Goal: Task Accomplishment & Management: Manage account settings

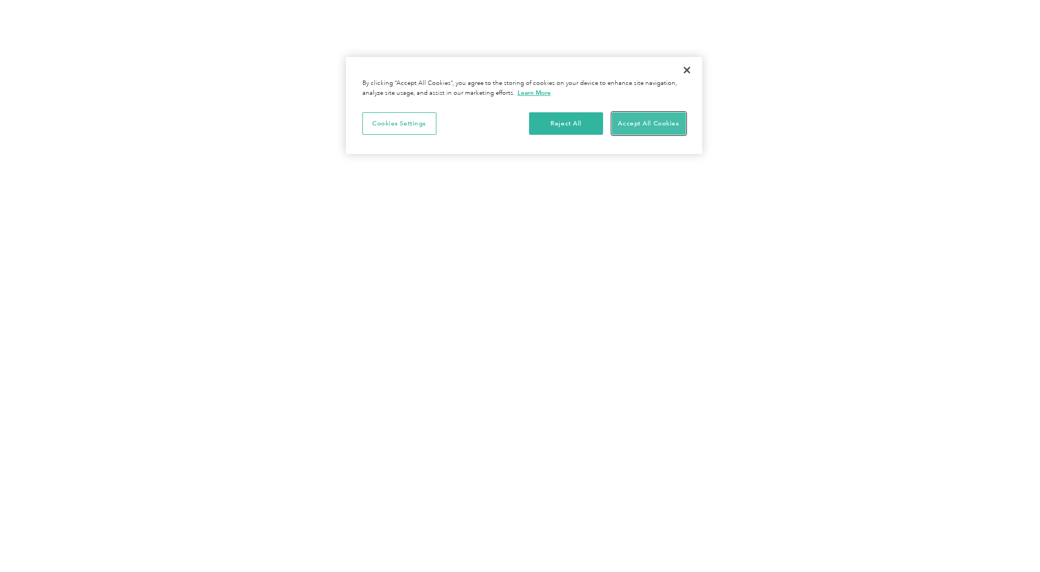
click at [659, 124] on button "Accept All Cookies" at bounding box center [649, 123] width 74 height 23
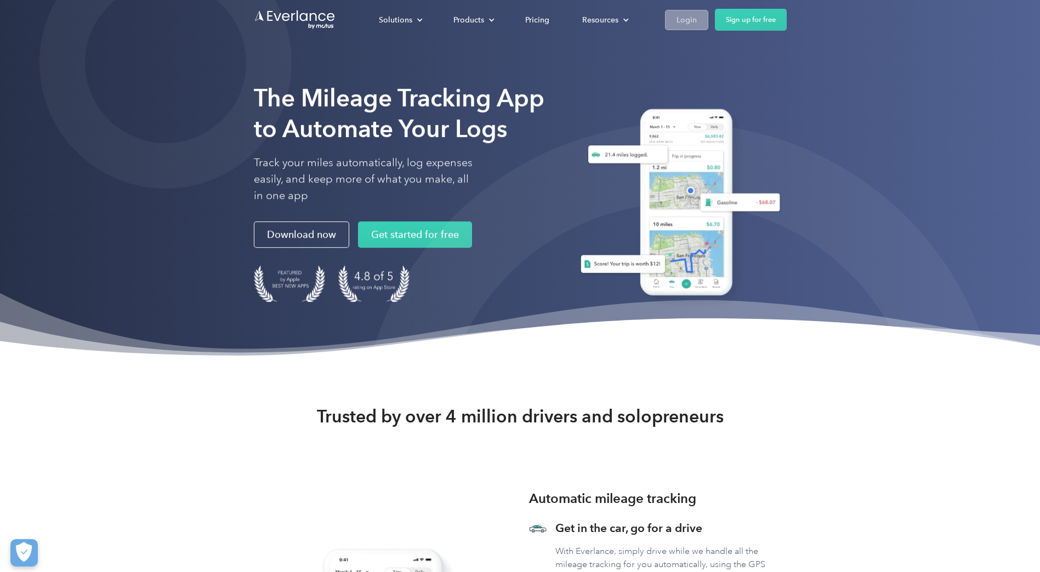
click at [695, 21] on div "Login" at bounding box center [687, 20] width 20 height 14
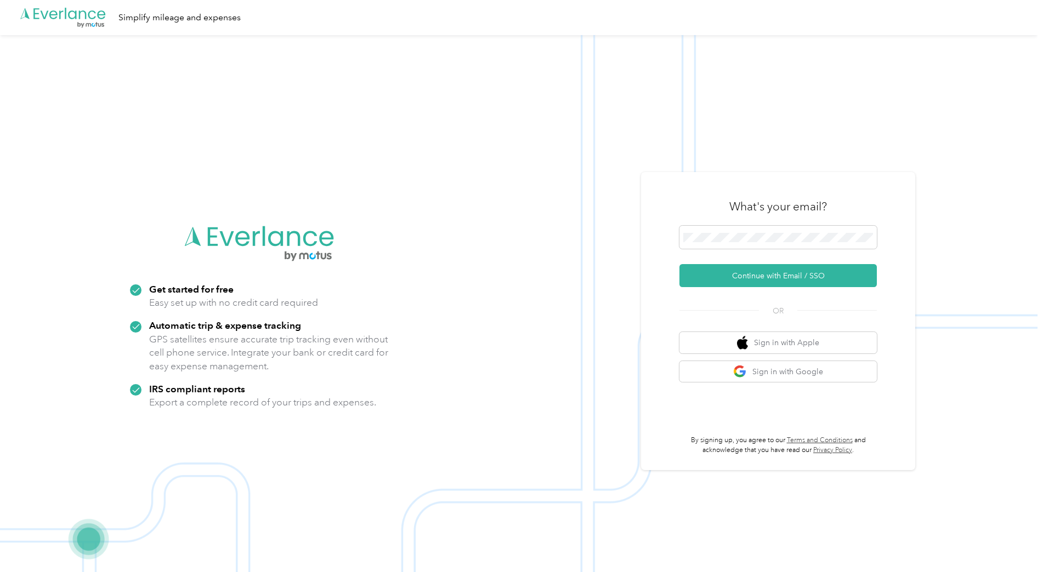
drag, startPoint x: 317, startPoint y: 279, endPoint x: 610, endPoint y: 127, distance: 330.6
click at [610, 126] on img at bounding box center [518, 321] width 1037 height 572
click at [774, 342] on button "Sign in with Apple" at bounding box center [777, 342] width 197 height 21
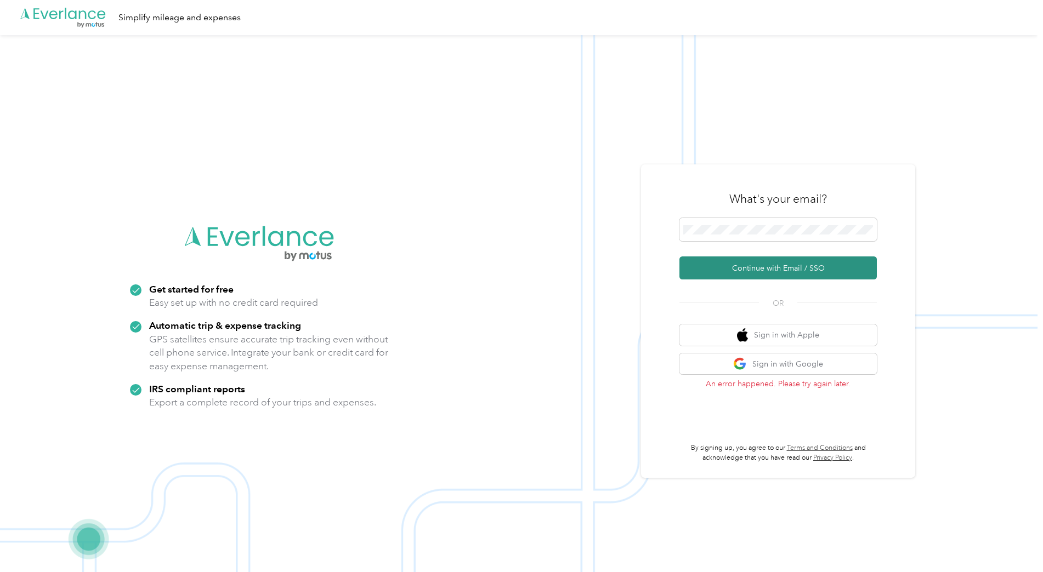
click at [789, 265] on button "Continue with Email / SSO" at bounding box center [777, 268] width 197 height 23
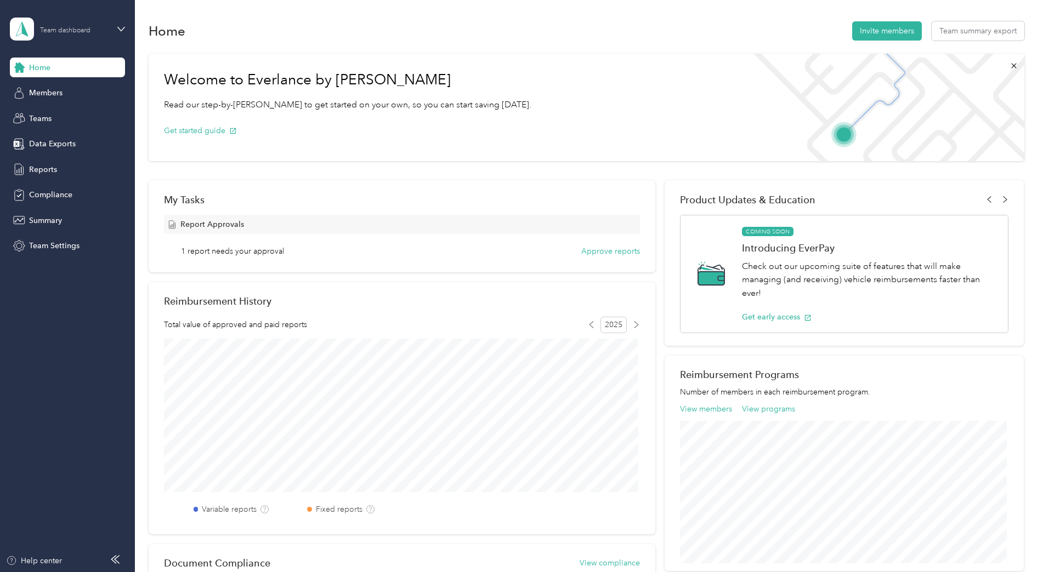
click at [93, 33] on div "Team dashboard" at bounding box center [74, 29] width 69 height 10
click at [50, 120] on div "Personal dashboard" at bounding box center [187, 114] width 339 height 19
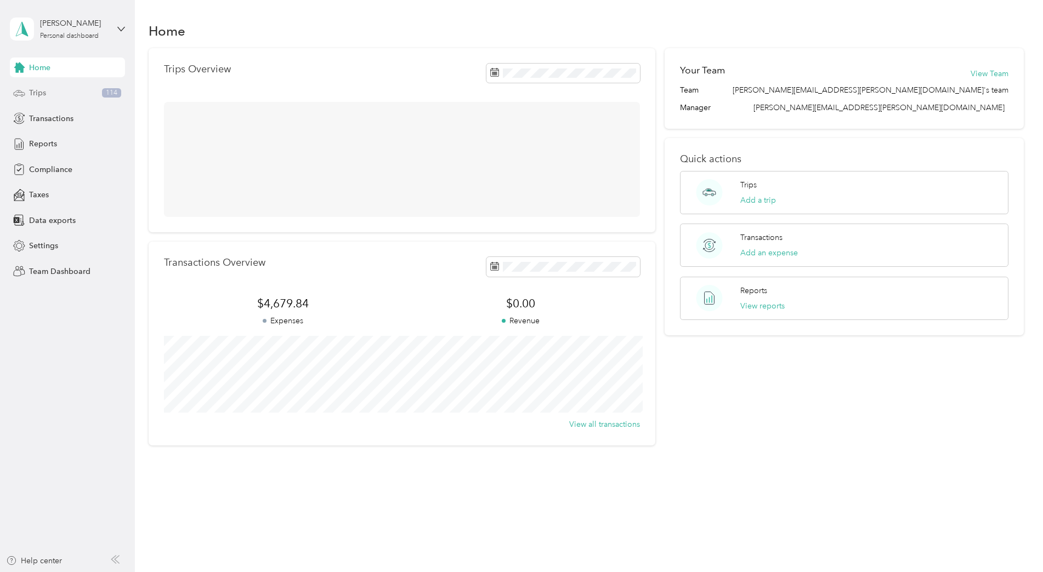
click at [67, 94] on div "Trips 114" at bounding box center [67, 93] width 115 height 20
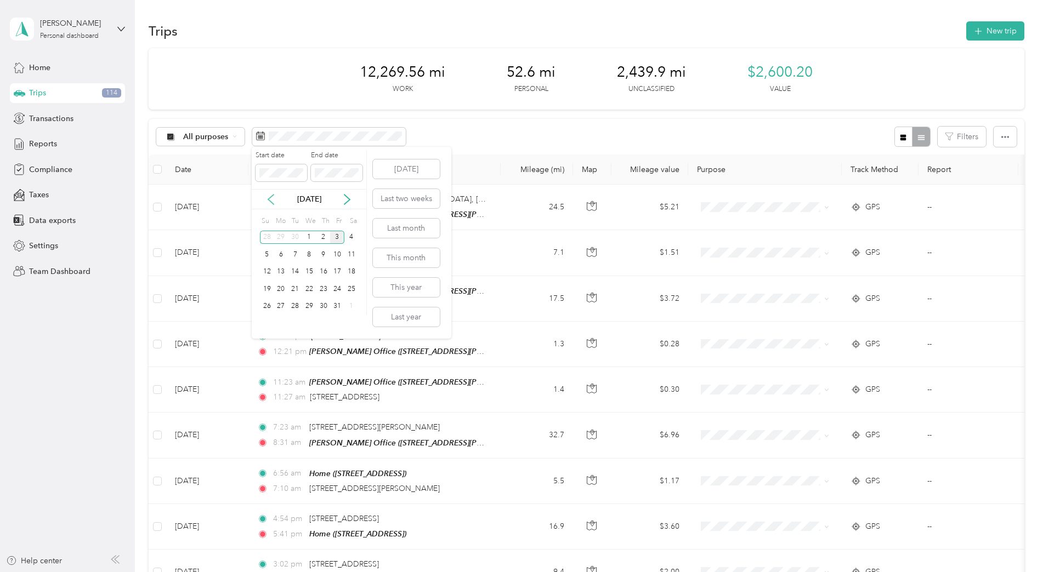
click at [274, 199] on icon at bounding box center [270, 199] width 11 height 11
click at [282, 236] on div "1" at bounding box center [281, 238] width 14 height 14
click at [276, 201] on icon at bounding box center [270, 199] width 11 height 11
click at [292, 206] on div "[DATE]" at bounding box center [309, 199] width 115 height 20
click at [343, 202] on icon at bounding box center [347, 199] width 11 height 11
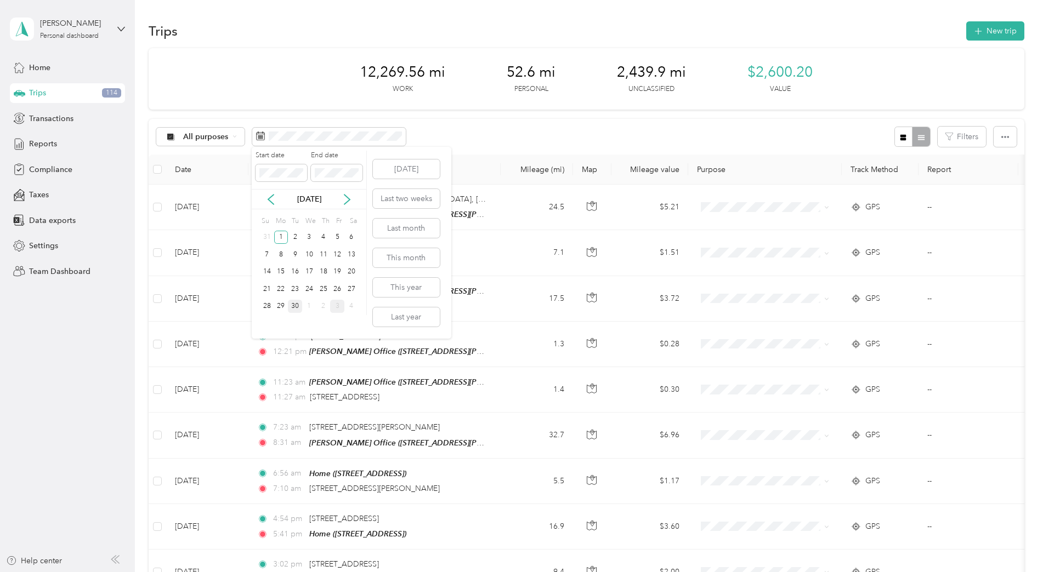
click at [299, 305] on div "30" at bounding box center [295, 307] width 14 height 14
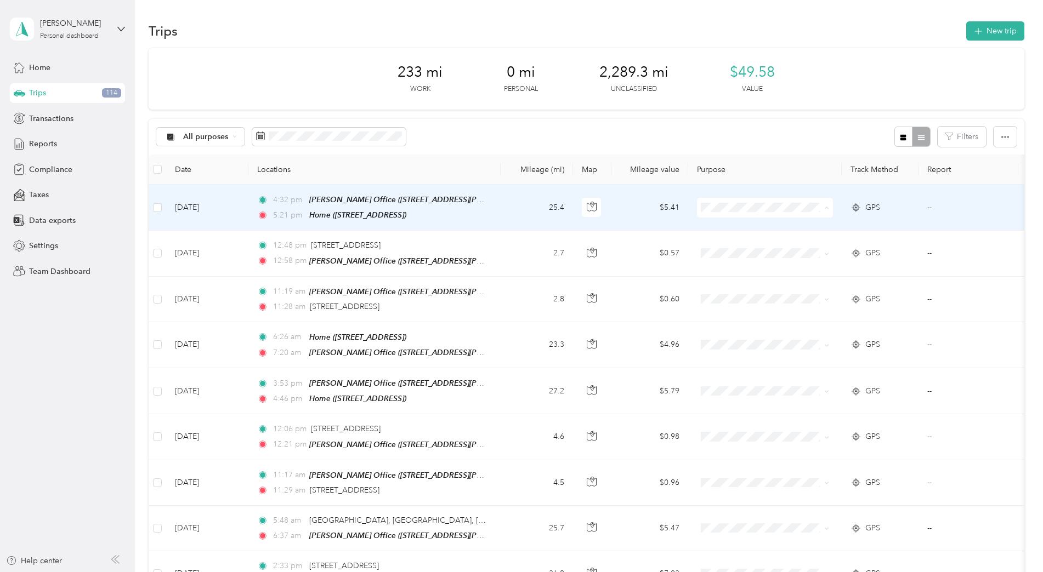
click at [760, 234] on li "Convergint Technologies" at bounding box center [765, 227] width 136 height 19
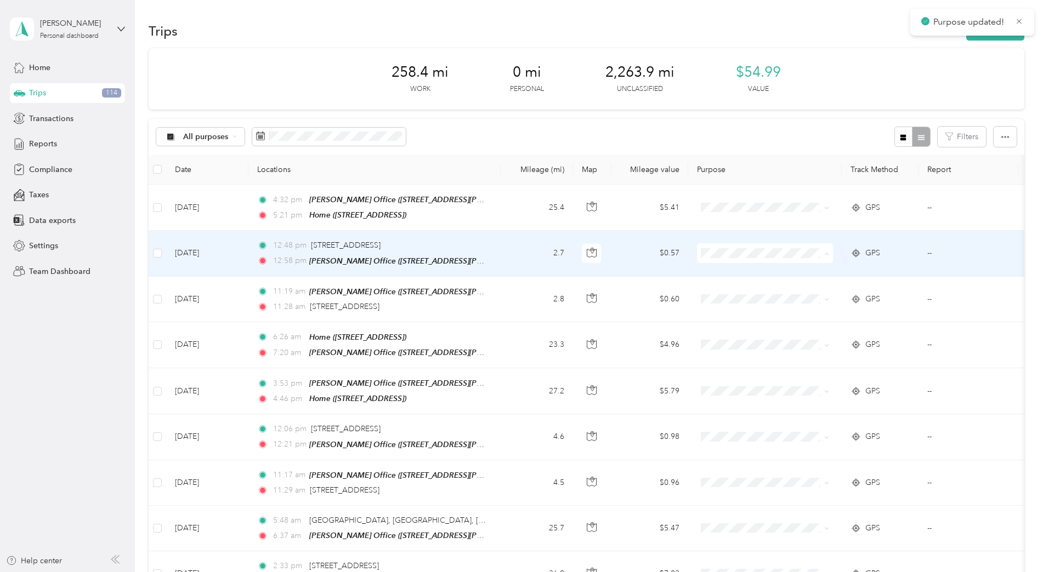
click at [750, 271] on span "Convergint Technologies" at bounding box center [774, 273] width 101 height 12
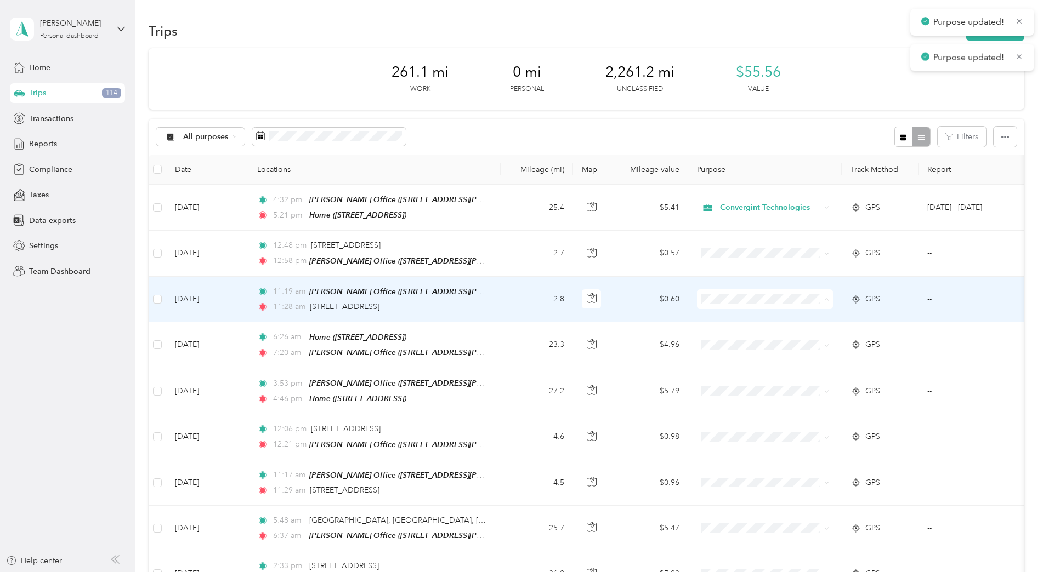
click at [739, 323] on span "Convergint Technologies" at bounding box center [774, 318] width 101 height 12
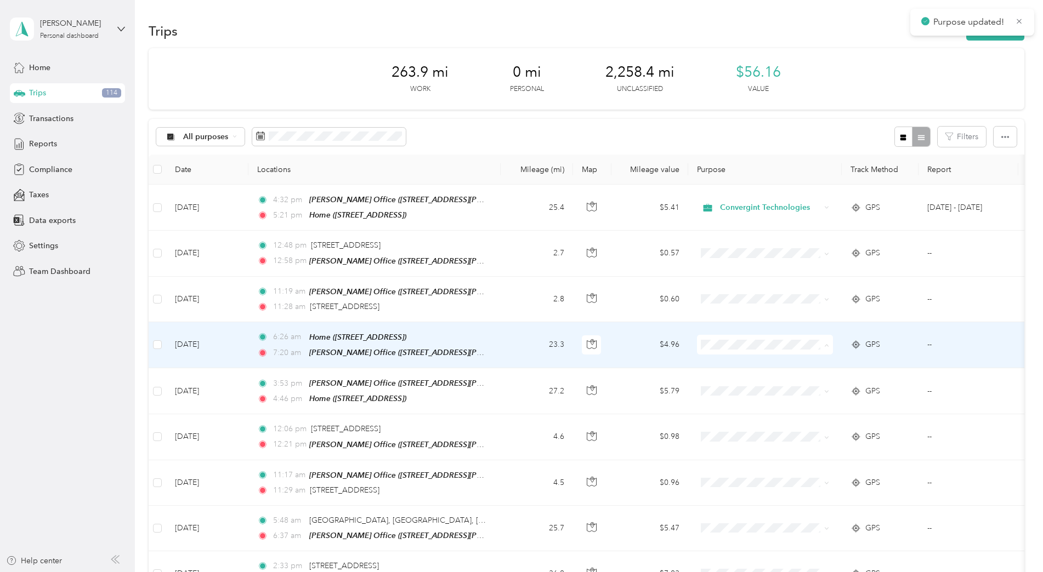
click at [735, 364] on span "Convergint Technologies" at bounding box center [774, 363] width 101 height 12
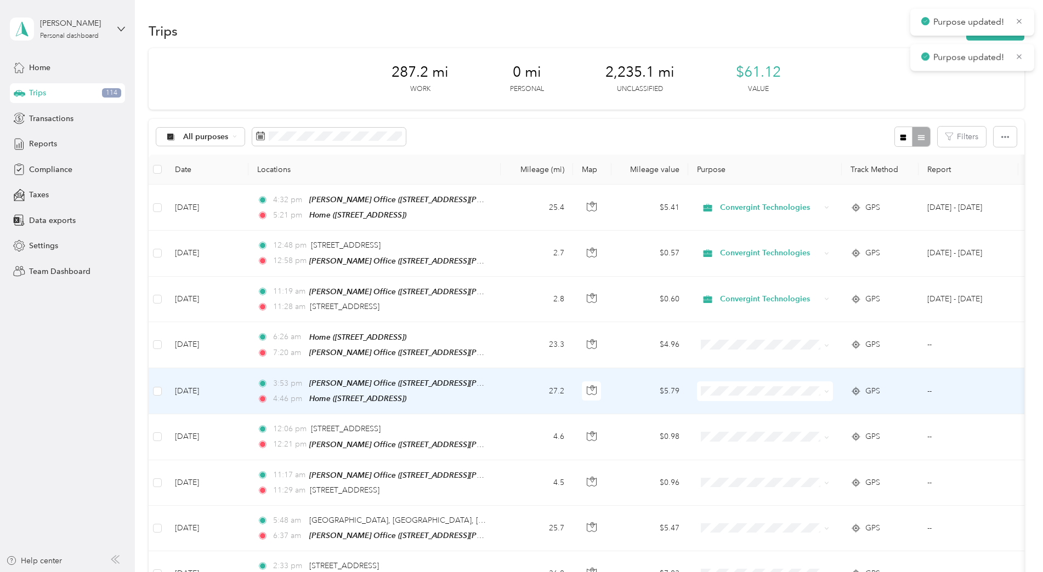
click at [731, 408] on span "Convergint Technologies" at bounding box center [774, 407] width 101 height 12
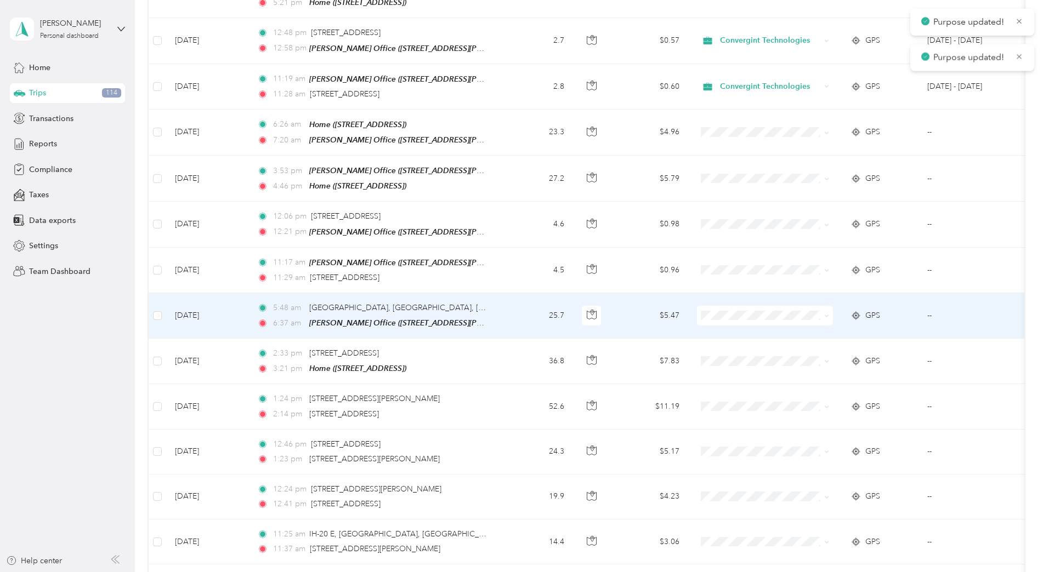
scroll to position [219, 0]
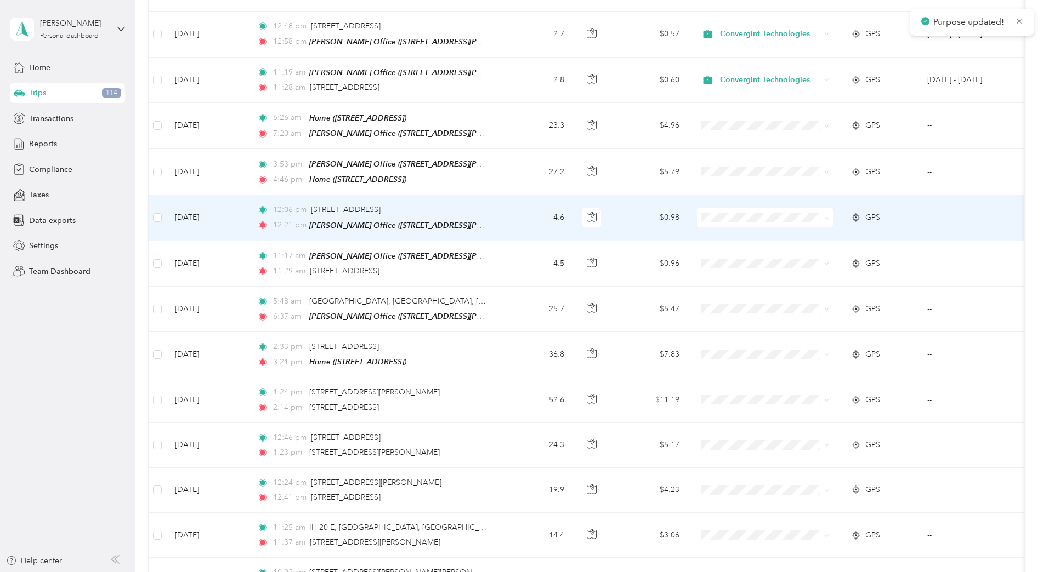
click at [736, 236] on span "Convergint Technologies" at bounding box center [774, 234] width 101 height 12
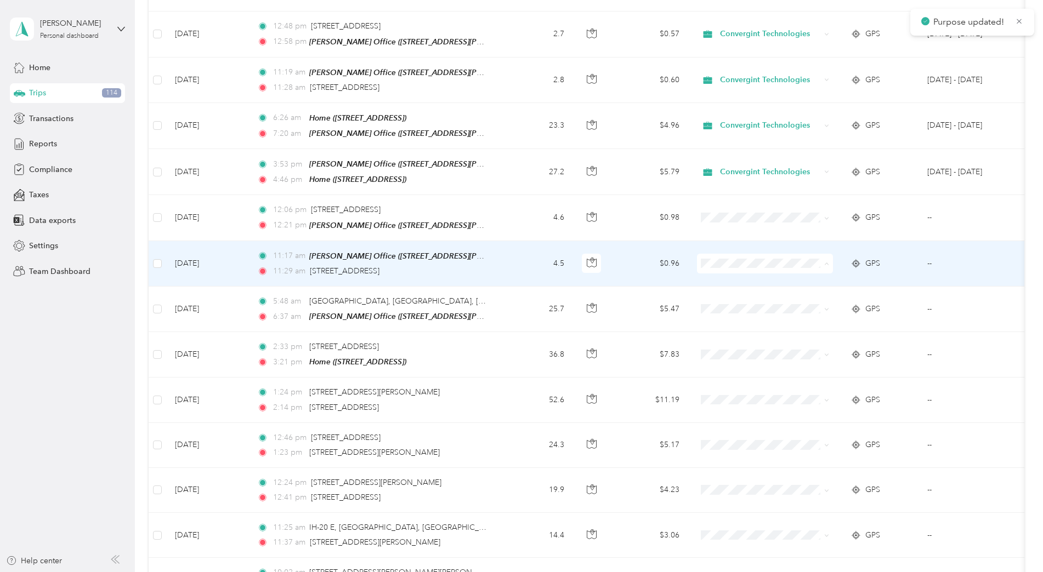
click at [742, 273] on span "Convergint Technologies" at bounding box center [774, 279] width 101 height 12
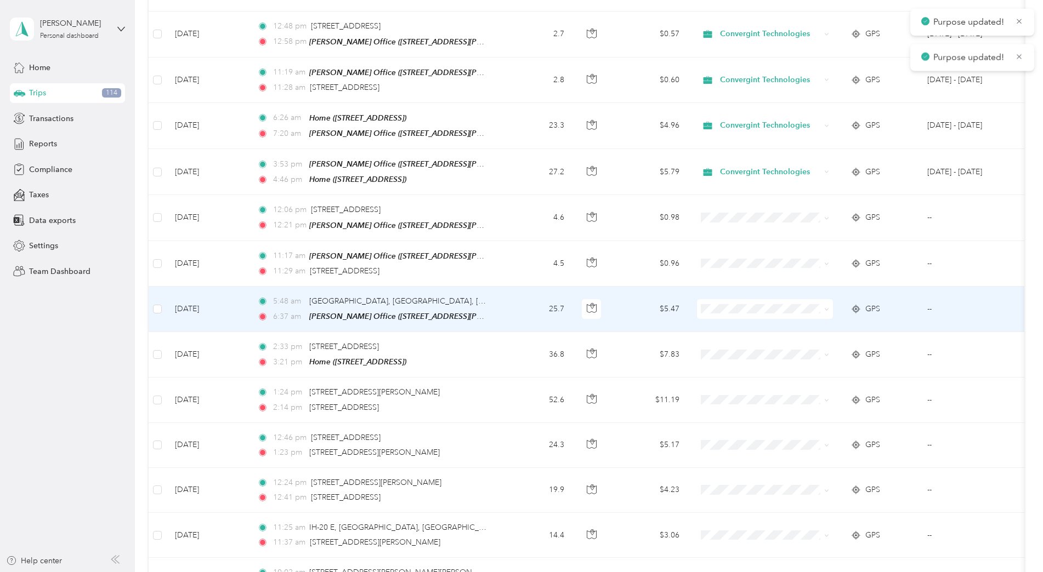
click at [733, 325] on span "Convergint Technologies" at bounding box center [774, 323] width 101 height 12
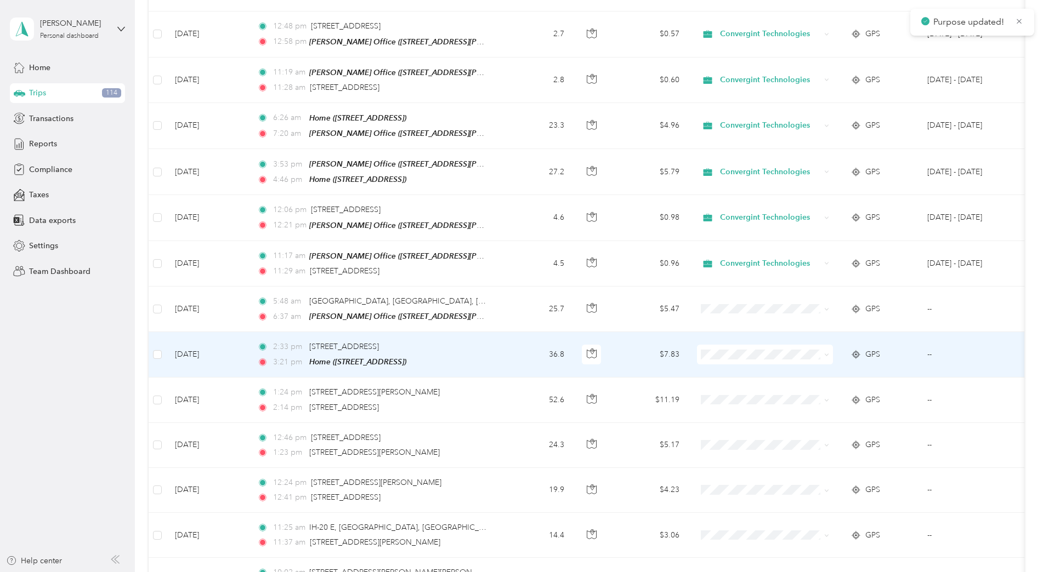
click at [737, 368] on span "Convergint Technologies" at bounding box center [774, 370] width 101 height 12
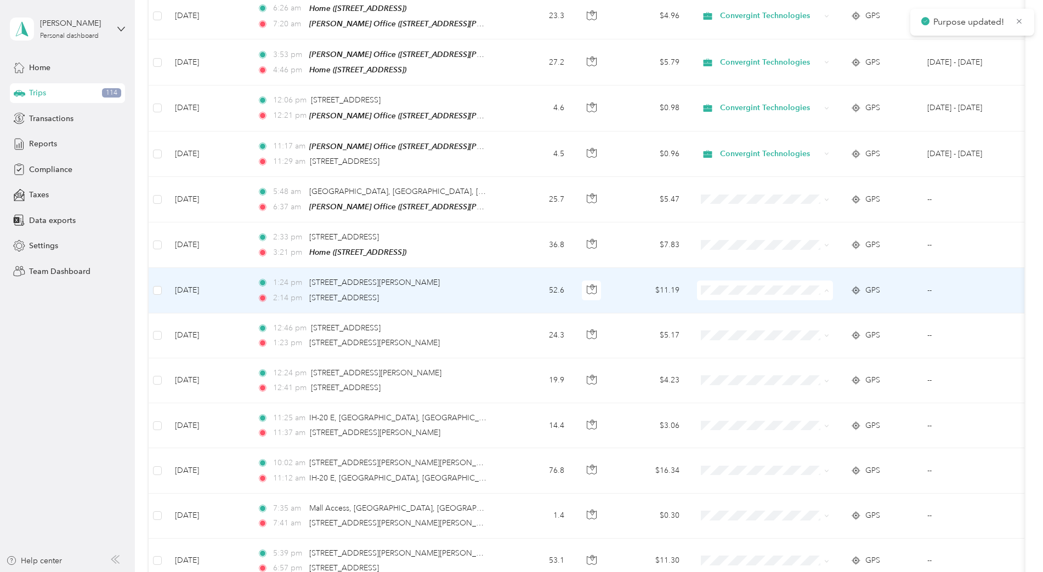
click at [735, 303] on span "Convergint Technologies" at bounding box center [774, 305] width 101 height 12
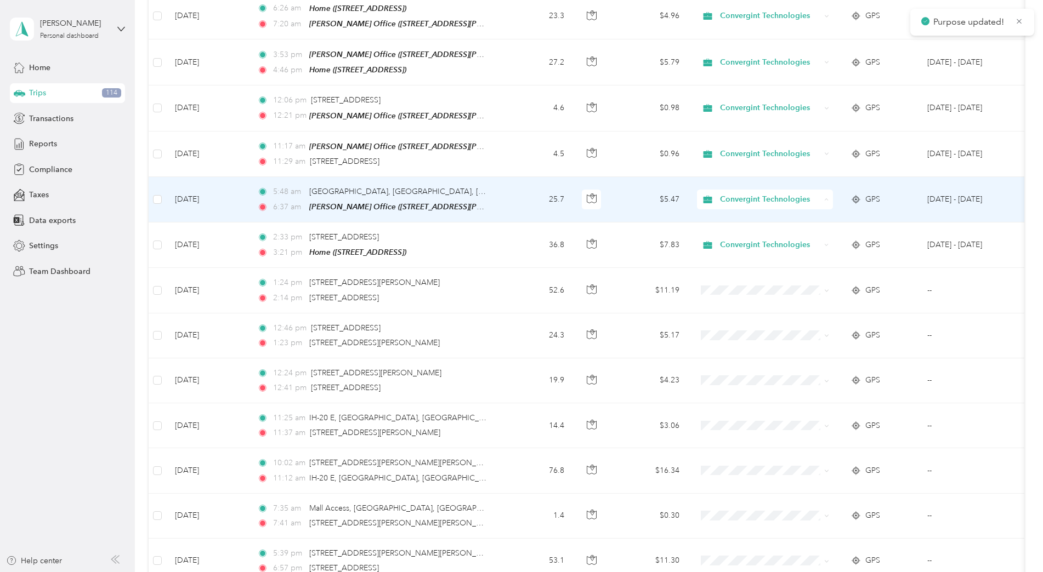
click at [740, 213] on span "Convergint Technologies" at bounding box center [769, 214] width 91 height 12
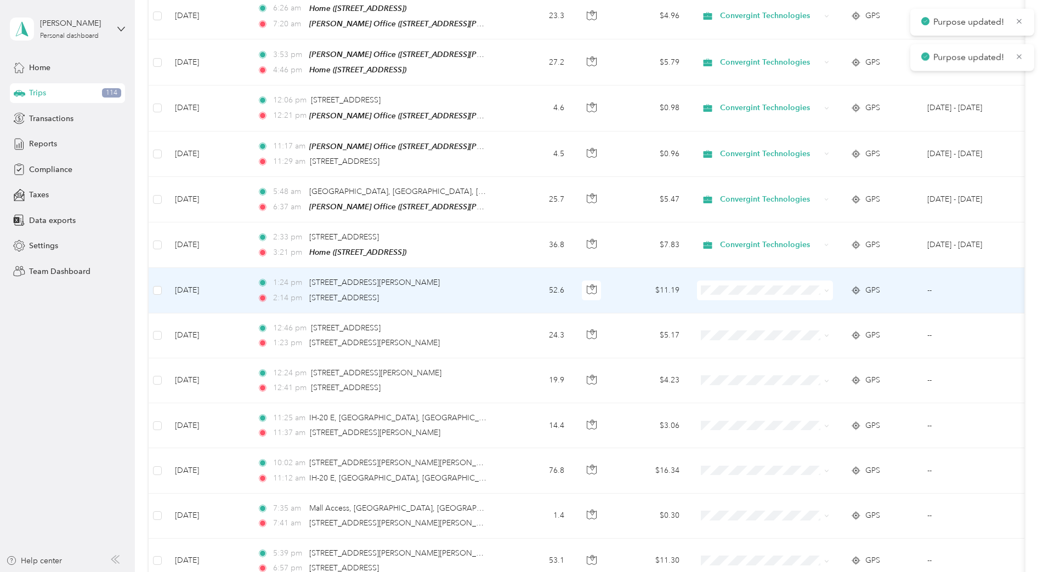
click at [725, 290] on span at bounding box center [765, 291] width 136 height 20
click at [734, 289] on span at bounding box center [765, 291] width 136 height 20
click at [730, 285] on span "Convergint Technologies" at bounding box center [770, 291] width 100 height 12
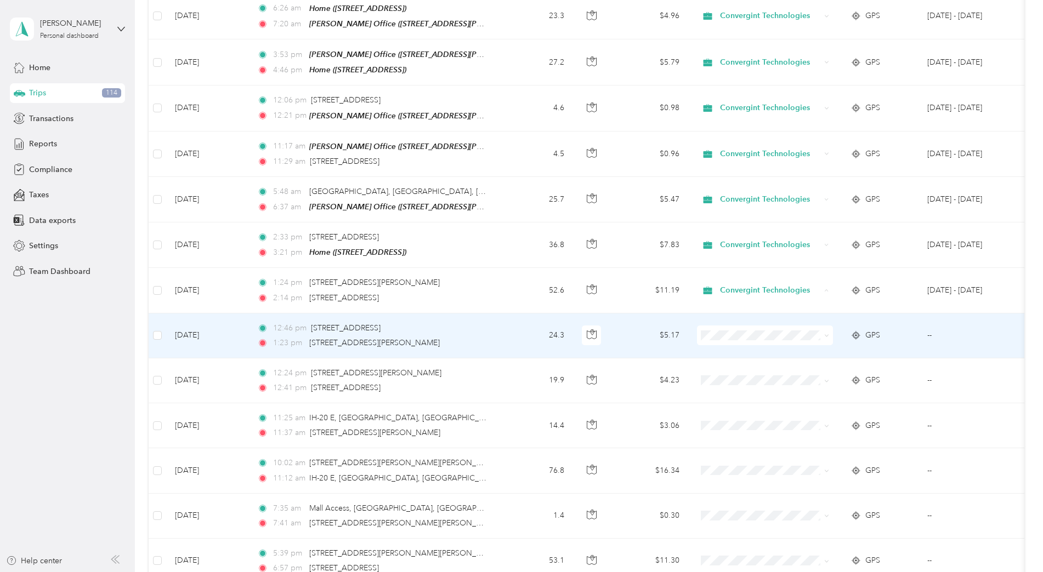
click at [723, 346] on td at bounding box center [765, 336] width 154 height 45
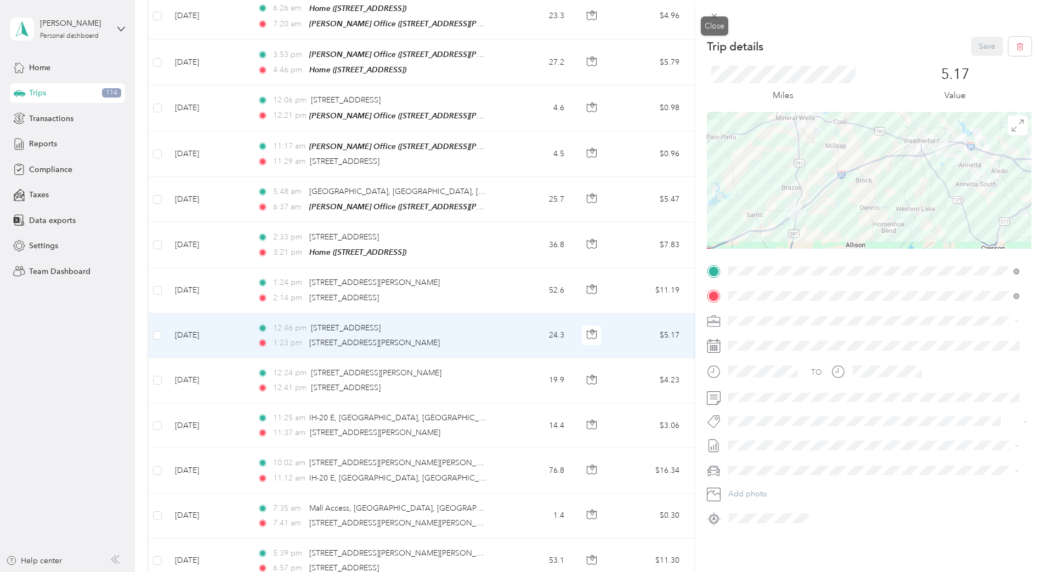
click at [712, 17] on icon at bounding box center [713, 16] width 9 height 9
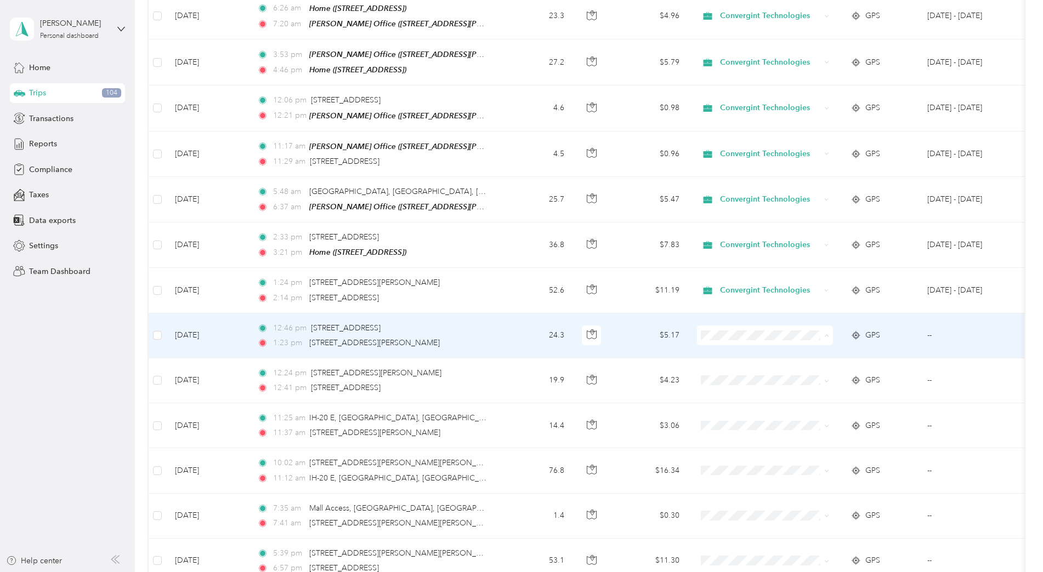
click at [757, 350] on span "Convergint Technologies" at bounding box center [774, 350] width 101 height 12
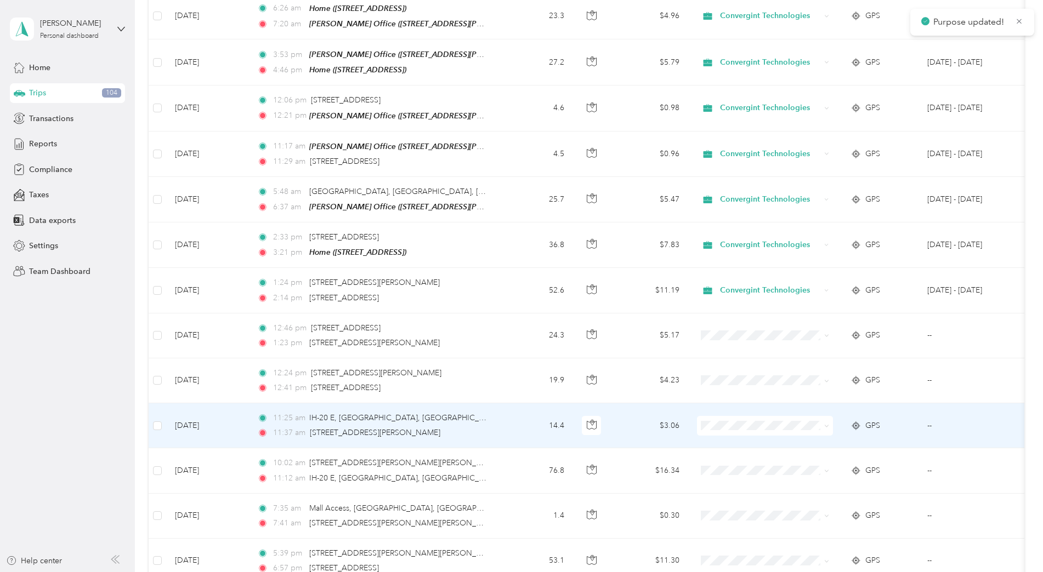
click at [803, 404] on td at bounding box center [765, 426] width 154 height 45
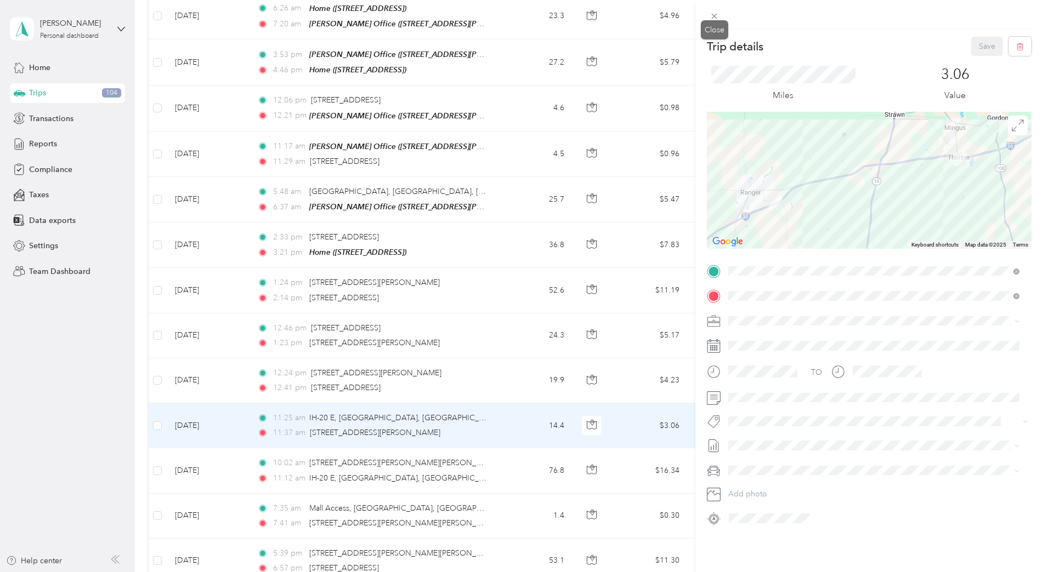
click at [716, 19] on icon at bounding box center [713, 16] width 9 height 9
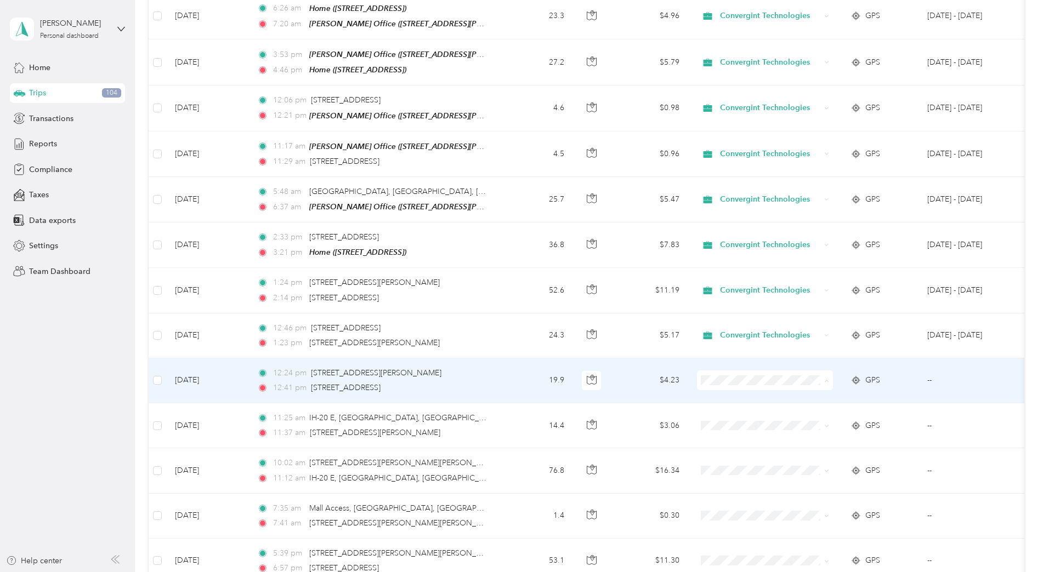
click at [763, 388] on li "Convergint Technologies" at bounding box center [765, 394] width 136 height 19
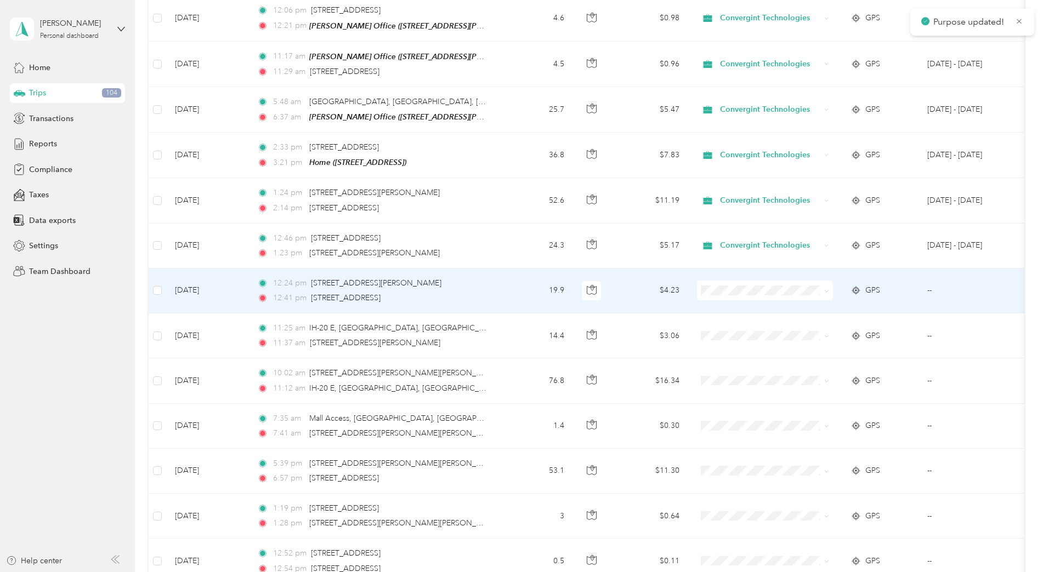
scroll to position [493, 0]
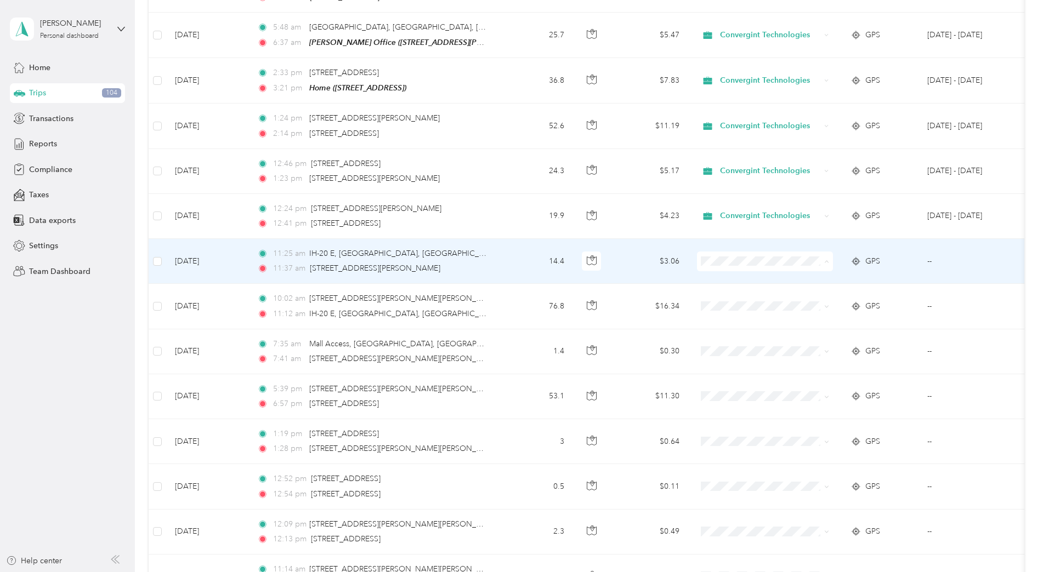
click at [717, 279] on icon at bounding box center [712, 275] width 14 height 9
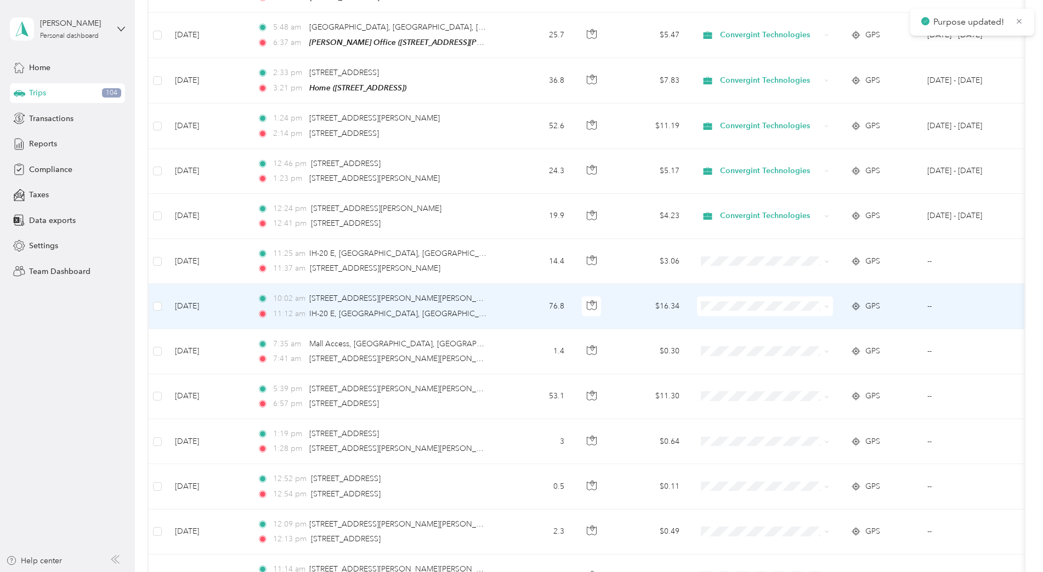
click at [753, 320] on span "Convergint Technologies" at bounding box center [774, 320] width 101 height 12
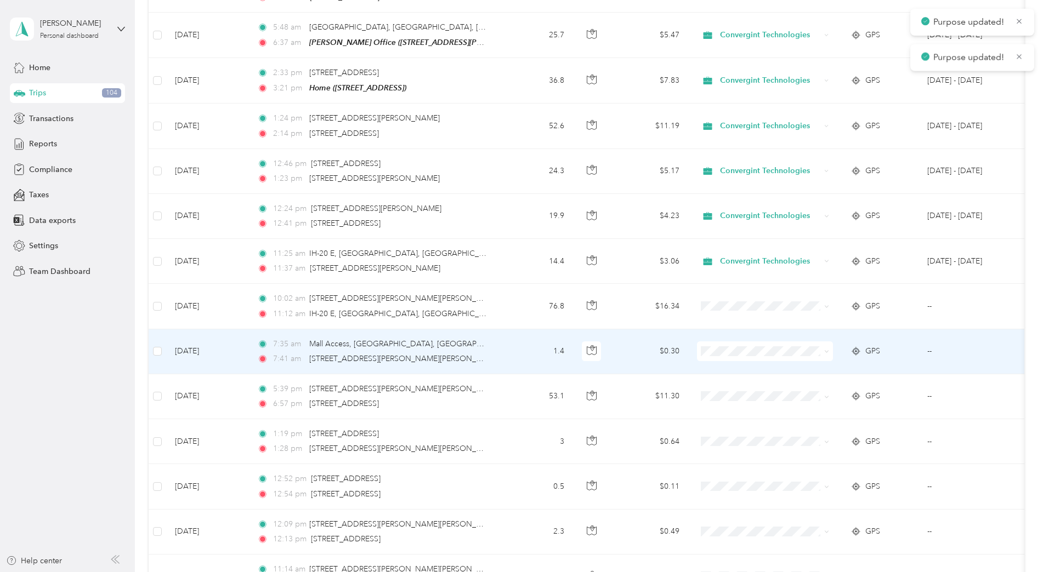
click at [729, 361] on span "Convergint Technologies" at bounding box center [774, 365] width 101 height 12
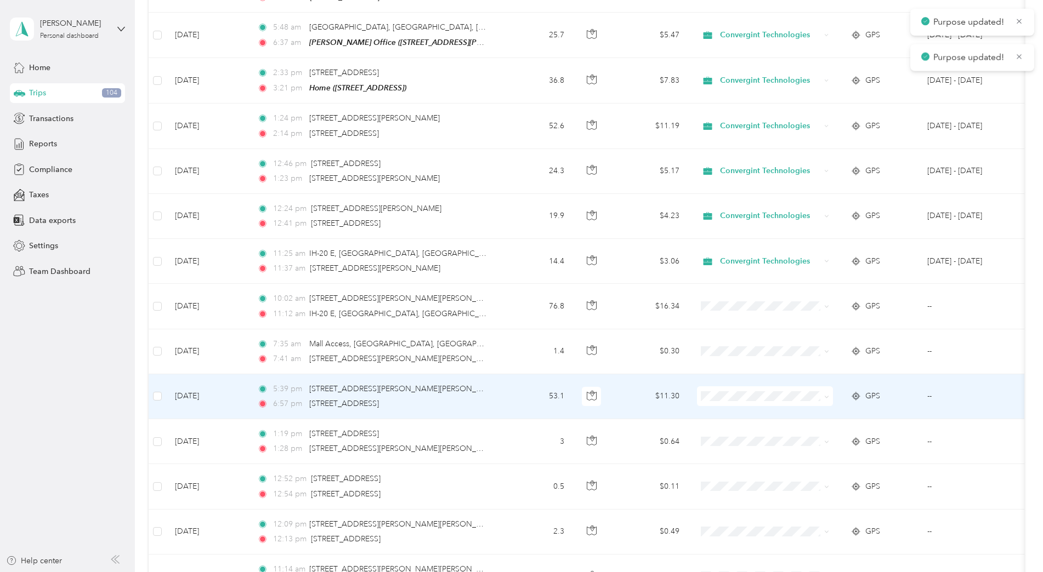
click at [736, 407] on span "Convergint Technologies" at bounding box center [774, 411] width 101 height 12
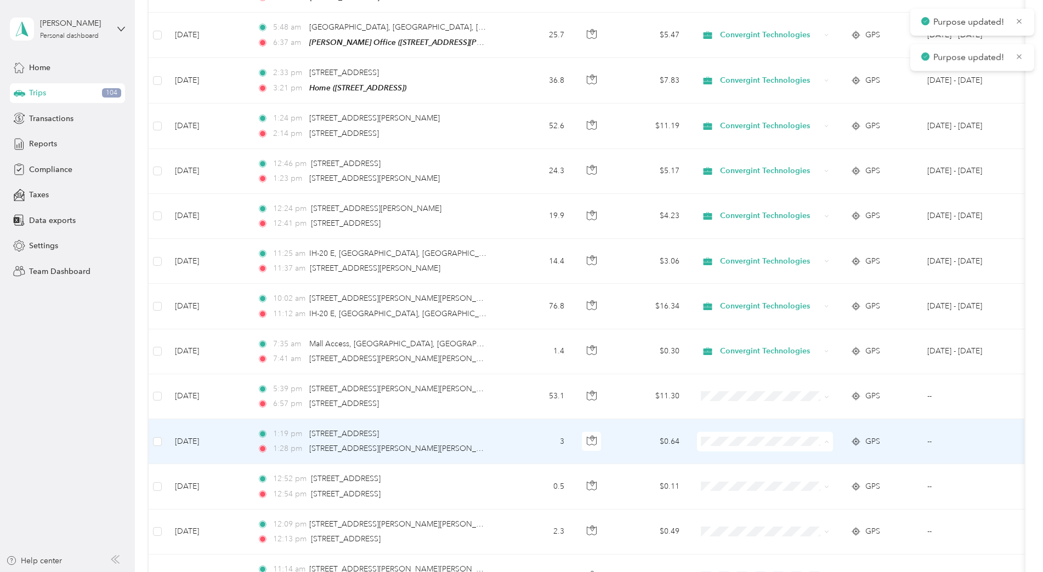
click at [749, 451] on span "Convergint Technologies" at bounding box center [774, 456] width 101 height 12
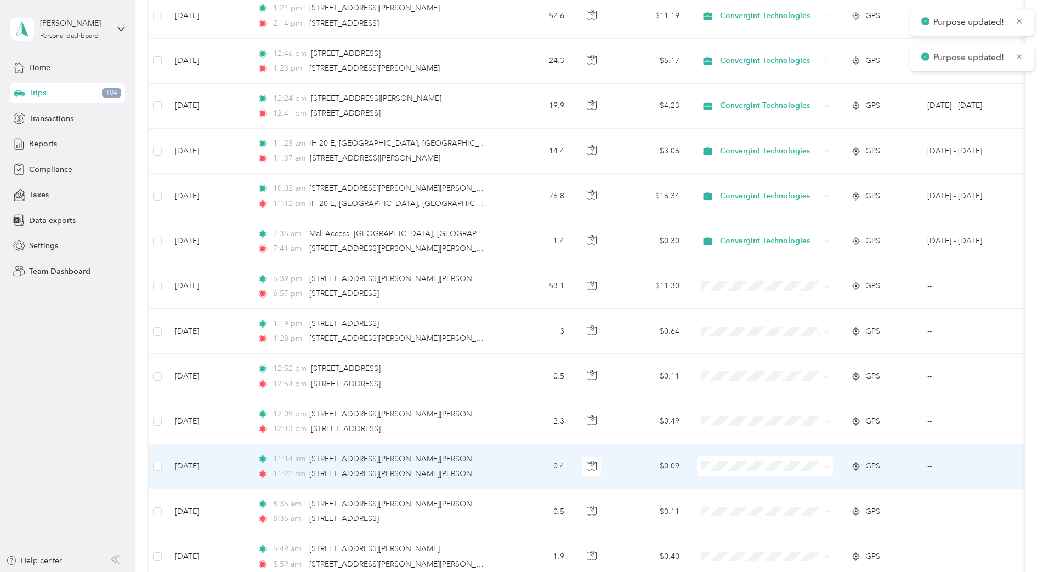
scroll to position [658, 0]
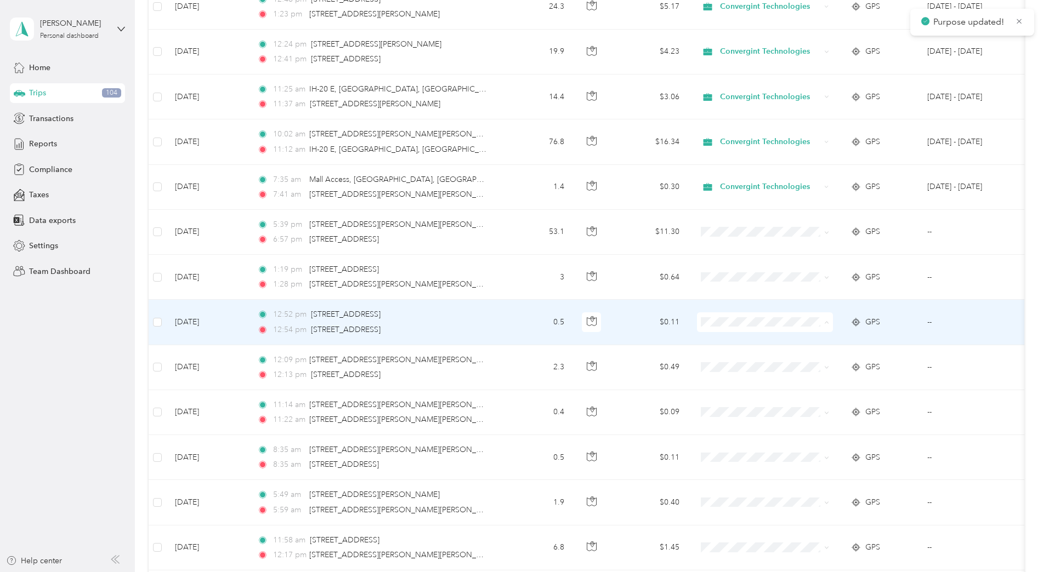
click at [754, 340] on span "Convergint Technologies" at bounding box center [774, 337] width 101 height 12
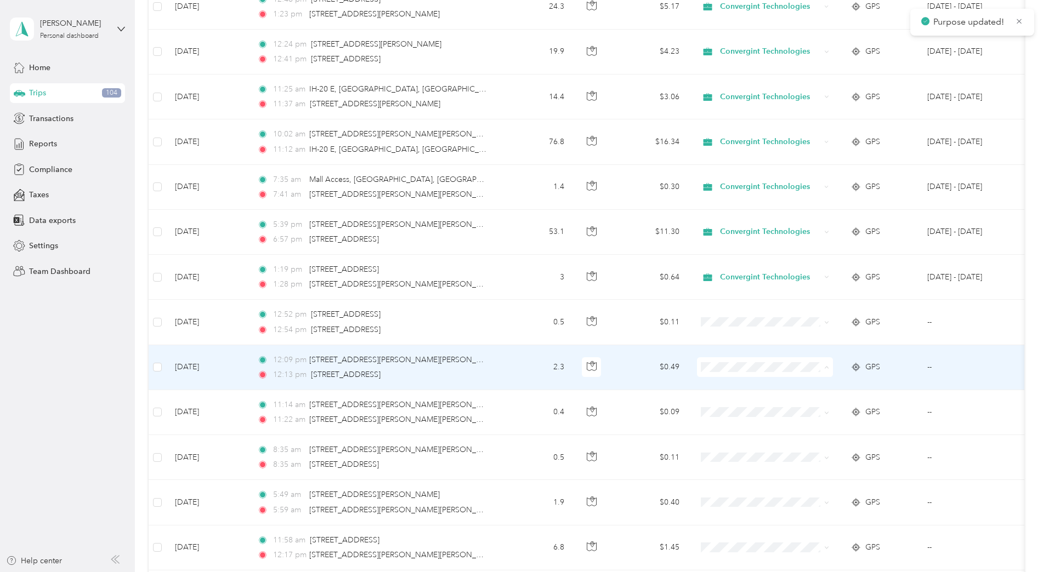
click at [747, 379] on span "Convergint Technologies" at bounding box center [774, 382] width 101 height 12
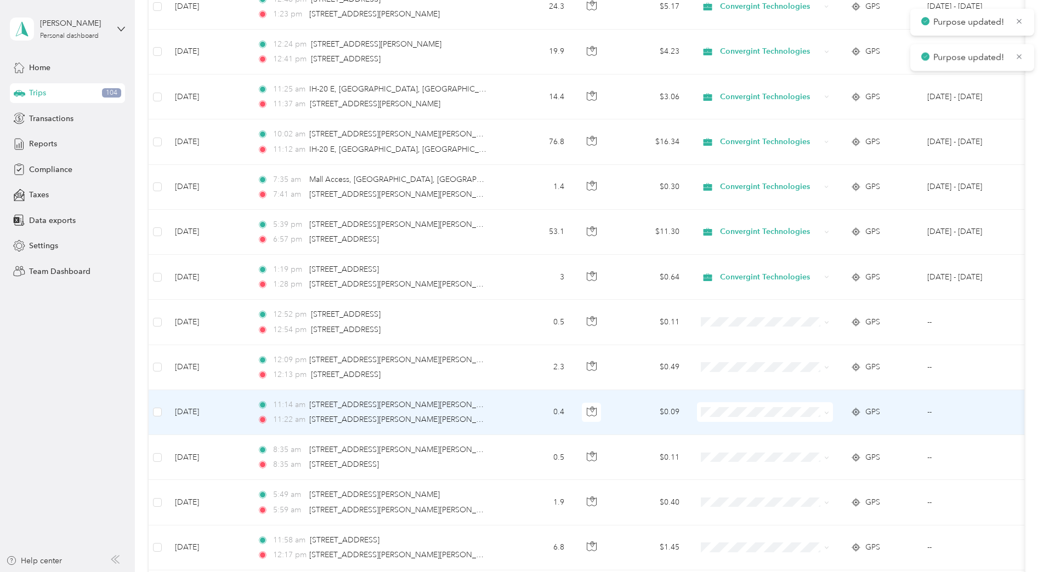
click at [752, 421] on span "Convergint Technologies" at bounding box center [774, 424] width 101 height 12
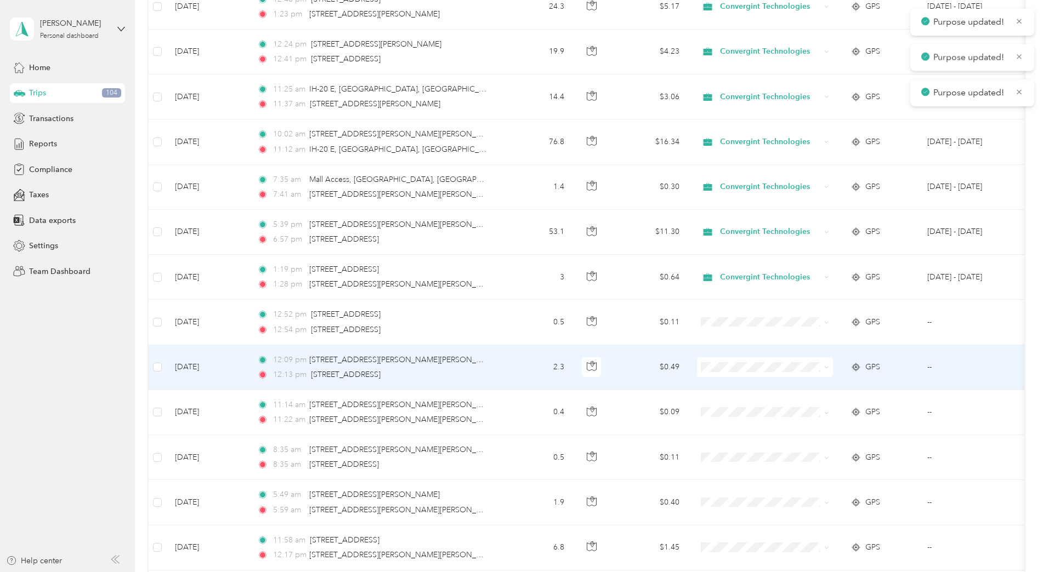
scroll to position [822, 0]
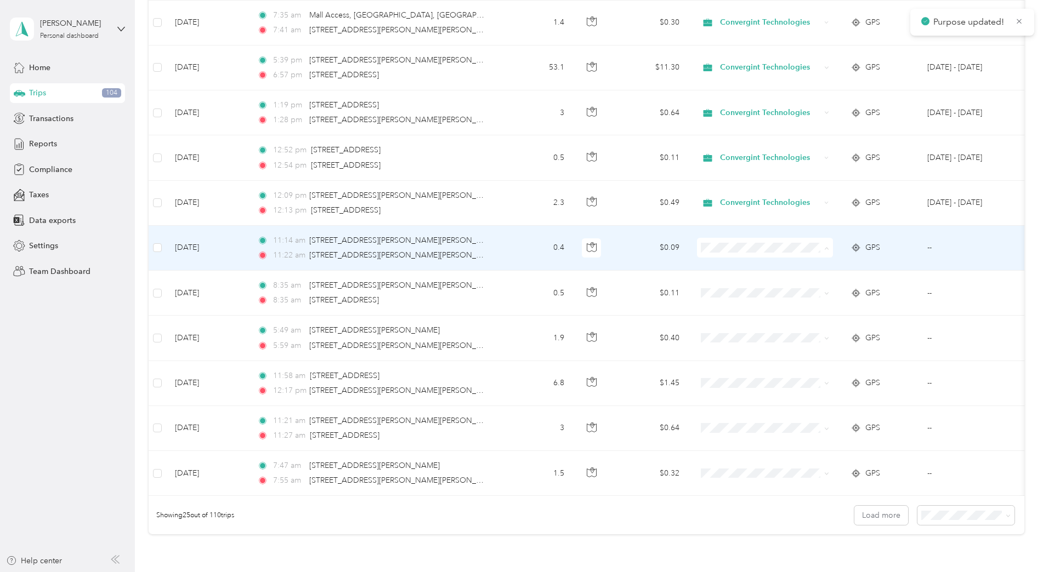
click at [750, 260] on span "Convergint Technologies" at bounding box center [774, 262] width 101 height 12
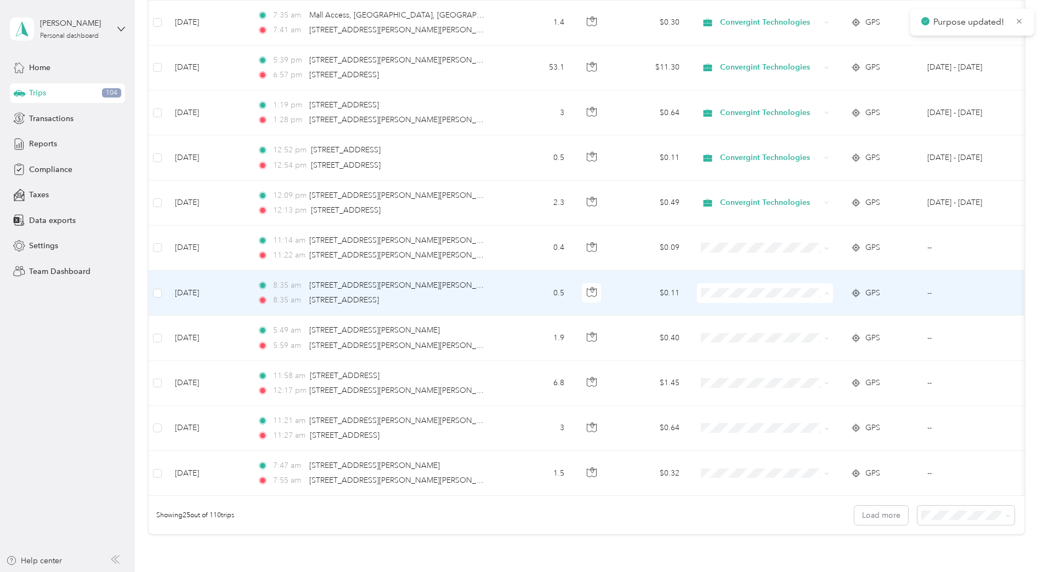
click at [743, 300] on li "Convergint Technologies" at bounding box center [765, 307] width 136 height 19
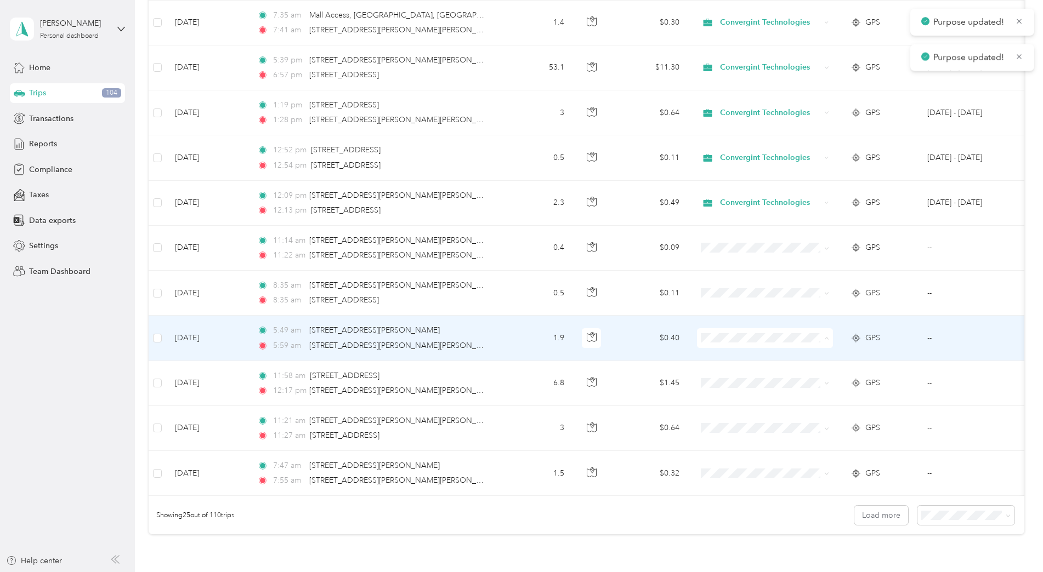
click at [748, 355] on span "Convergint Technologies" at bounding box center [774, 353] width 101 height 12
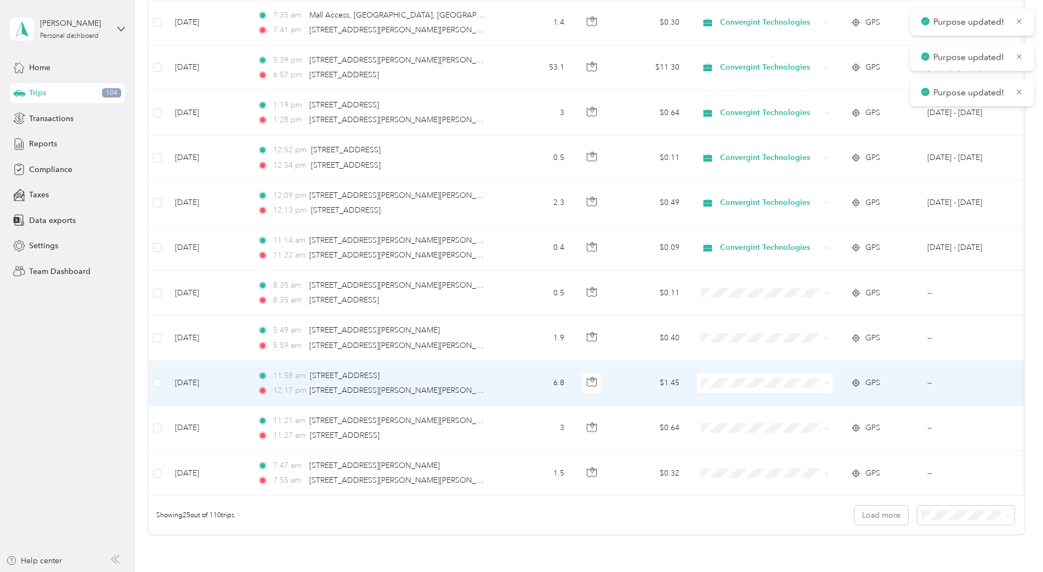
click at [763, 397] on span "Convergint Technologies" at bounding box center [774, 397] width 101 height 12
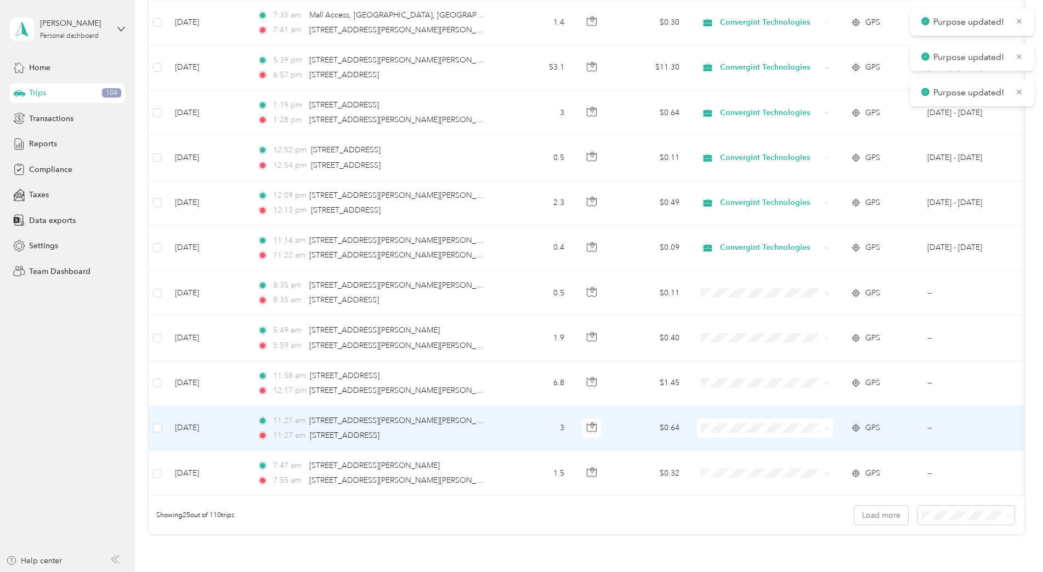
click at [773, 445] on span "Convergint Technologies" at bounding box center [774, 442] width 101 height 12
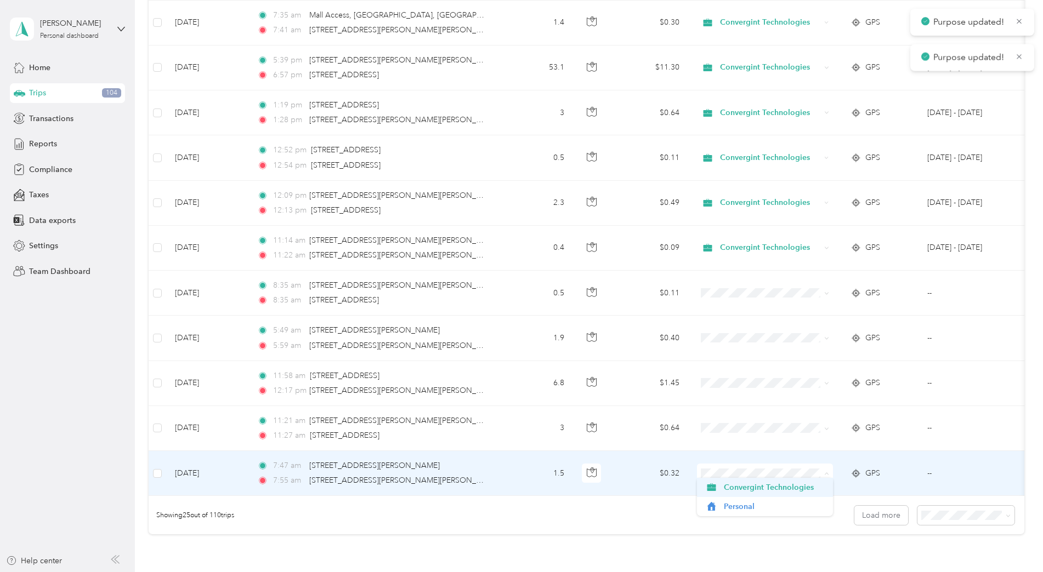
click at [769, 486] on span "Convergint Technologies" at bounding box center [774, 488] width 101 height 12
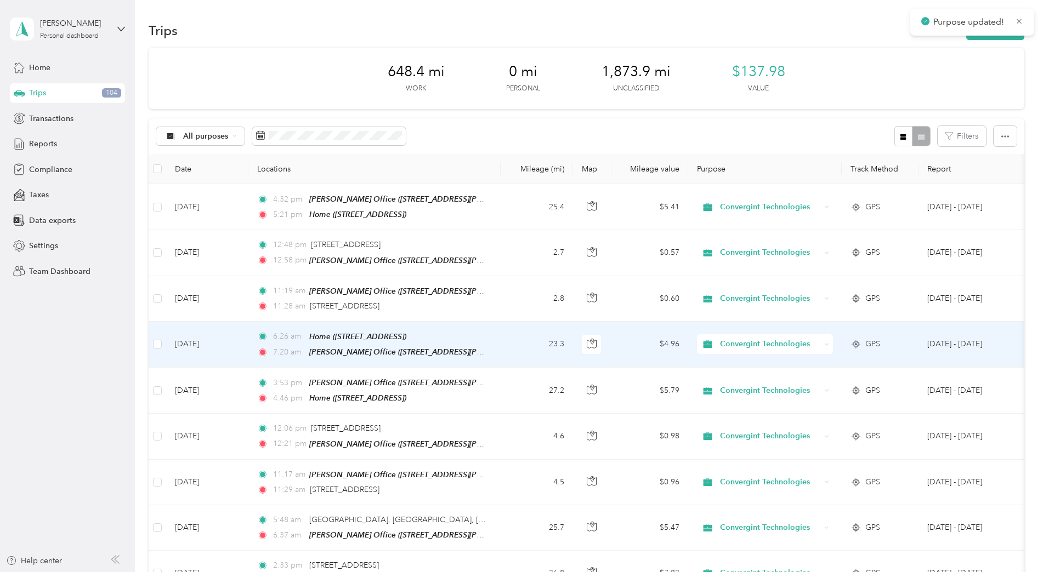
scroll to position [0, 0]
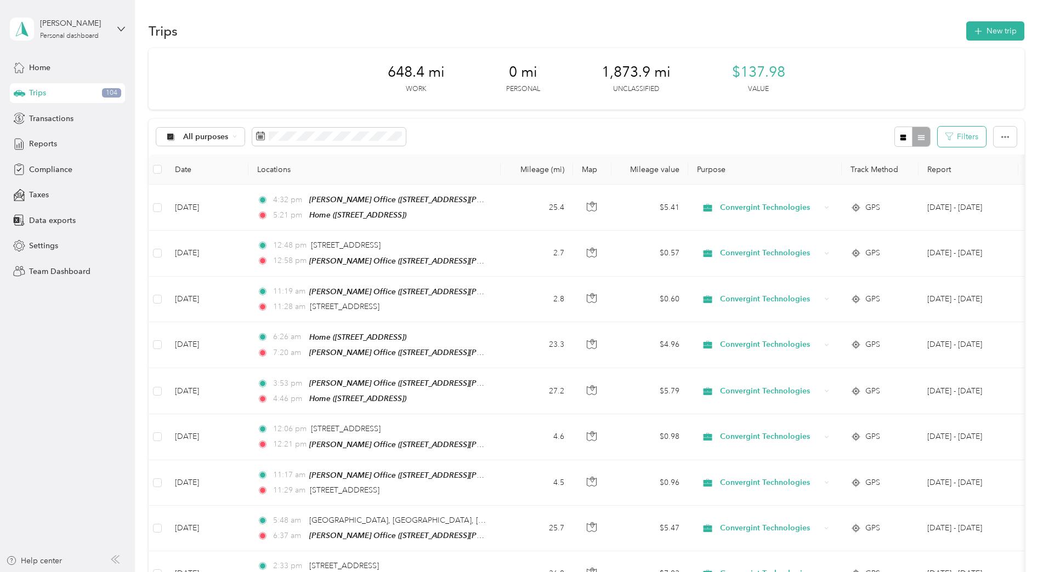
click at [965, 135] on button "Filters" at bounding box center [962, 137] width 48 height 20
click at [827, 137] on div "All purposes Filters" at bounding box center [587, 137] width 876 height 36
click at [1003, 143] on button "button" at bounding box center [1005, 137] width 23 height 20
click at [710, 129] on div "All purposes Filters" at bounding box center [587, 137] width 876 height 36
click at [200, 136] on span "All purposes" at bounding box center [206, 137] width 46 height 8
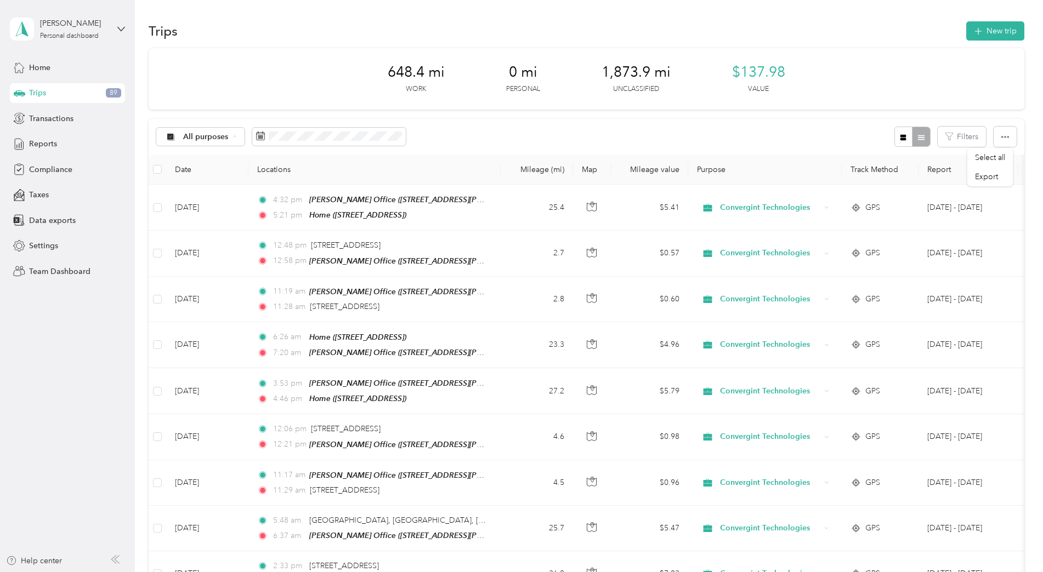
click at [212, 177] on span "Unclassified" at bounding box center [228, 176] width 90 height 12
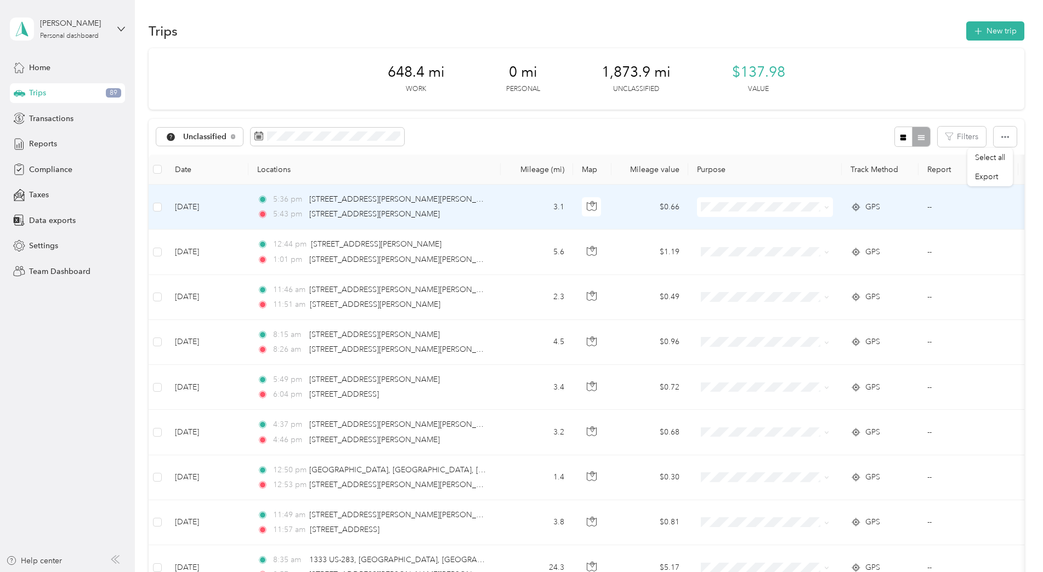
click at [716, 213] on span at bounding box center [765, 207] width 136 height 20
click at [742, 226] on span "Convergint Technologies" at bounding box center [774, 228] width 101 height 12
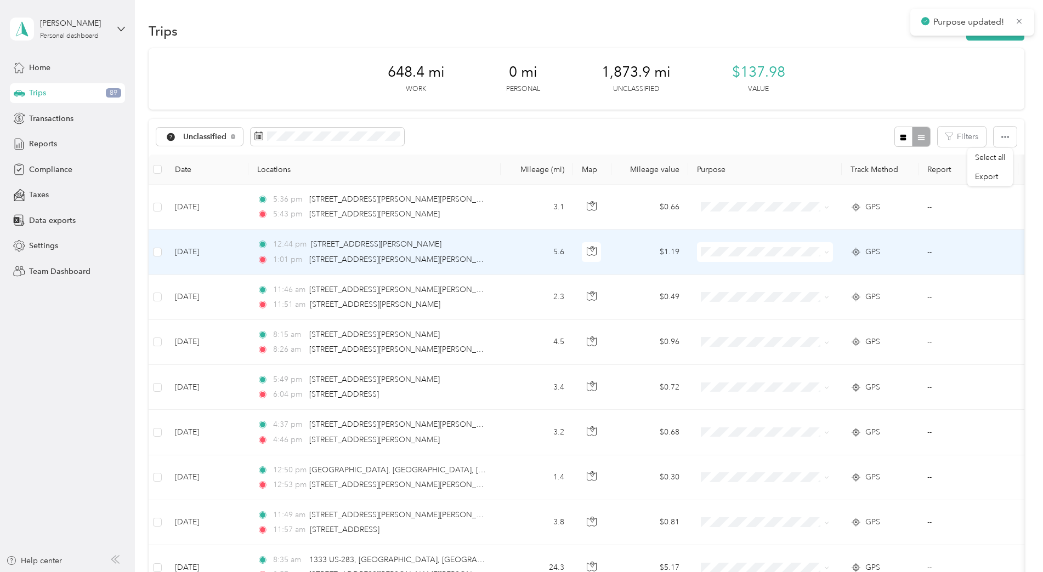
click at [739, 270] on span "Convergint Technologies" at bounding box center [774, 273] width 101 height 12
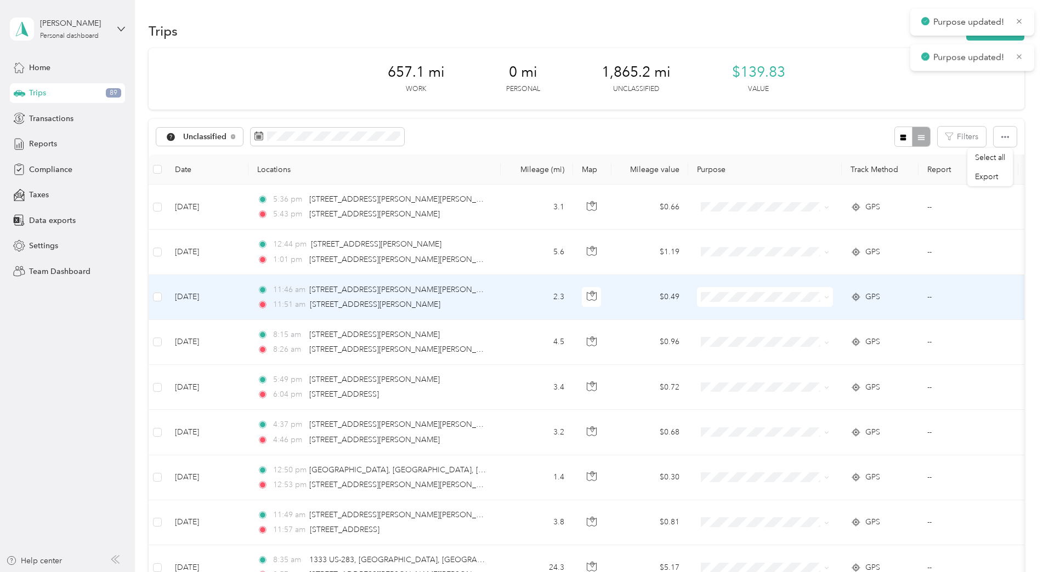
click at [744, 314] on span "Convergint Technologies" at bounding box center [774, 318] width 101 height 12
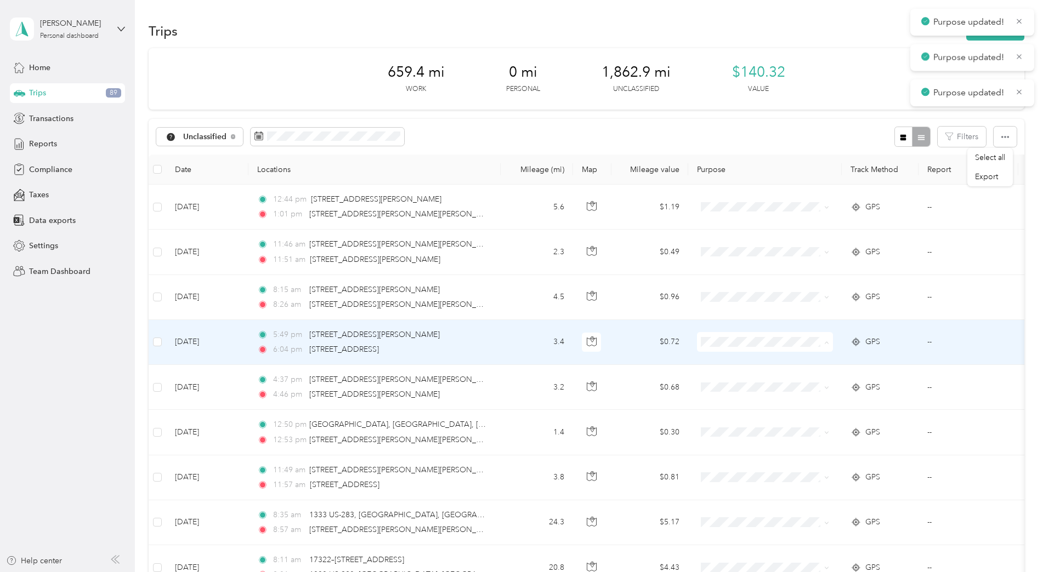
click at [743, 364] on span "Convergint Technologies" at bounding box center [774, 363] width 101 height 12
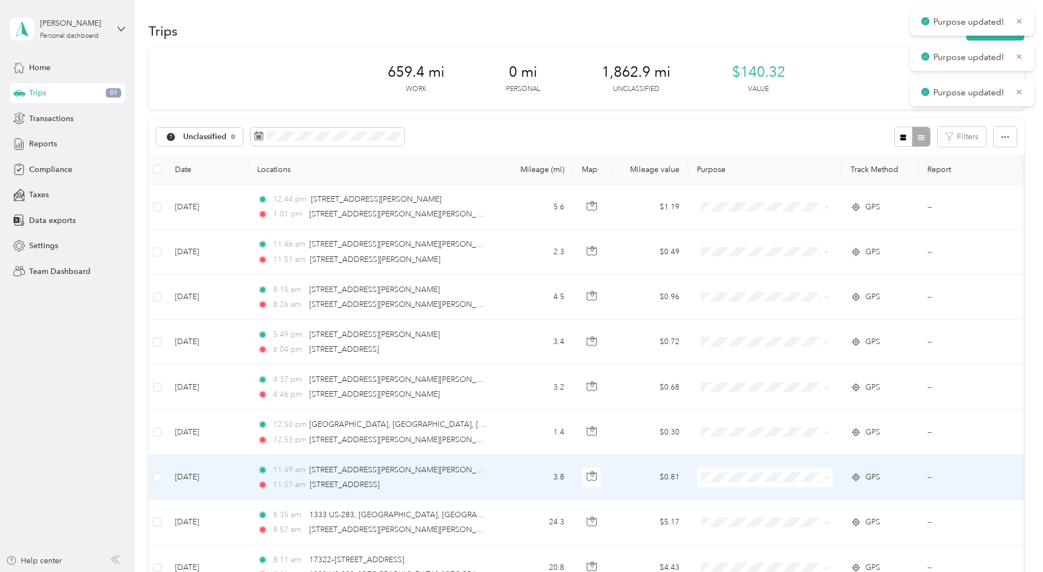
scroll to position [164, 0]
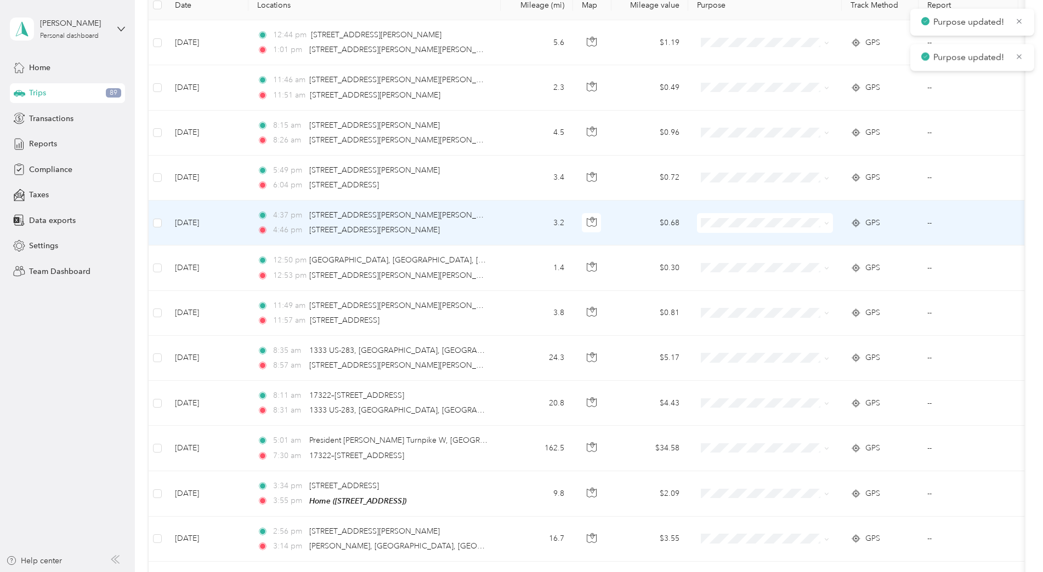
click at [731, 228] on span at bounding box center [765, 223] width 136 height 20
click at [748, 231] on span at bounding box center [765, 223] width 136 height 20
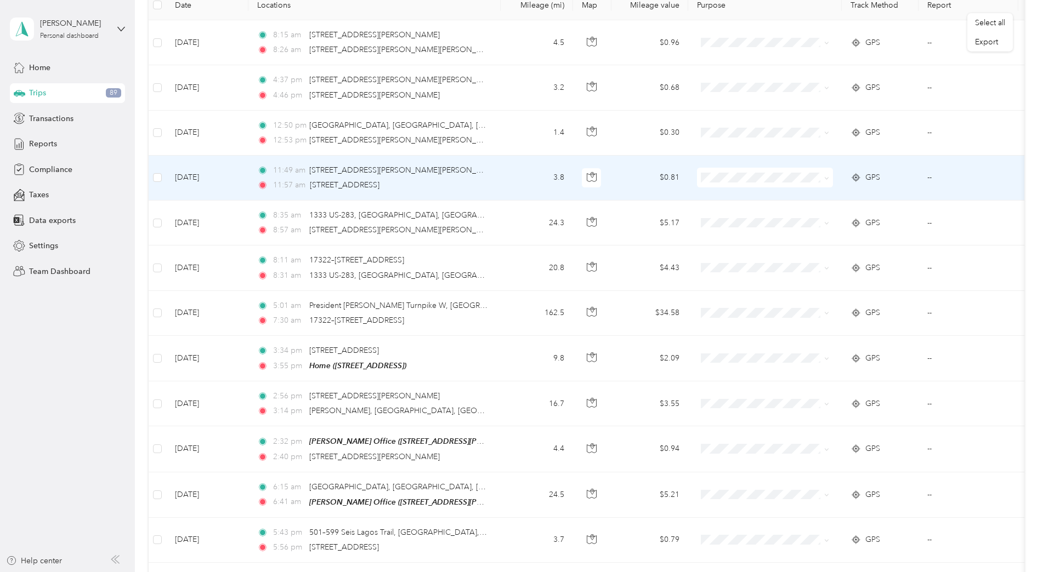
scroll to position [55, 0]
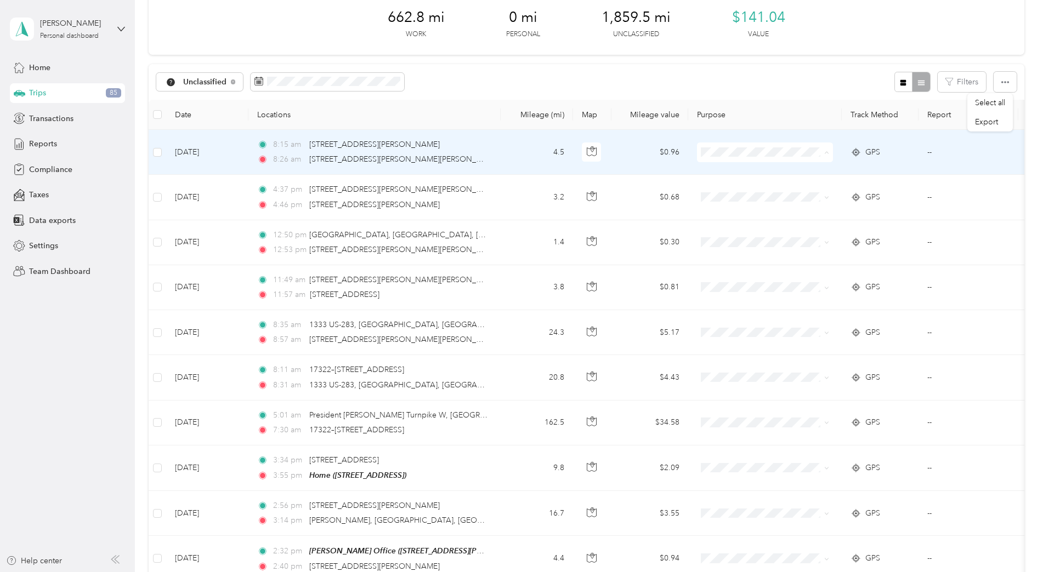
click at [752, 174] on span "Convergint Technologies" at bounding box center [774, 173] width 101 height 12
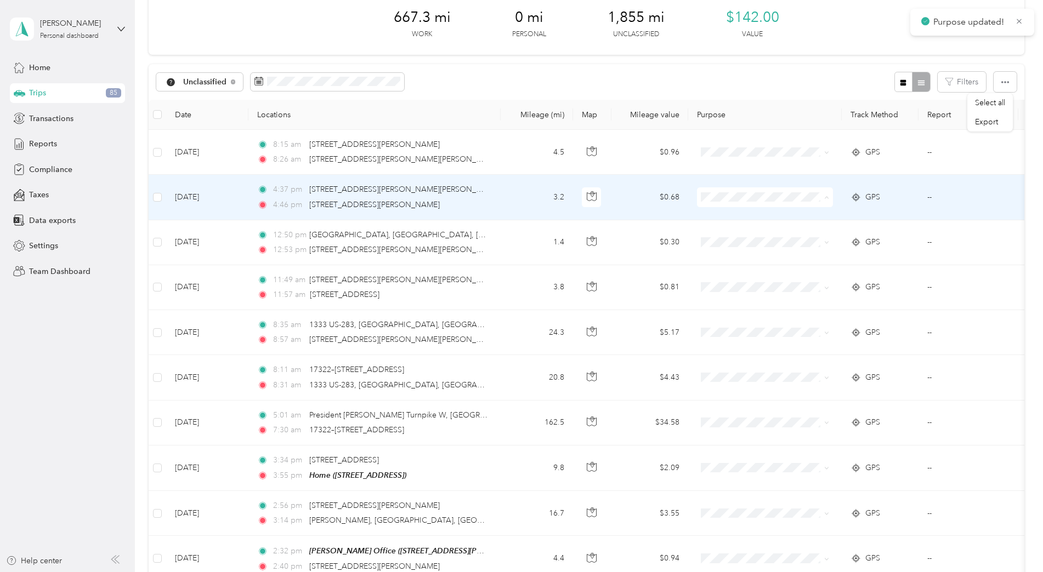
click at [759, 218] on span "Convergint Technologies" at bounding box center [774, 218] width 101 height 12
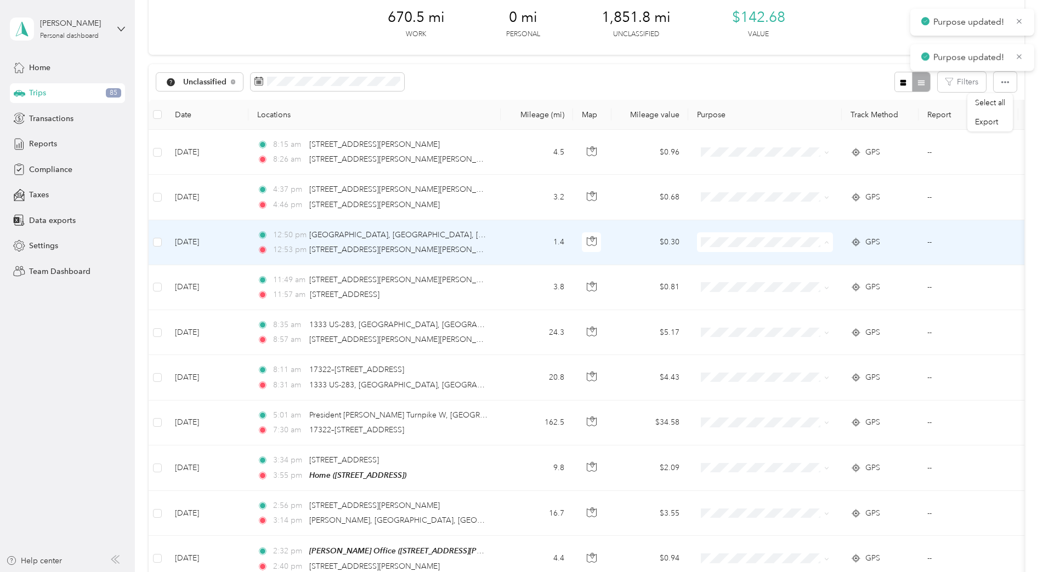
click at [759, 265] on td at bounding box center [765, 287] width 154 height 45
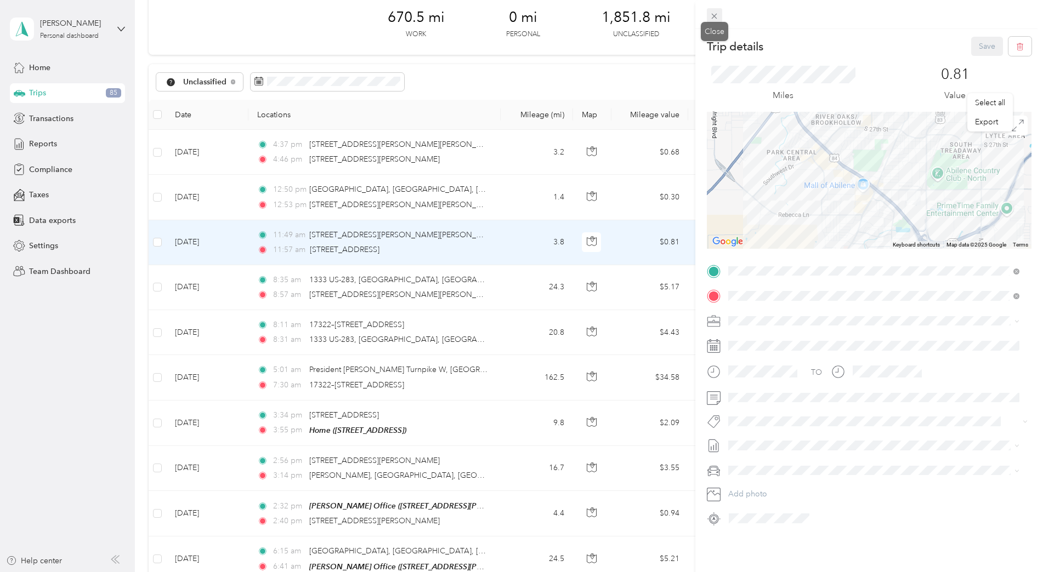
click at [712, 13] on icon at bounding box center [713, 16] width 9 height 9
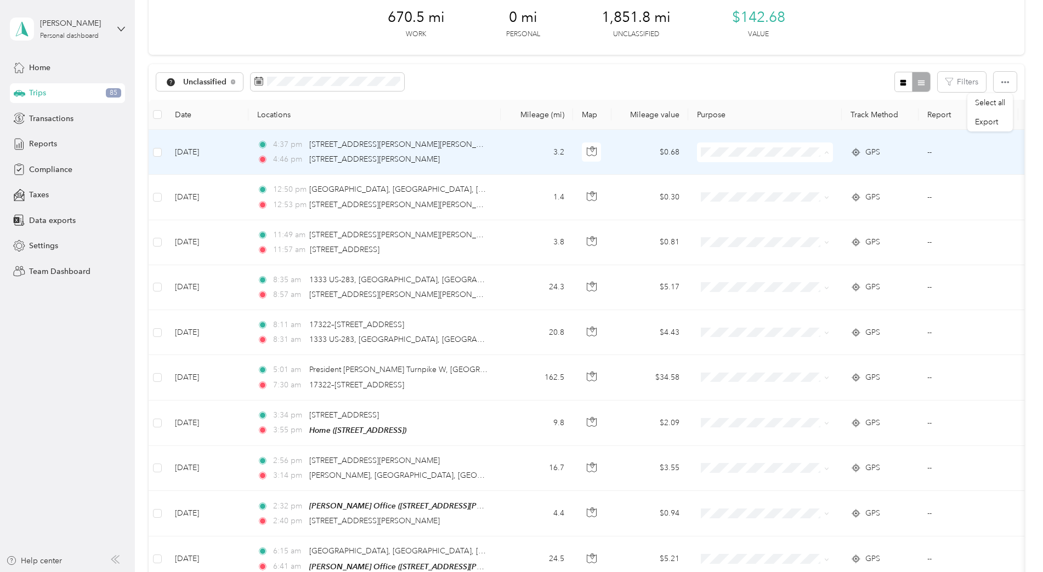
click at [743, 173] on span "Convergint Technologies" at bounding box center [774, 173] width 101 height 12
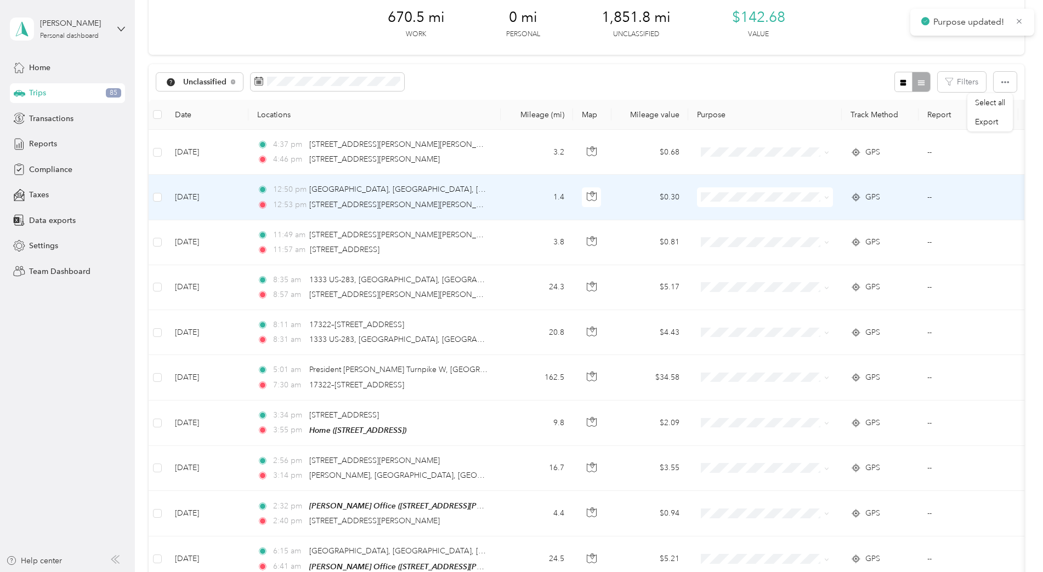
click at [739, 208] on li "Convergint Technologies" at bounding box center [765, 217] width 136 height 19
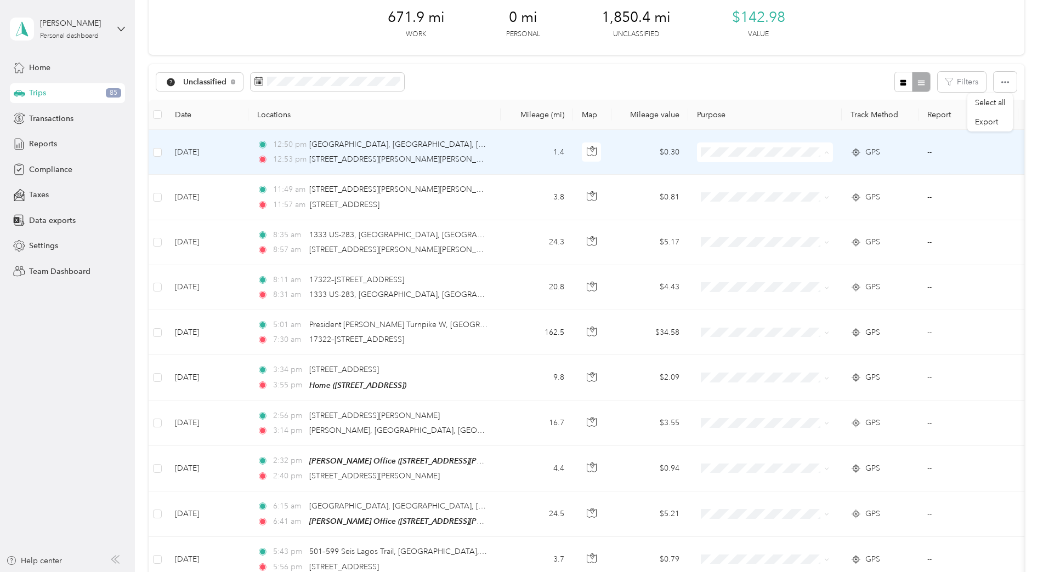
click at [756, 176] on span "Convergint Technologies" at bounding box center [774, 173] width 101 height 12
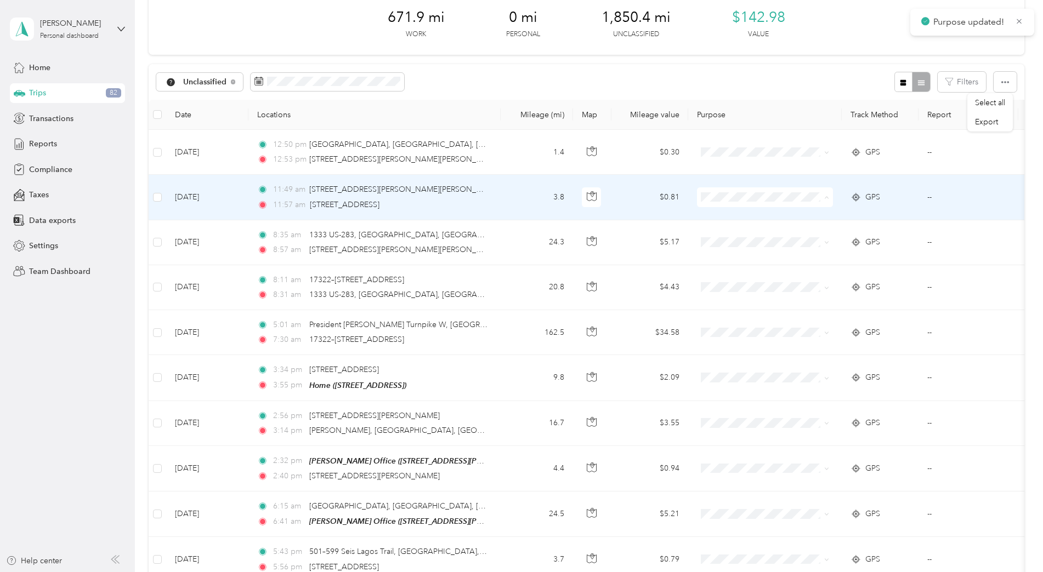
click at [750, 211] on li "Convergint Technologies" at bounding box center [765, 217] width 136 height 19
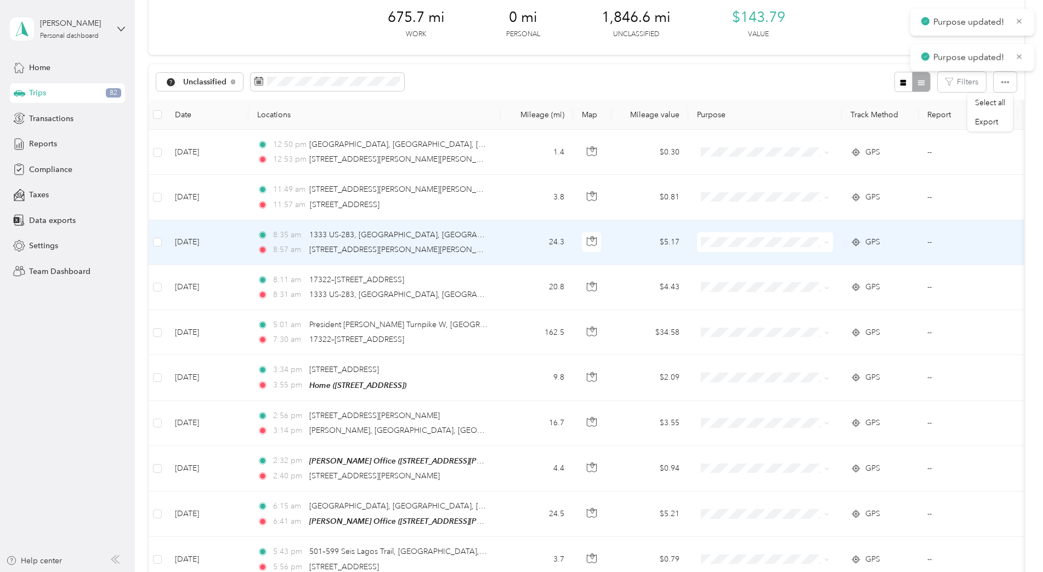
click at [771, 263] on span "Convergint Technologies" at bounding box center [774, 263] width 101 height 12
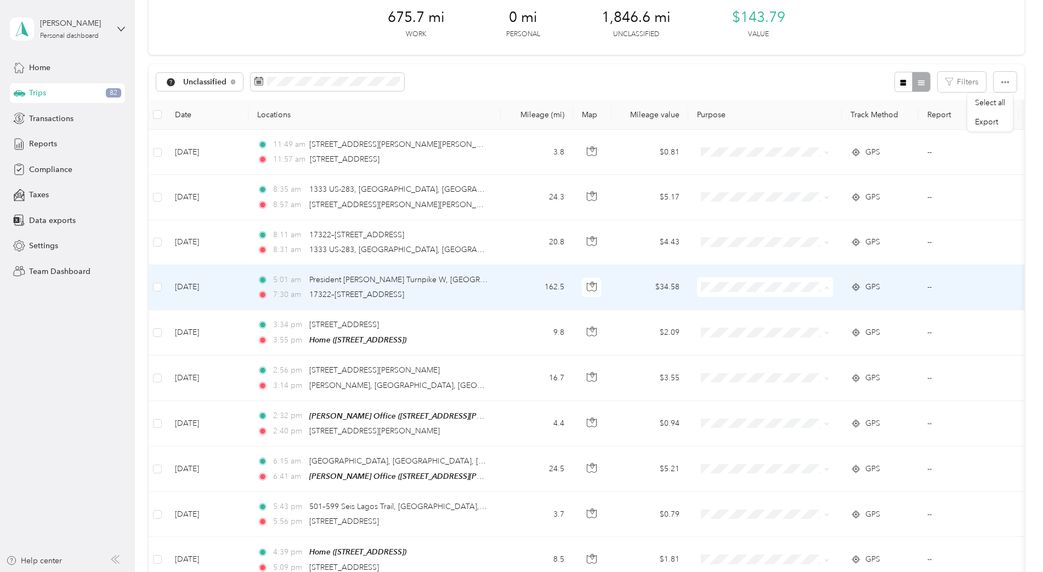
click at [743, 304] on span "Convergint Technologies" at bounding box center [774, 308] width 101 height 12
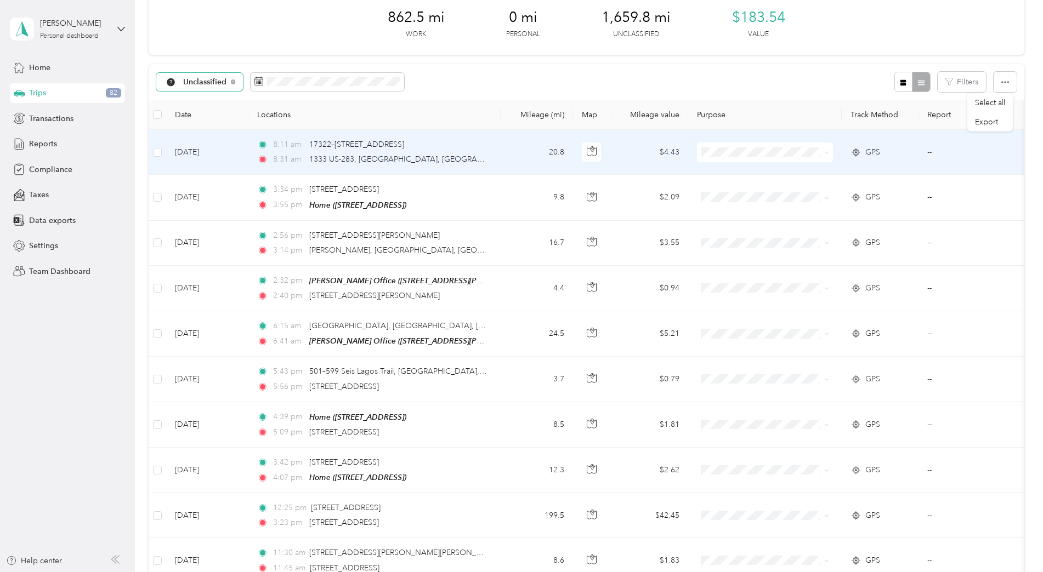
click at [200, 76] on div "Unclassified" at bounding box center [199, 82] width 87 height 19
click at [197, 103] on span "All purposes" at bounding box center [228, 102] width 90 height 12
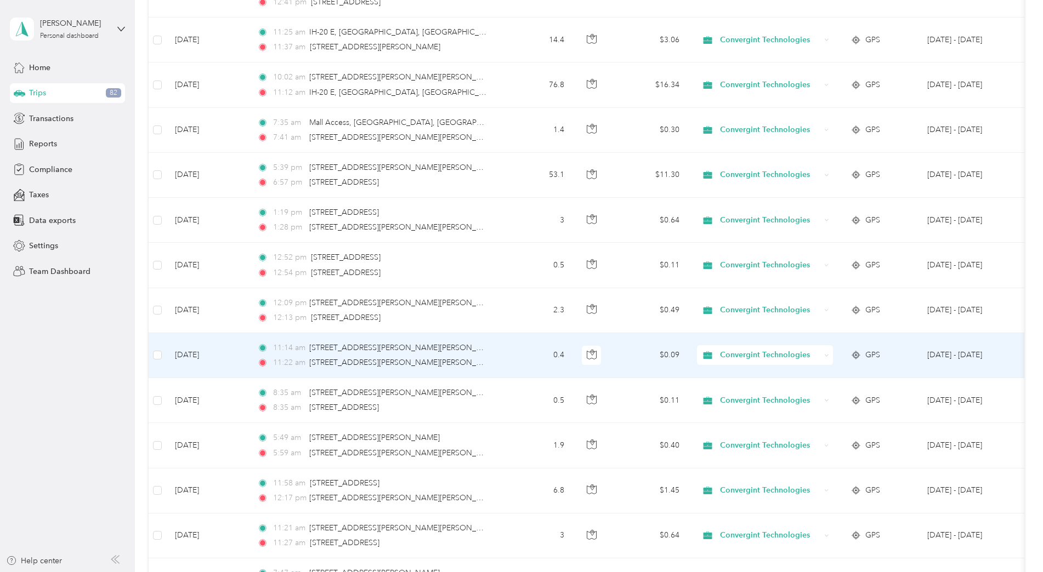
scroll to position [938, 0]
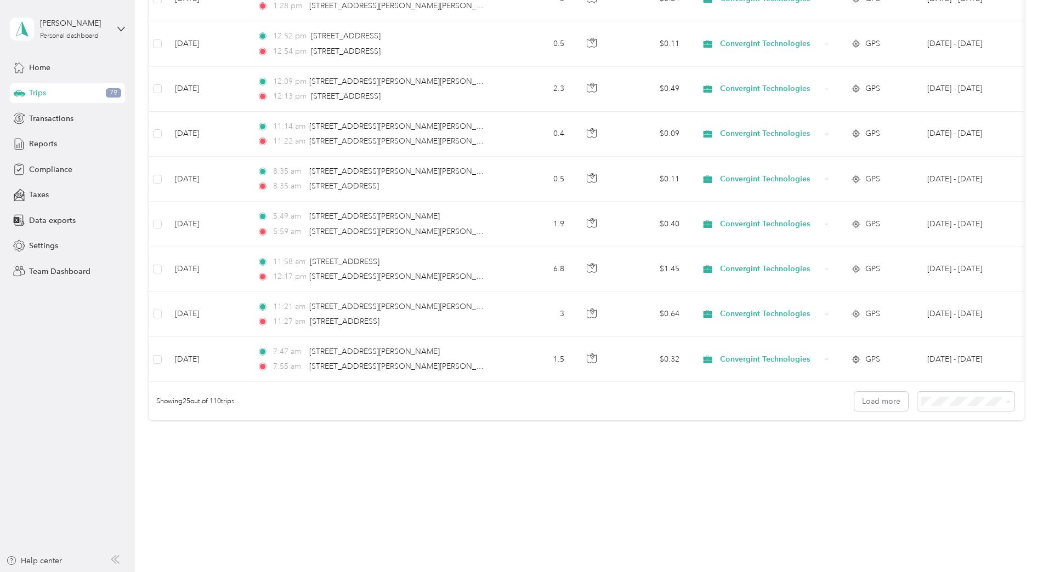
click at [948, 462] on span "100 per load" at bounding box center [944, 460] width 45 height 9
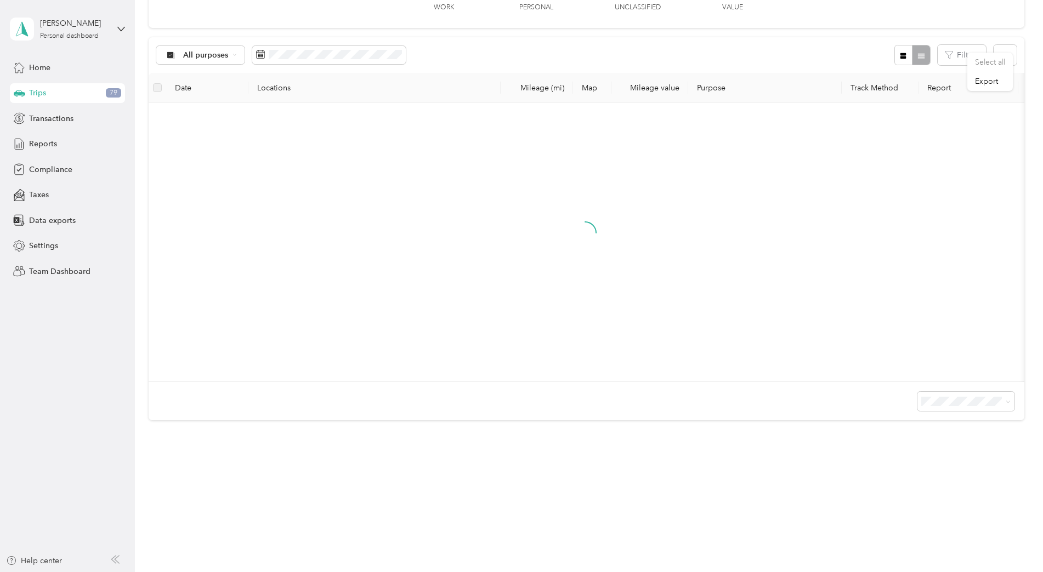
scroll to position [90, 0]
click at [1001, 52] on icon "button" at bounding box center [1005, 56] width 8 height 8
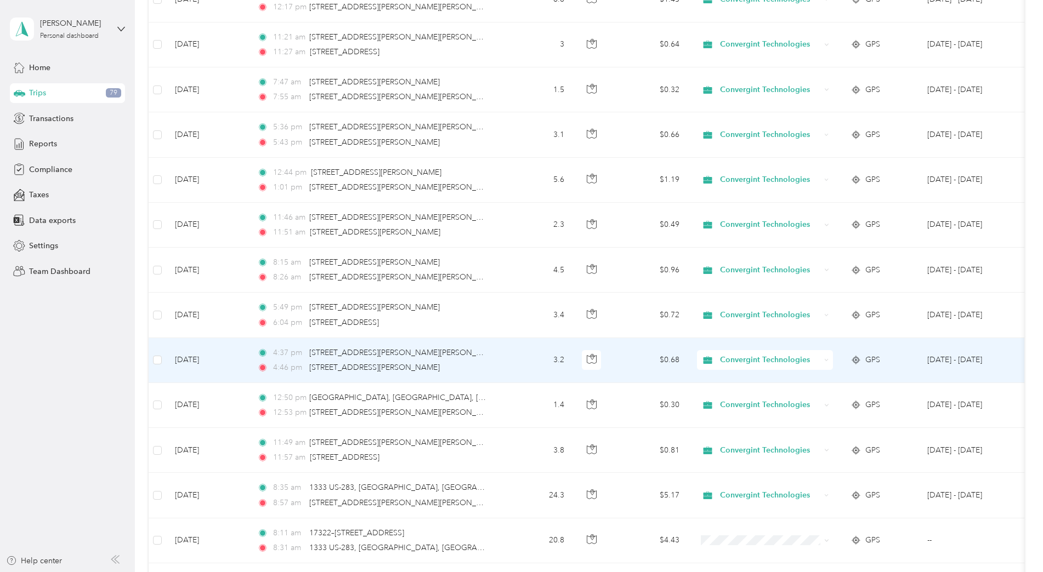
scroll to position [1535, 0]
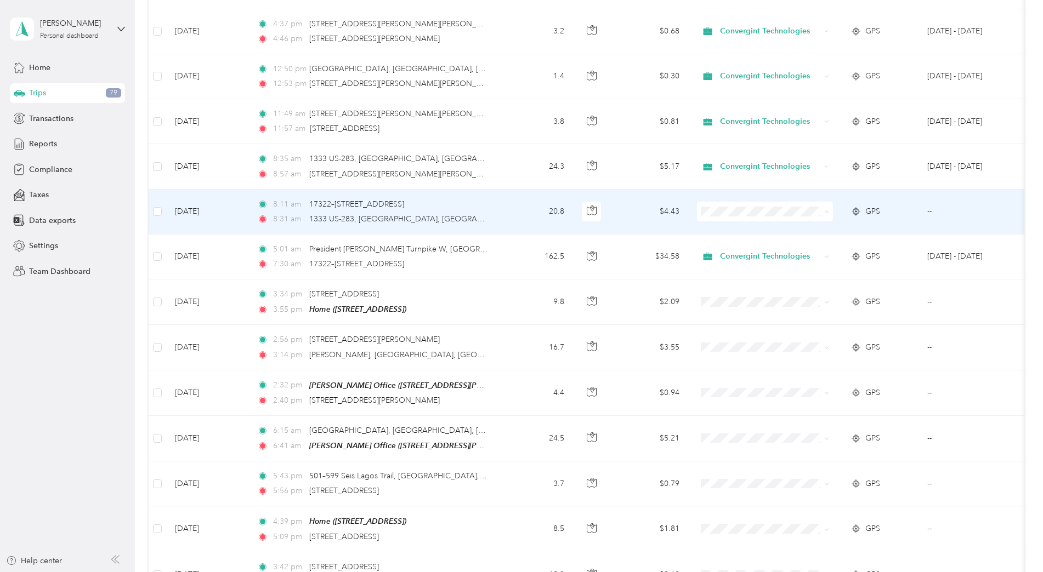
click at [772, 223] on span "Convergint Technologies" at bounding box center [774, 226] width 101 height 12
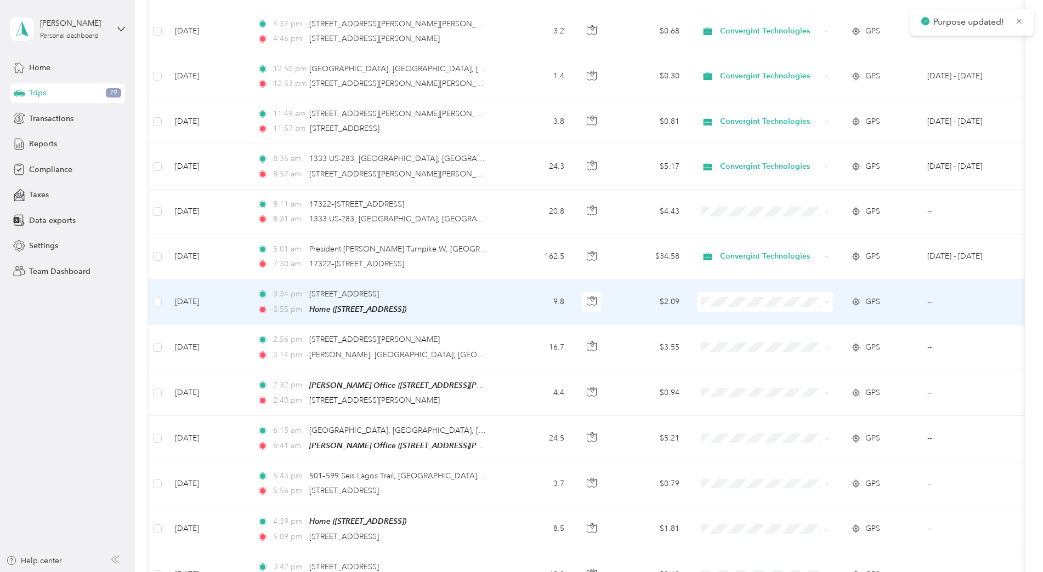
click at [788, 320] on span "Convergint Technologies" at bounding box center [774, 316] width 101 height 12
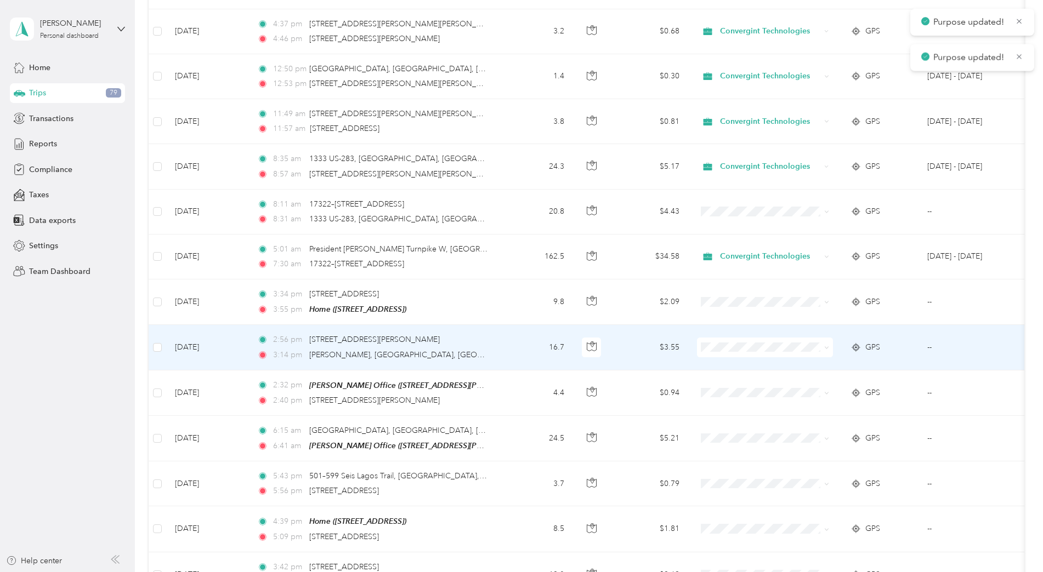
scroll to position [1645, 0]
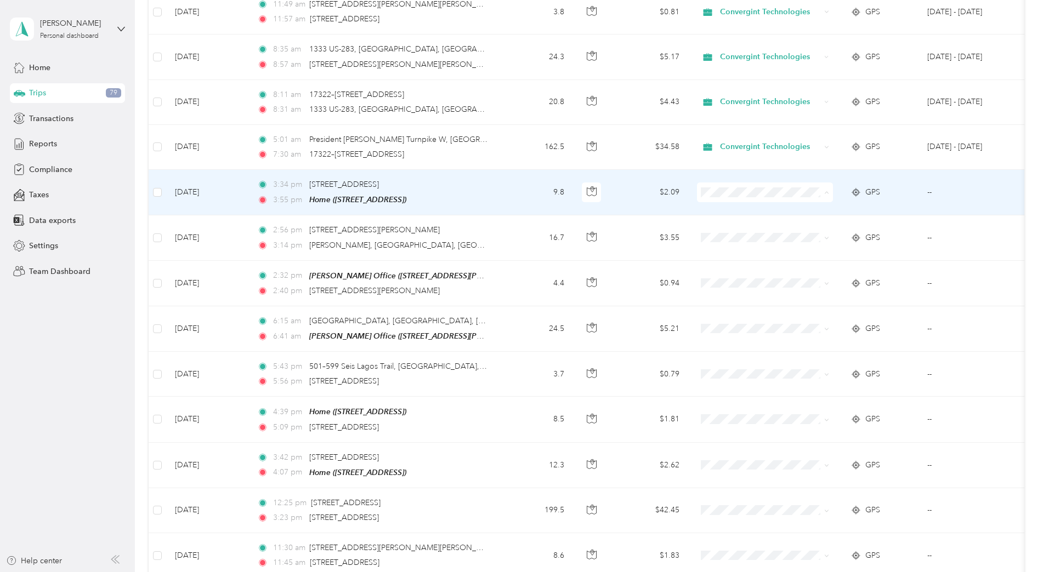
click at [744, 206] on span "Convergint Technologies" at bounding box center [774, 207] width 101 height 12
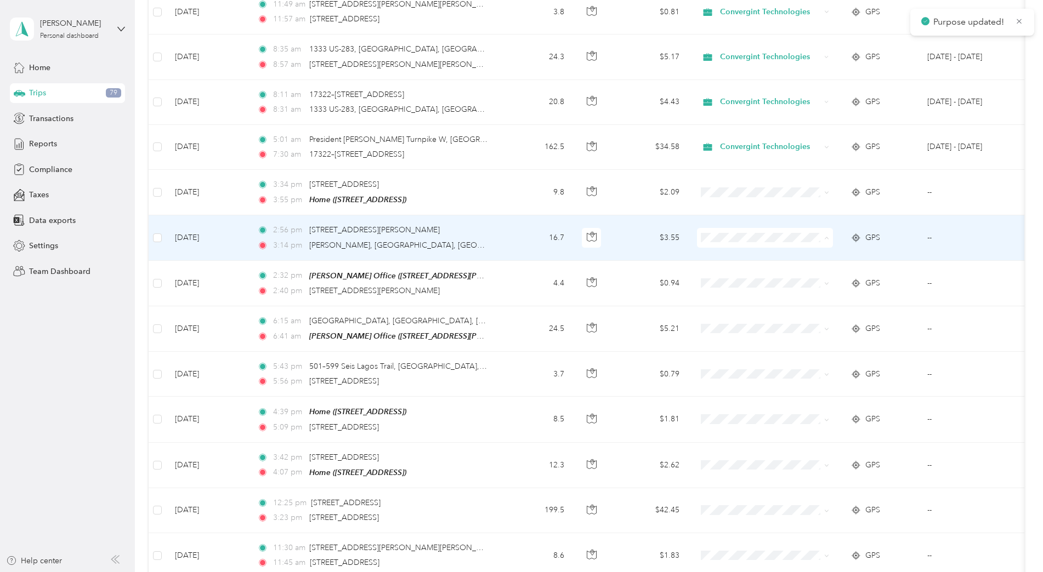
click at [745, 247] on span "Convergint Technologies" at bounding box center [774, 252] width 101 height 12
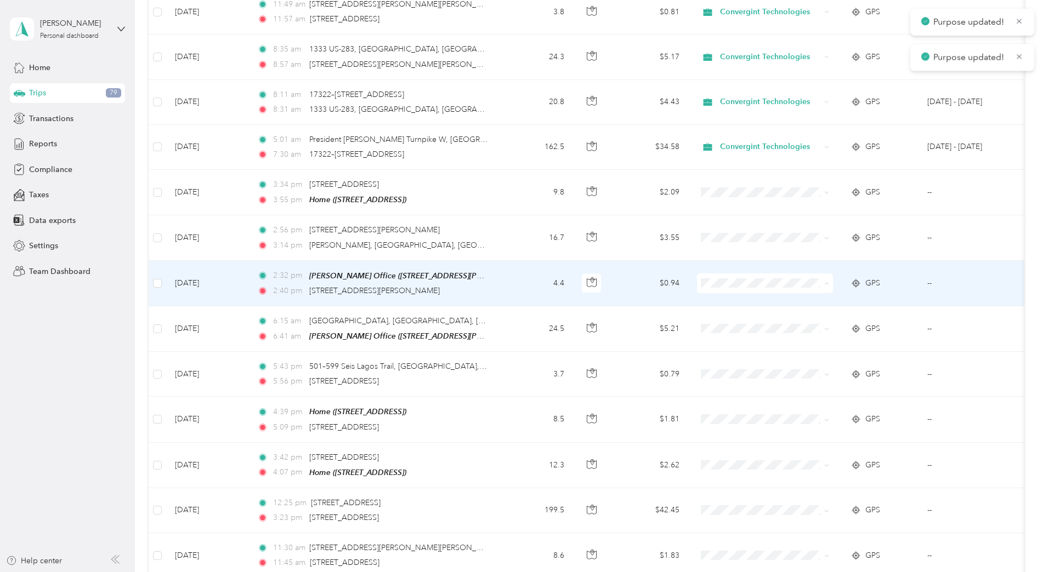
click at [742, 295] on span "Convergint Technologies" at bounding box center [774, 297] width 101 height 12
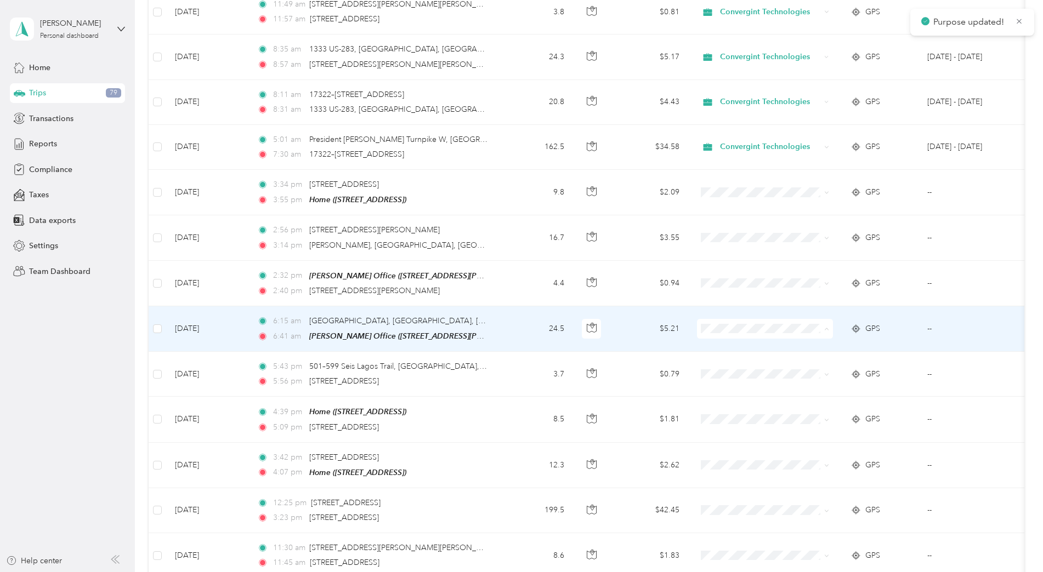
click at [710, 339] on icon at bounding box center [711, 342] width 9 height 8
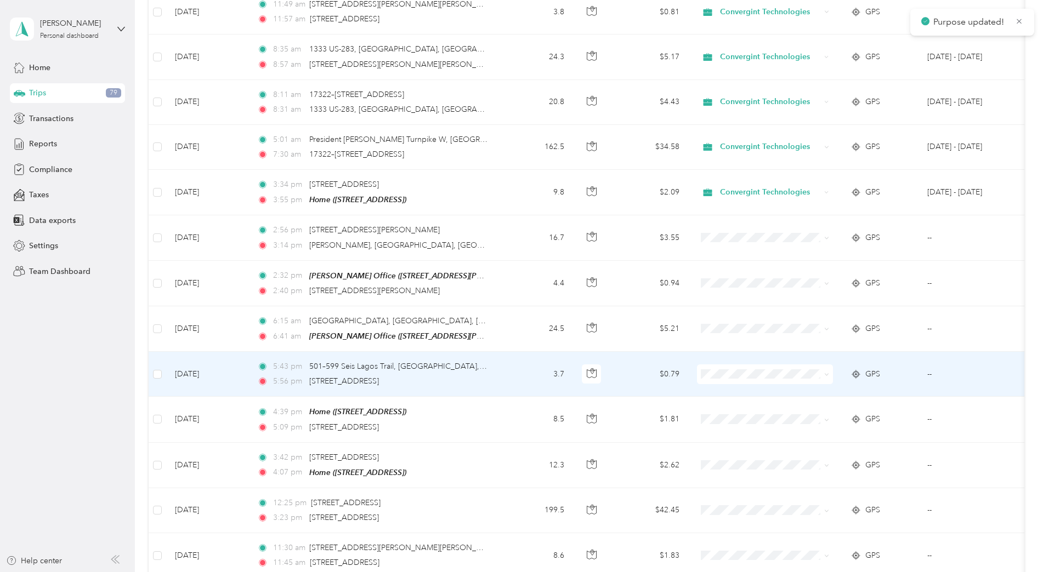
scroll to position [1755, 0]
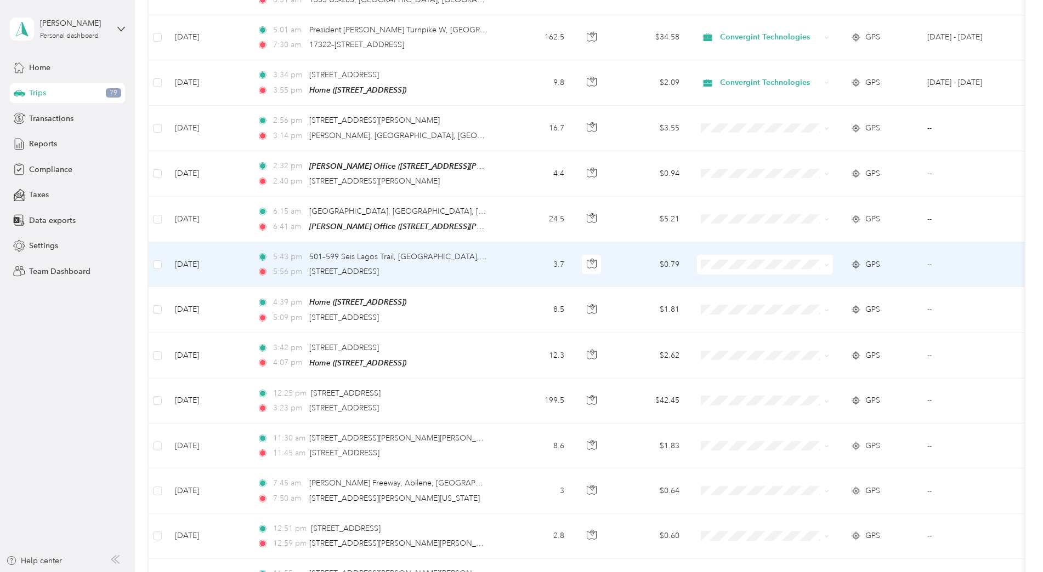
click at [932, 258] on td "--" at bounding box center [968, 264] width 100 height 45
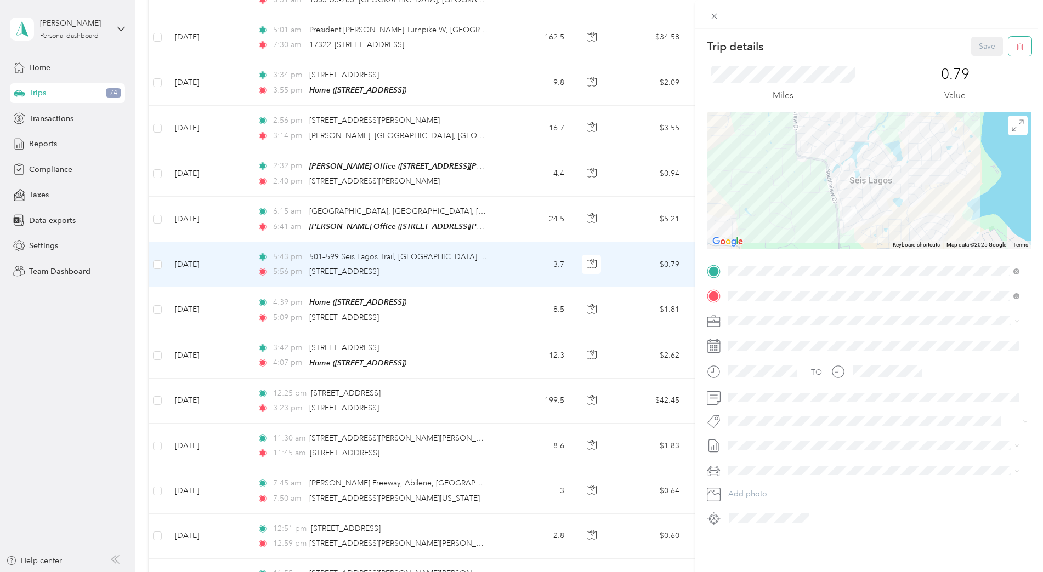
click at [1015, 45] on button "button" at bounding box center [1019, 46] width 23 height 19
click at [978, 63] on button "Yes" at bounding box center [979, 60] width 21 height 18
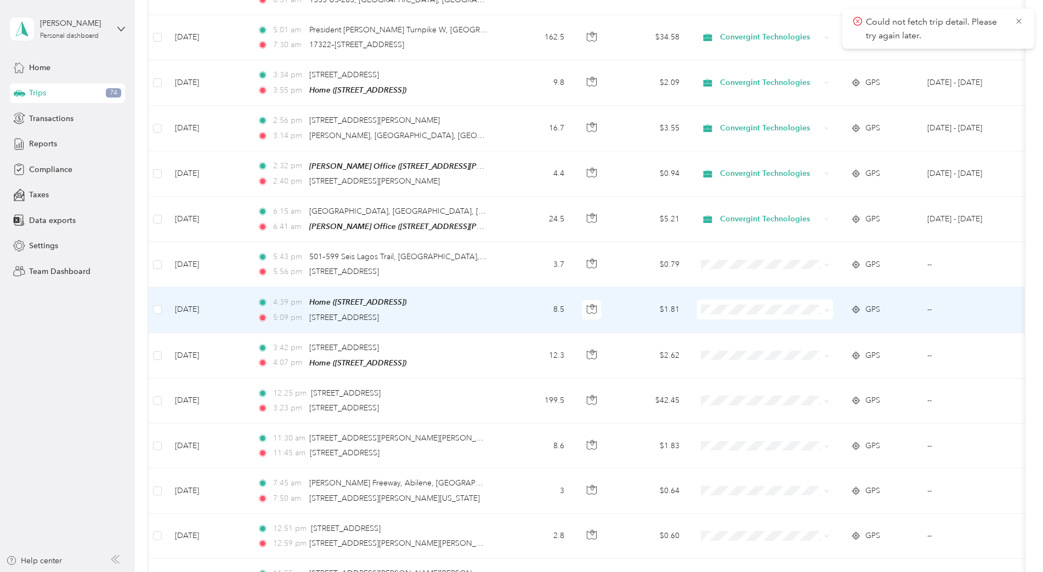
click at [747, 337] on span "Personal" at bounding box center [774, 342] width 101 height 12
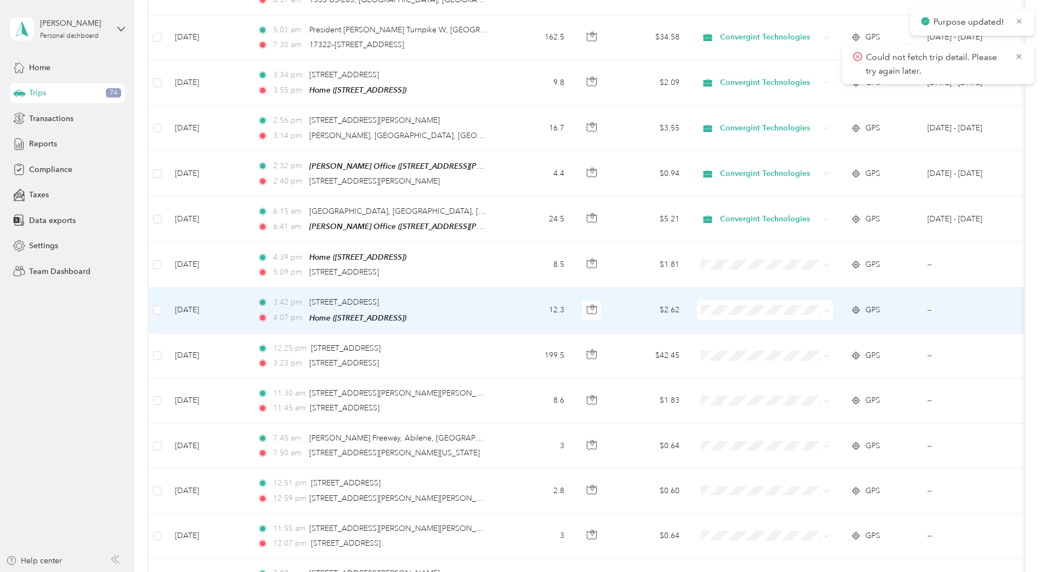
drag, startPoint x: 725, startPoint y: 337, endPoint x: 731, endPoint y: 340, distance: 7.6
click at [725, 337] on span "Personal" at bounding box center [774, 342] width 101 height 12
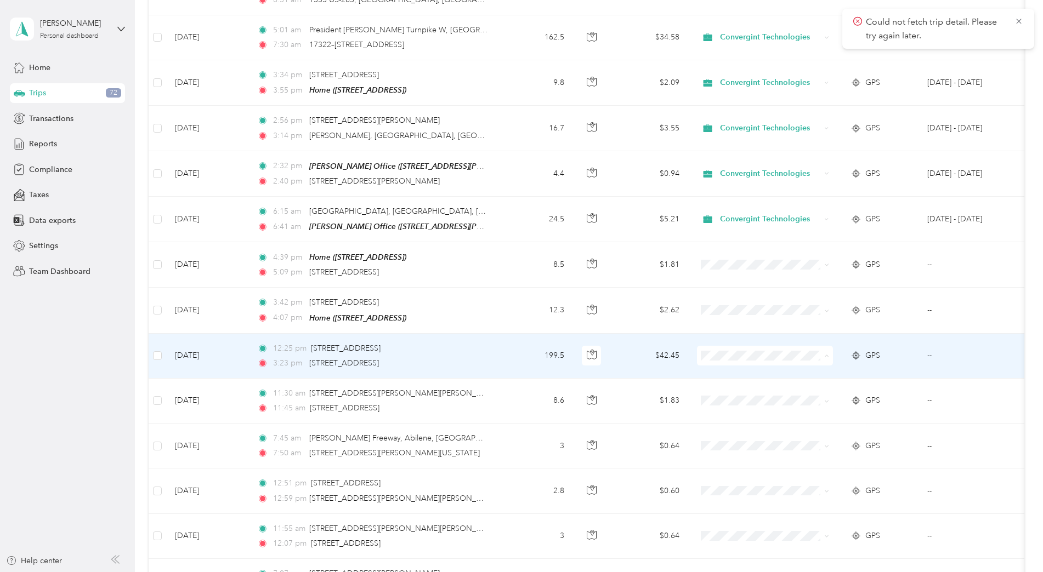
click at [739, 365] on span "Convergint Technologies" at bounding box center [774, 367] width 101 height 12
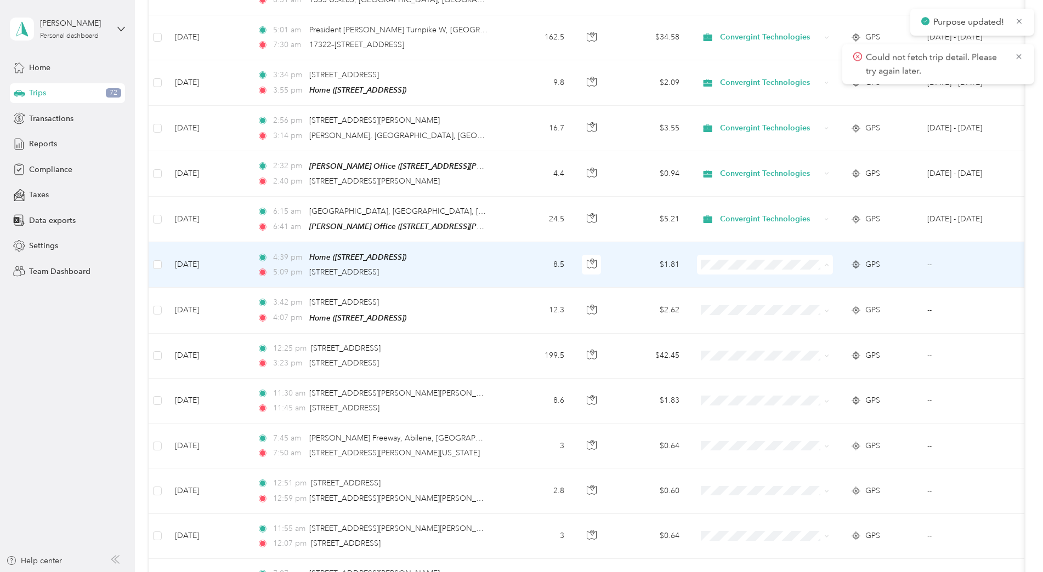
click at [745, 297] on span "Personal" at bounding box center [774, 297] width 101 height 12
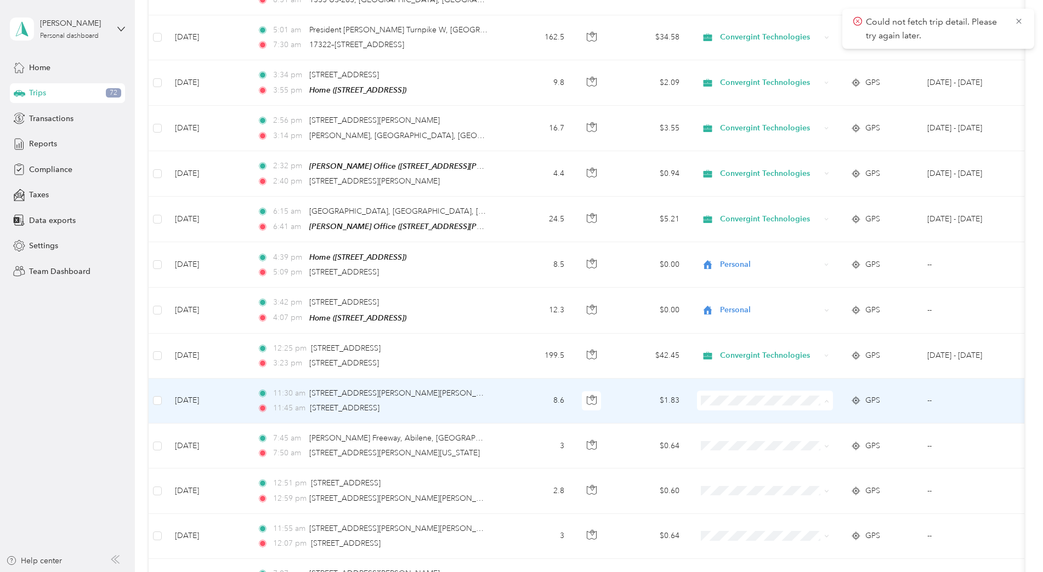
click at [762, 408] on span "Convergint Technologies" at bounding box center [774, 412] width 101 height 12
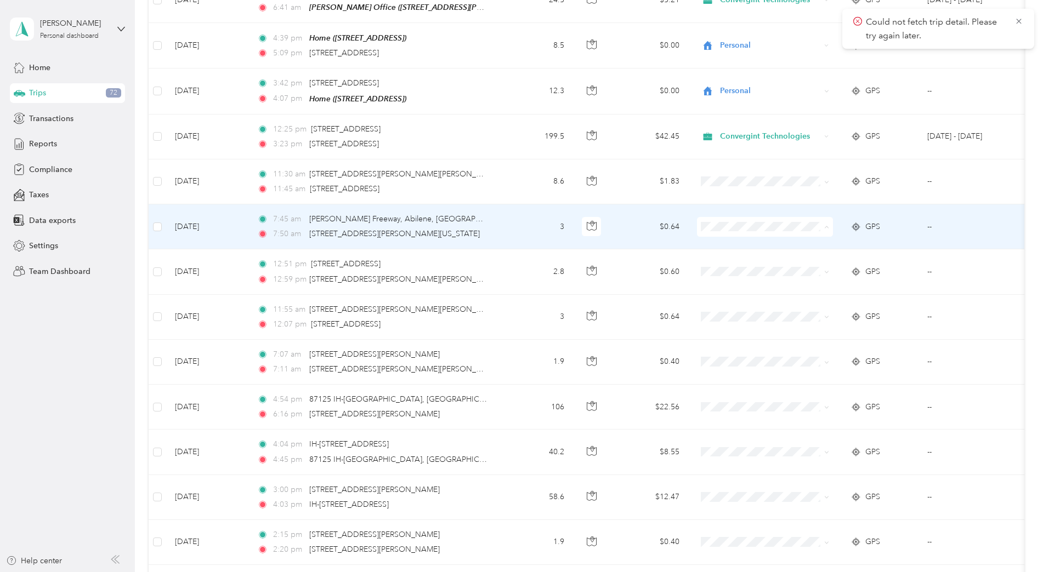
click at [728, 235] on span "Convergint Technologies" at bounding box center [774, 238] width 101 height 12
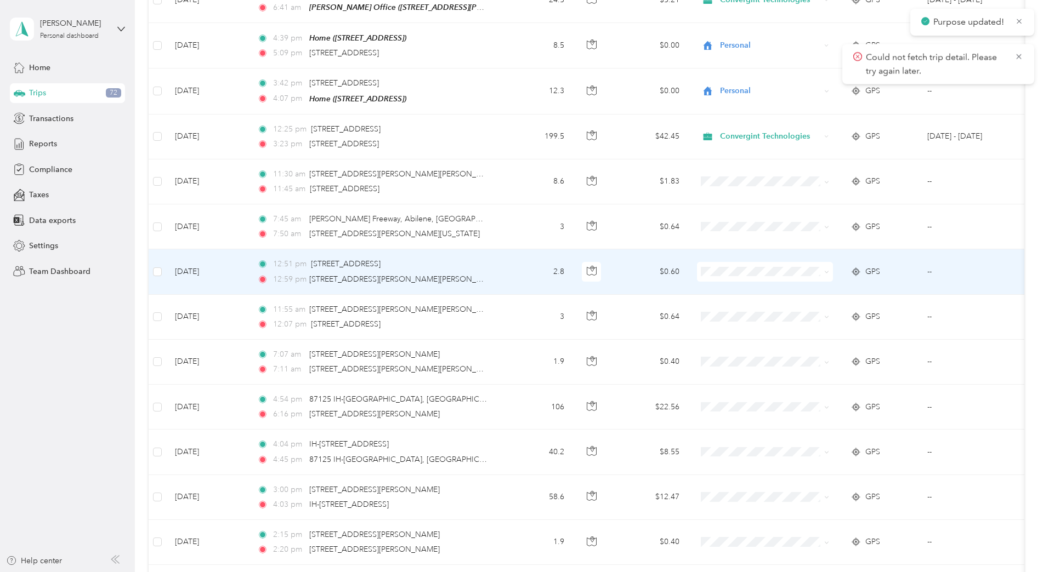
click at [740, 281] on span "Convergint Technologies" at bounding box center [774, 283] width 101 height 12
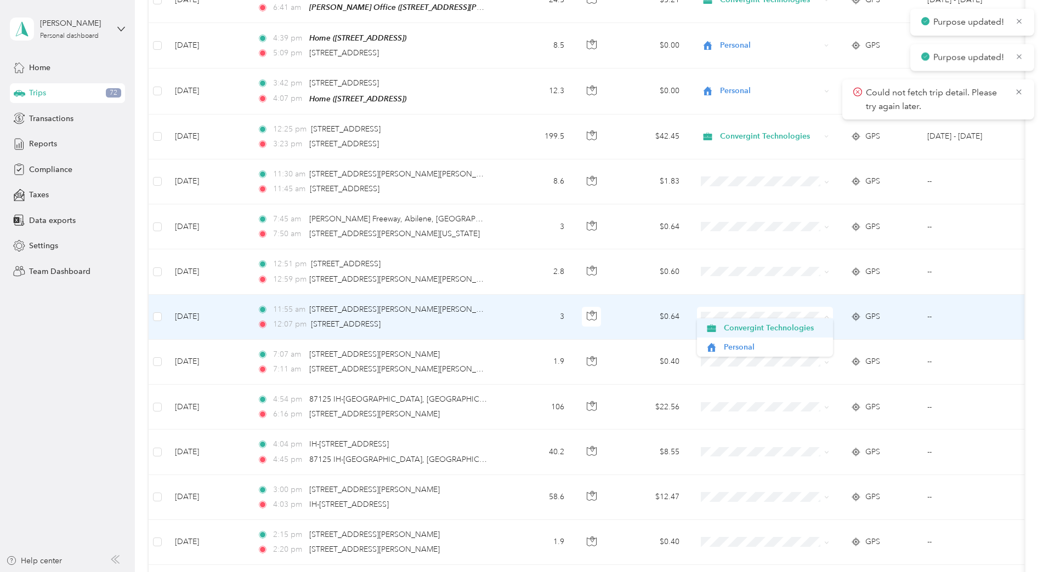
click at [753, 334] on span "Convergint Technologies" at bounding box center [774, 328] width 101 height 12
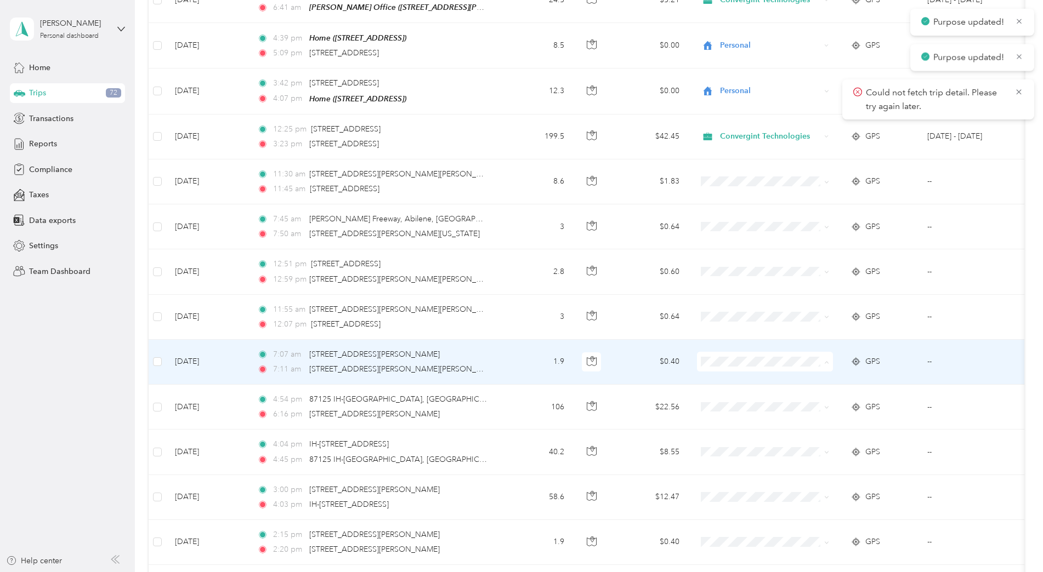
click at [766, 373] on span "Convergint Technologies" at bounding box center [774, 368] width 101 height 12
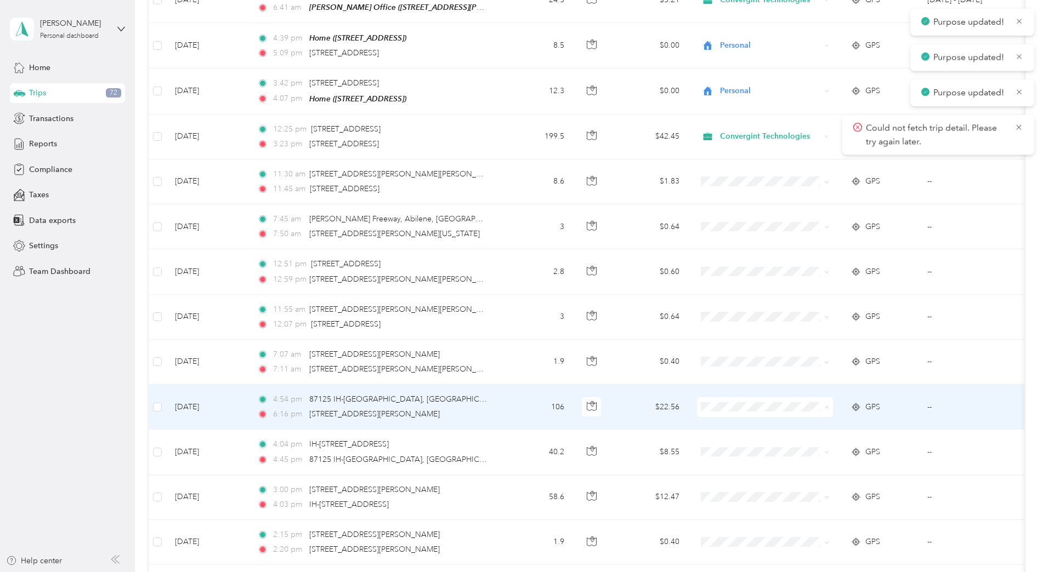
click at [738, 423] on span "Convergint Technologies" at bounding box center [774, 419] width 101 height 12
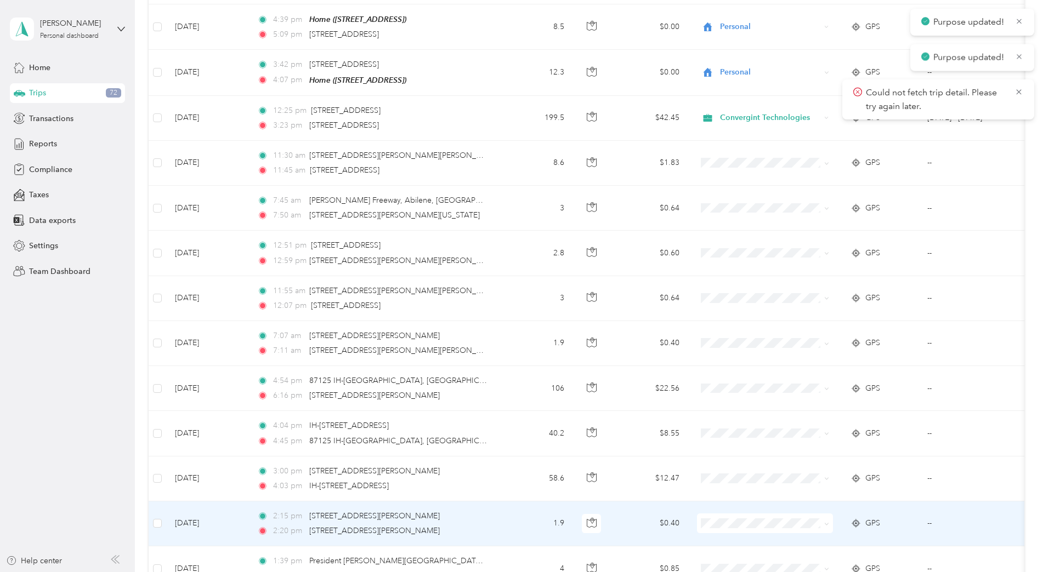
scroll to position [2138, 0]
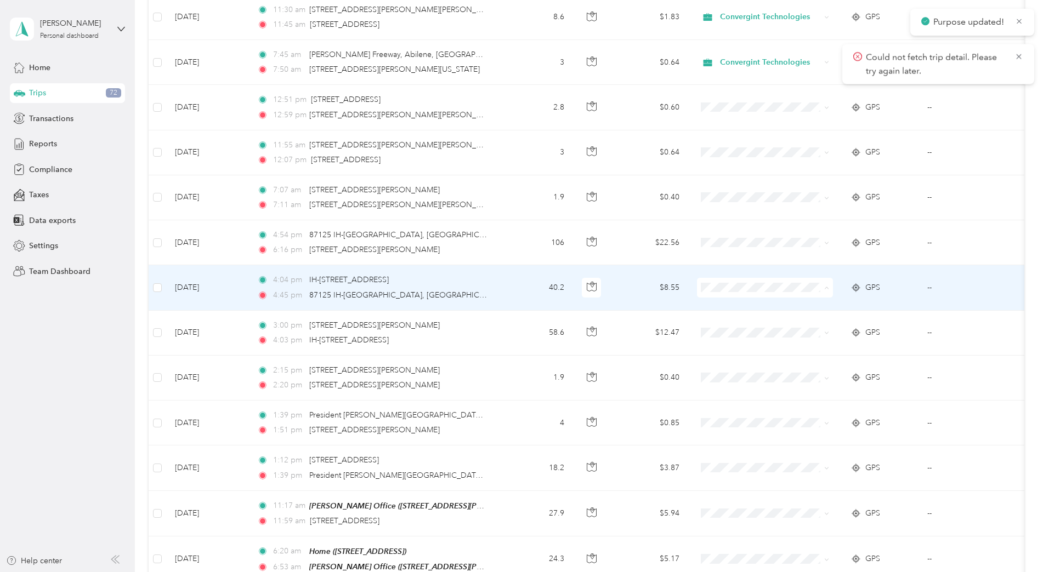
click at [742, 303] on span "Convergint Technologies" at bounding box center [774, 299] width 101 height 12
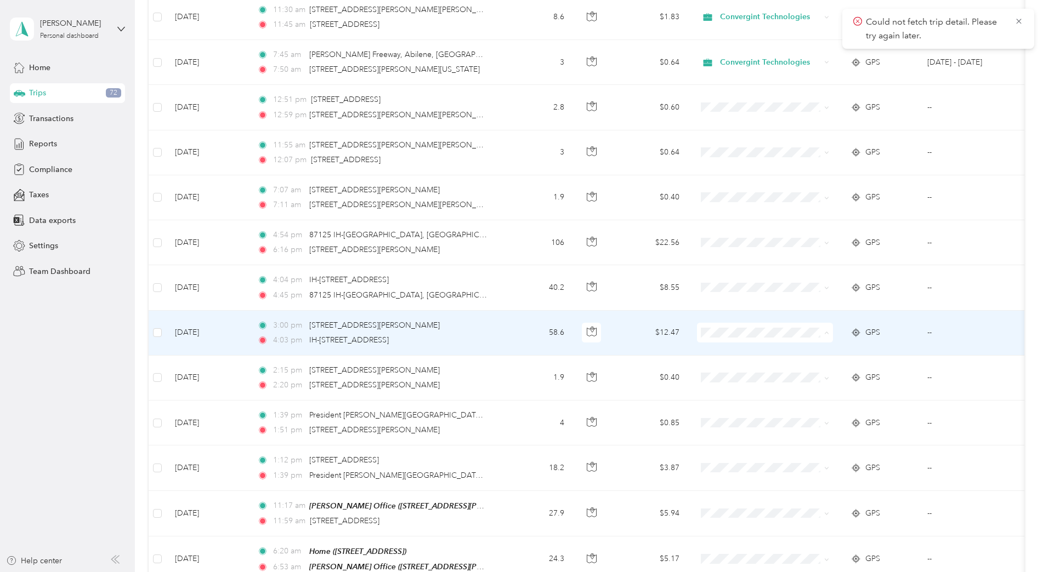
click at [744, 345] on span "Convergint Technologies" at bounding box center [774, 344] width 101 height 12
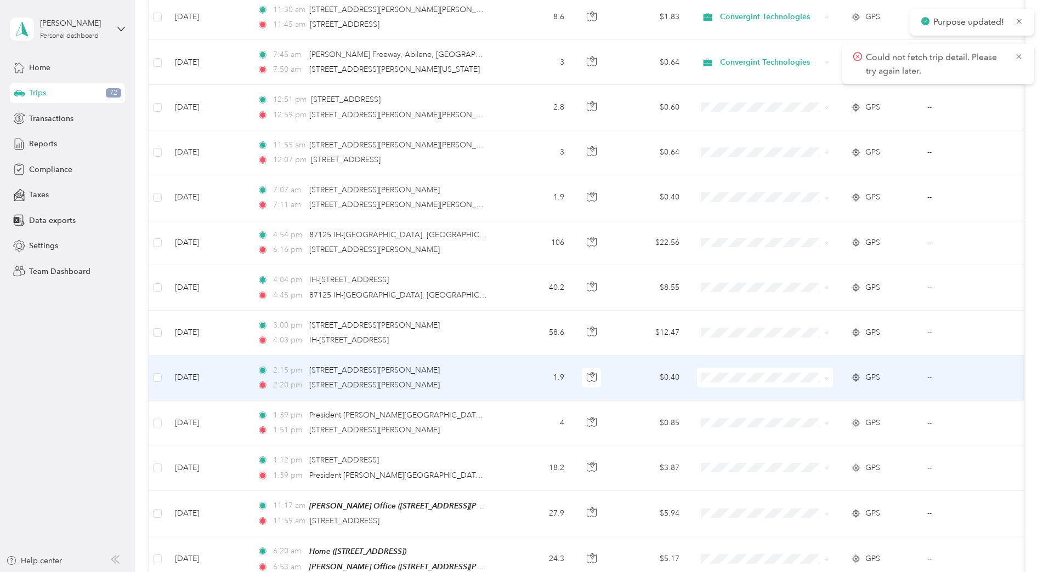
click at [757, 386] on span "Convergint Technologies" at bounding box center [774, 389] width 101 height 12
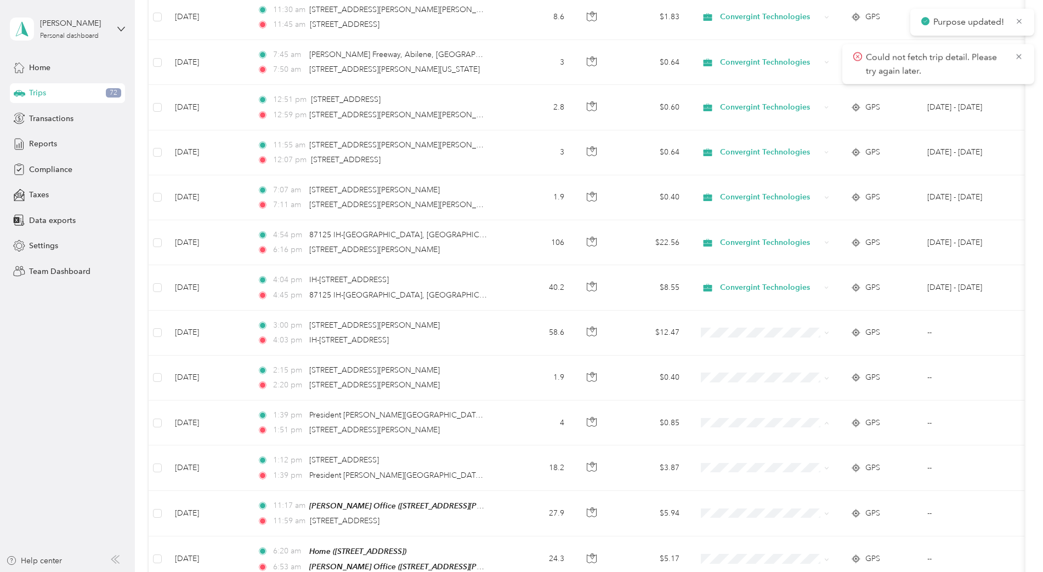
drag, startPoint x: 708, startPoint y: 415, endPoint x: 758, endPoint y: 435, distance: 53.9
click at [753, 435] on span "Convergint Technologies" at bounding box center [774, 435] width 101 height 12
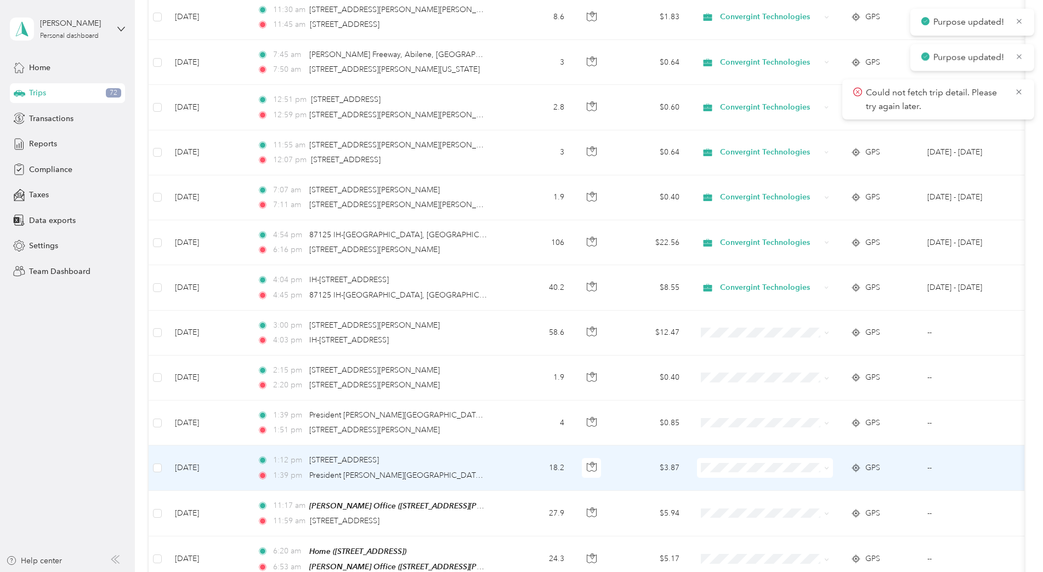
scroll to position [2358, 0]
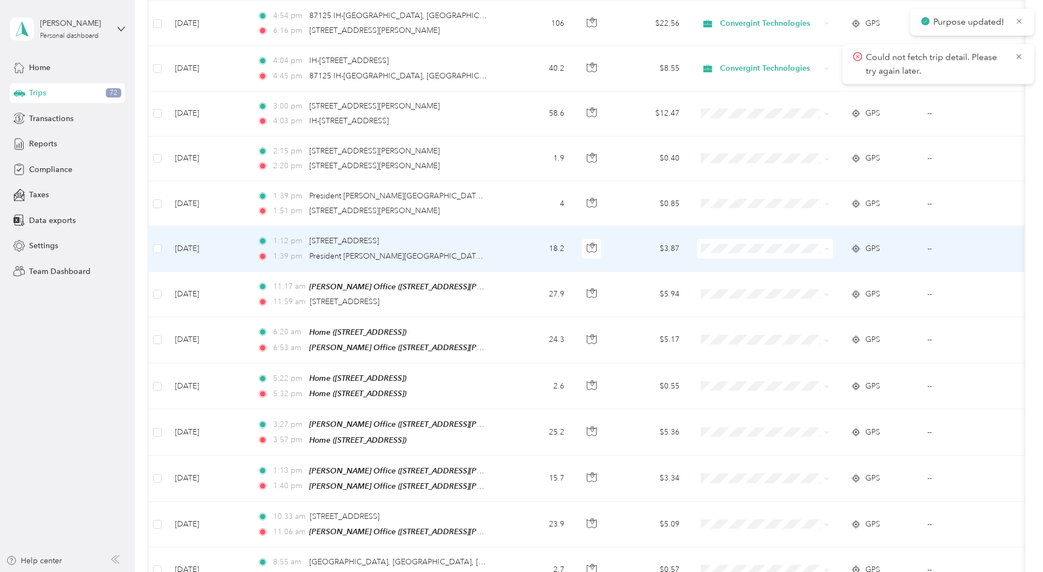
click at [750, 260] on span "Convergint Technologies" at bounding box center [774, 260] width 101 height 12
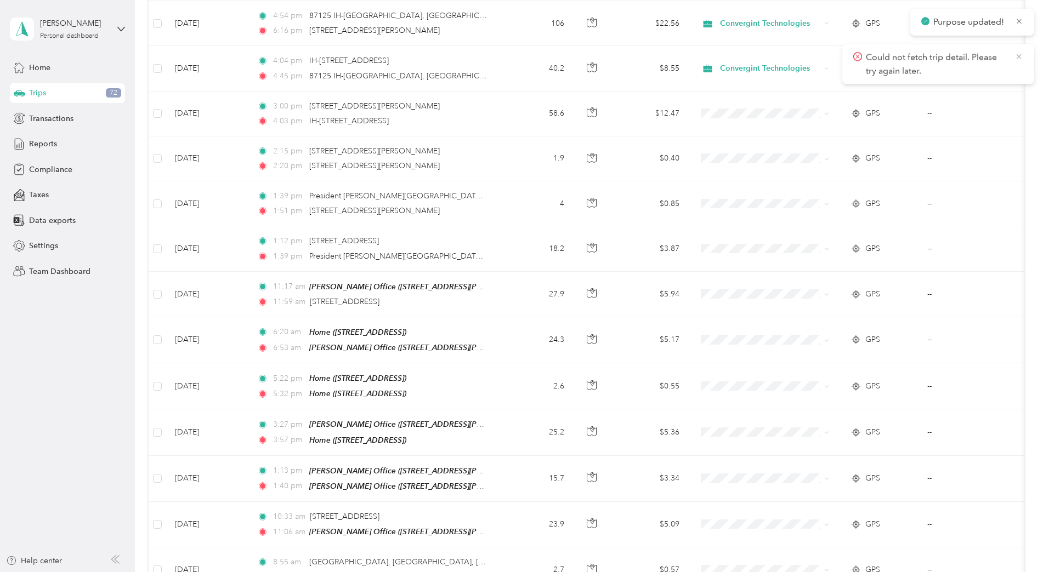
click at [1023, 54] on icon at bounding box center [1018, 57] width 9 height 10
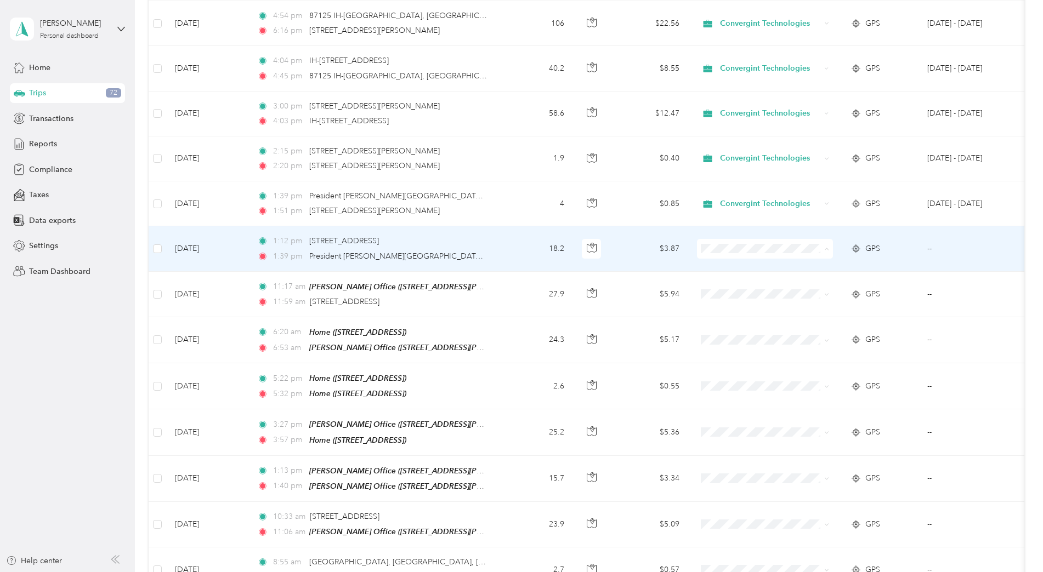
click at [763, 259] on span "Convergint Technologies" at bounding box center [774, 260] width 101 height 12
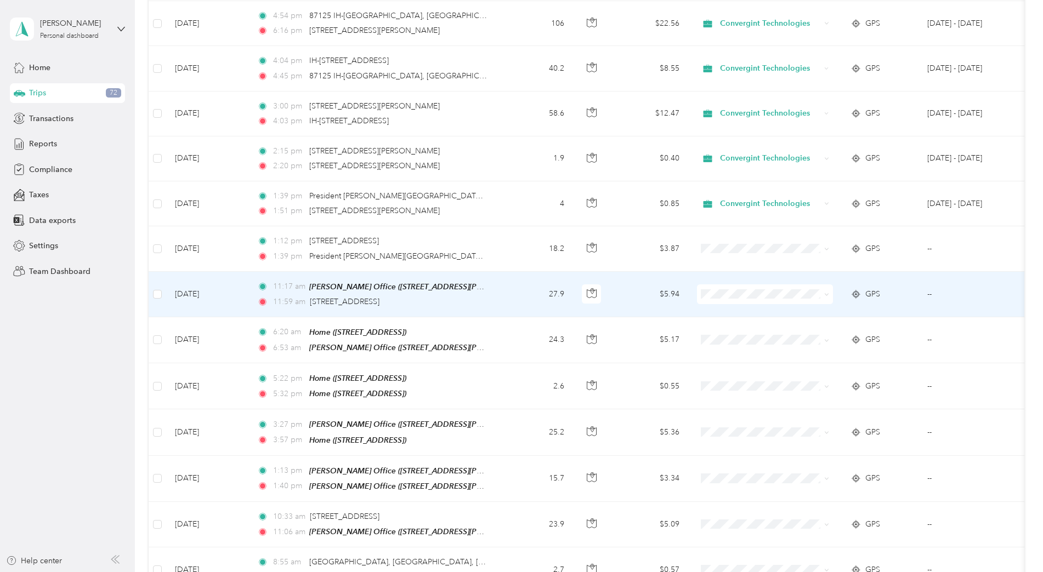
click at [726, 306] on span "Convergint Technologies" at bounding box center [774, 305] width 101 height 12
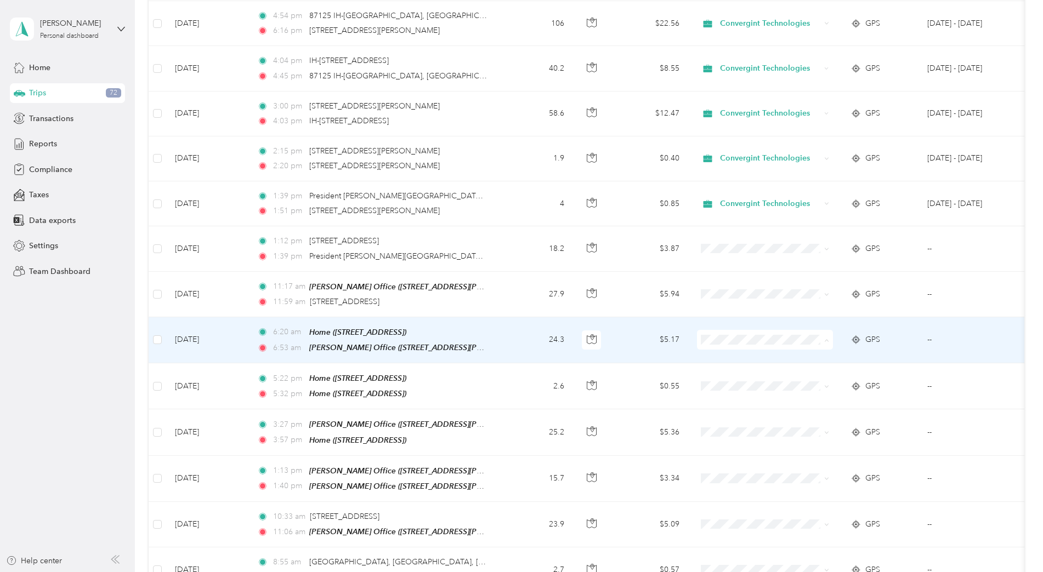
click at [747, 351] on span "Convergint Technologies" at bounding box center [774, 350] width 101 height 12
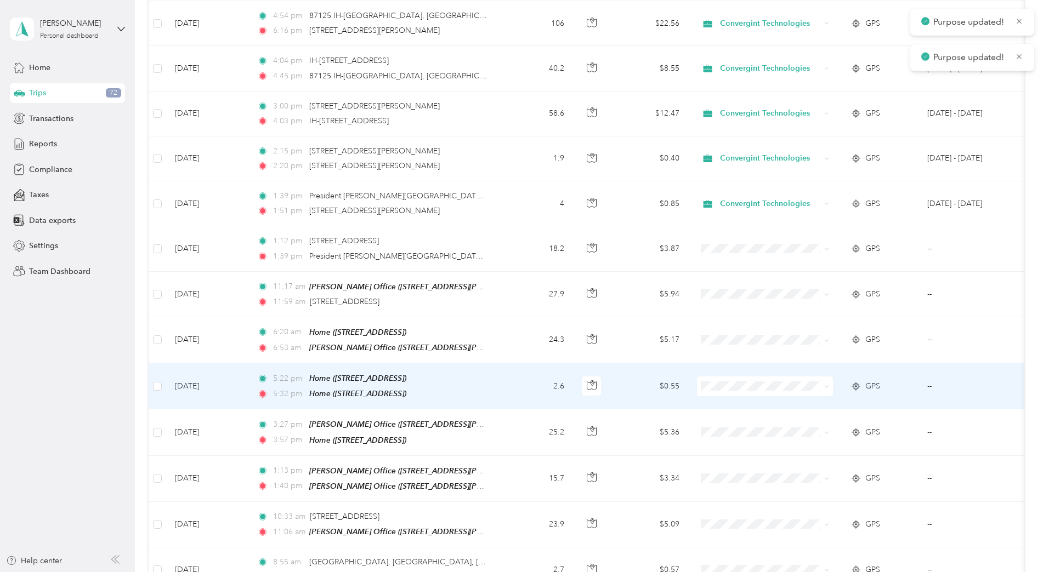
click at [750, 391] on span "Convergint Technologies" at bounding box center [774, 395] width 101 height 12
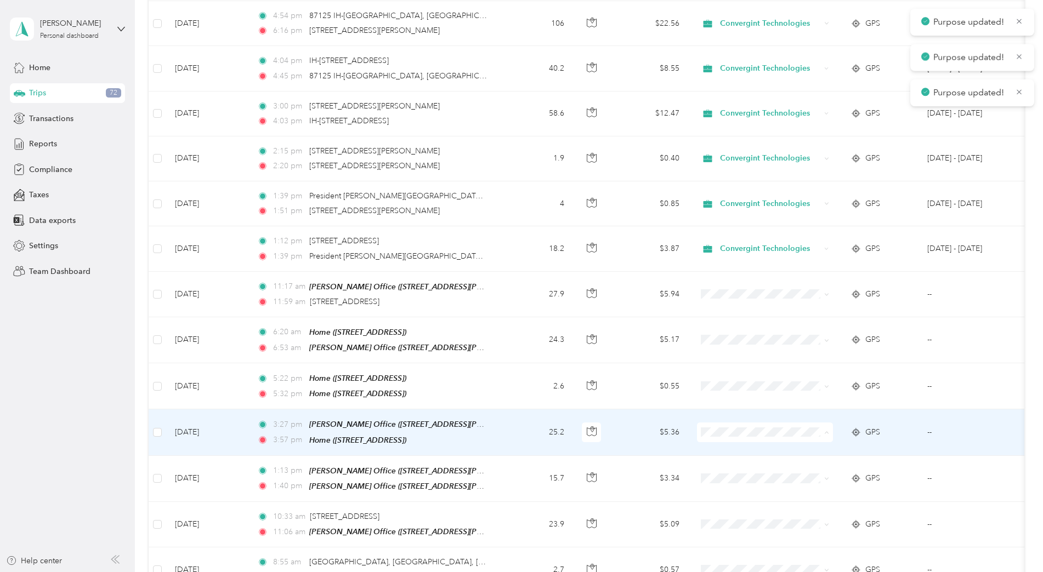
click at [749, 435] on span "Convergint Technologies" at bounding box center [774, 441] width 101 height 12
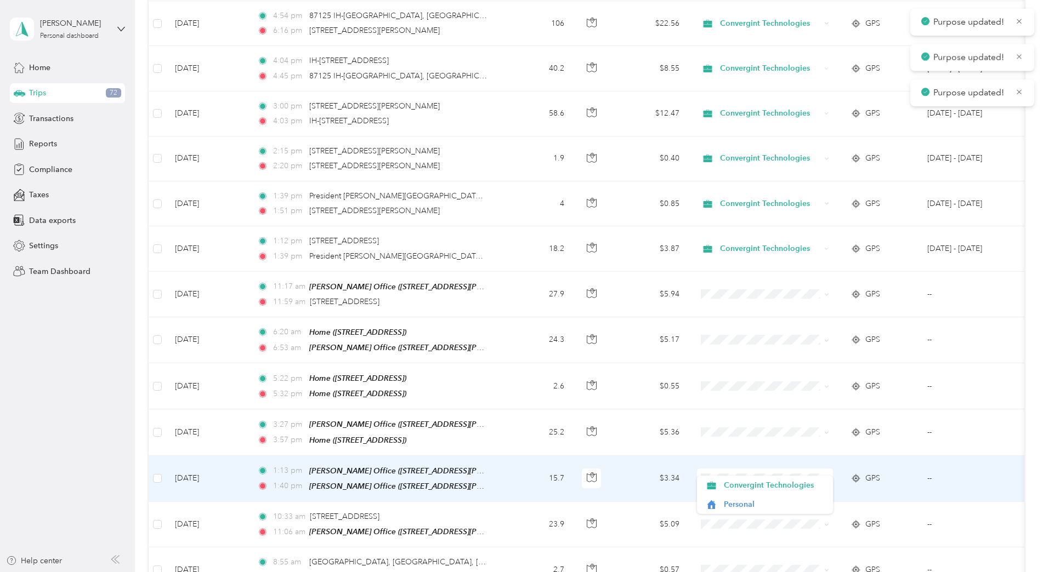
drag, startPoint x: 748, startPoint y: 482, endPoint x: 775, endPoint y: 355, distance: 129.9
click at [749, 482] on span "Convergint Technologies" at bounding box center [774, 486] width 101 height 12
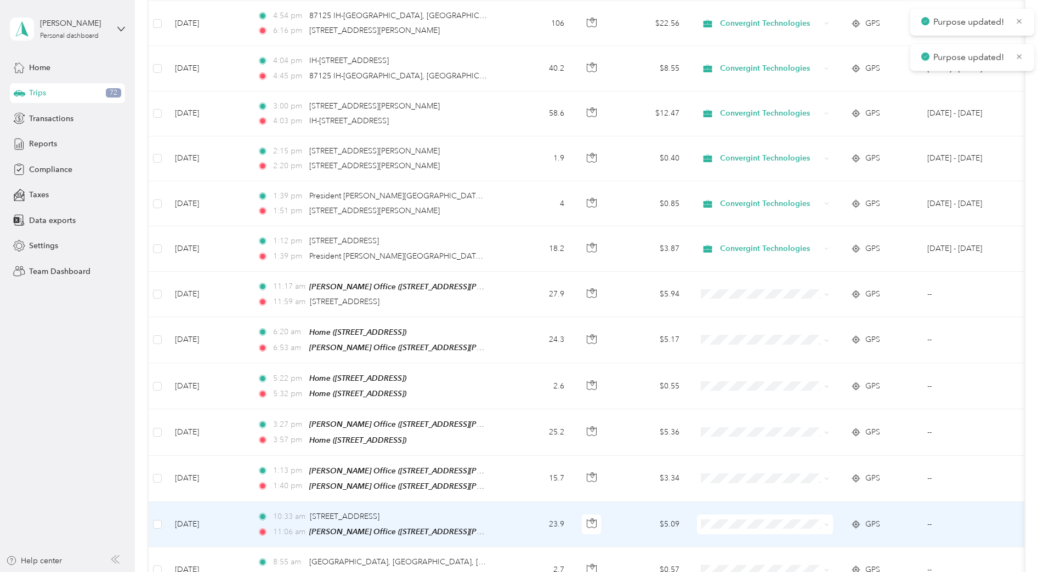
scroll to position [2522, 0]
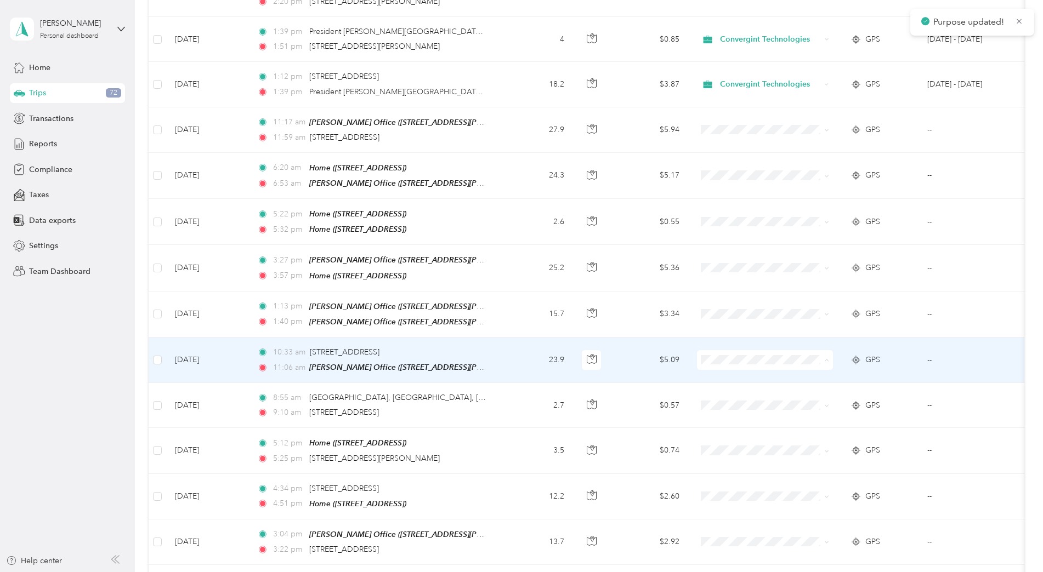
click at [759, 364] on span "Convergint Technologies" at bounding box center [774, 366] width 101 height 12
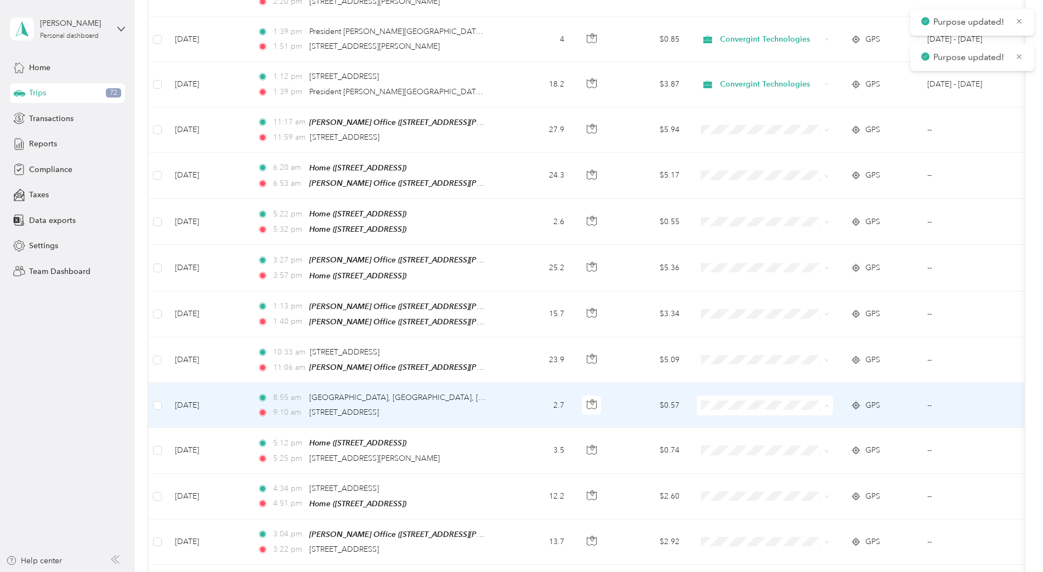
click at [747, 406] on span "Convergint Technologies" at bounding box center [774, 412] width 101 height 12
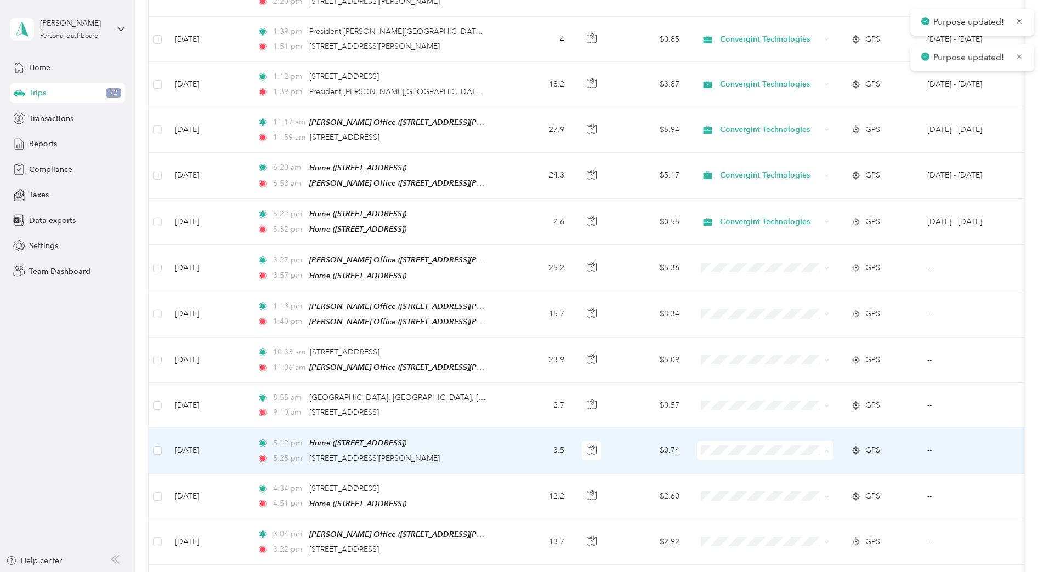
click at [750, 452] on span "Convergint Technologies" at bounding box center [774, 457] width 101 height 12
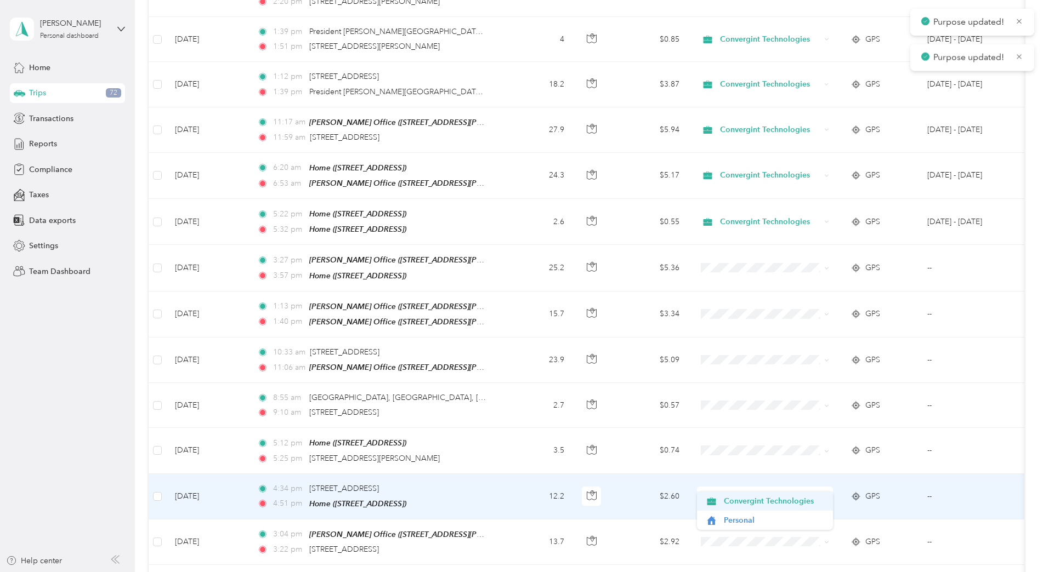
click at [746, 496] on span "Convergint Technologies" at bounding box center [774, 502] width 101 height 12
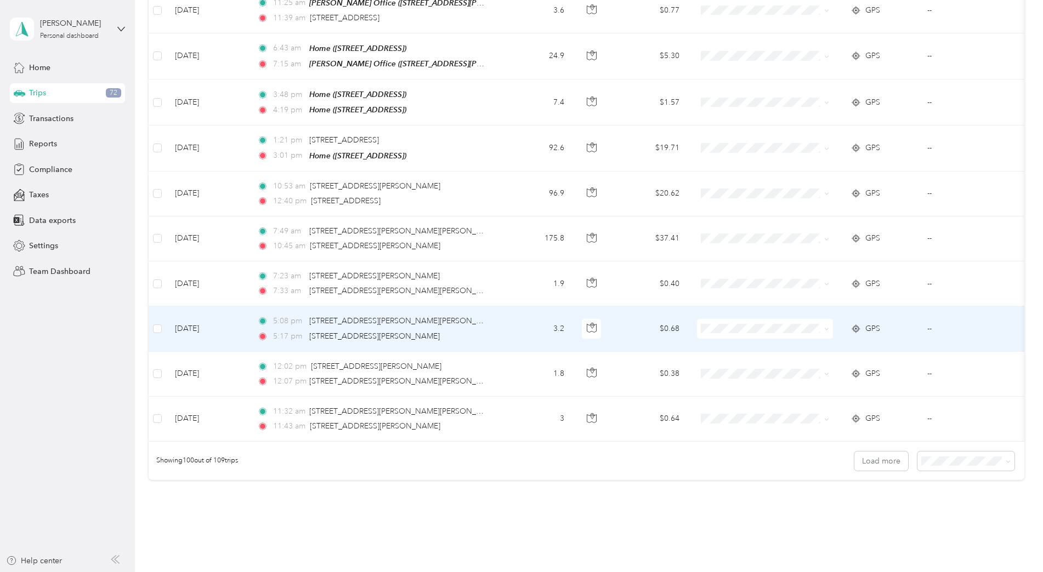
scroll to position [4321, 0]
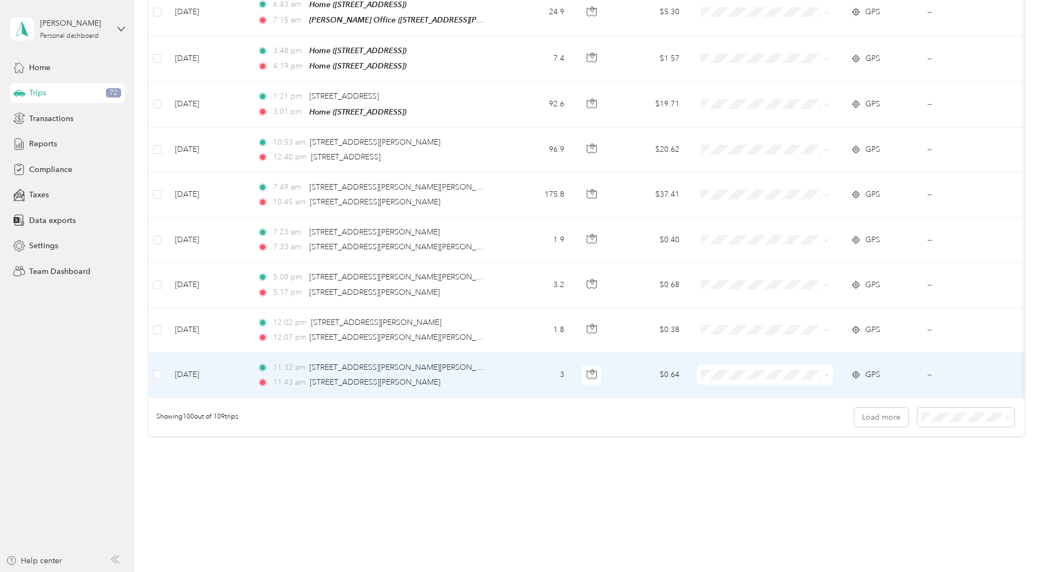
click at [723, 366] on span "Convergint Technologies" at bounding box center [765, 372] width 121 height 12
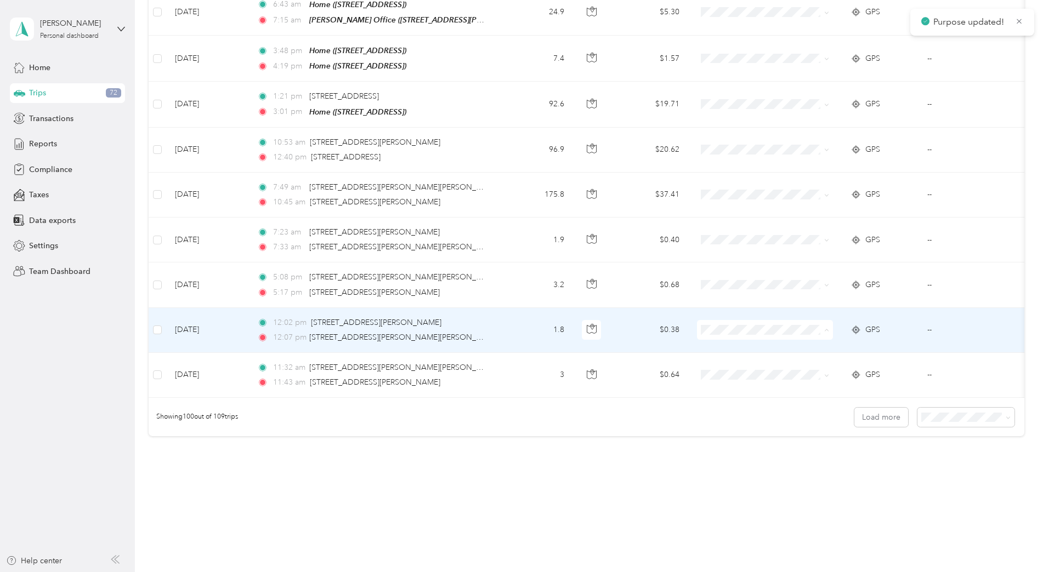
click at [736, 325] on span "Convergint Technologies" at bounding box center [774, 327] width 101 height 12
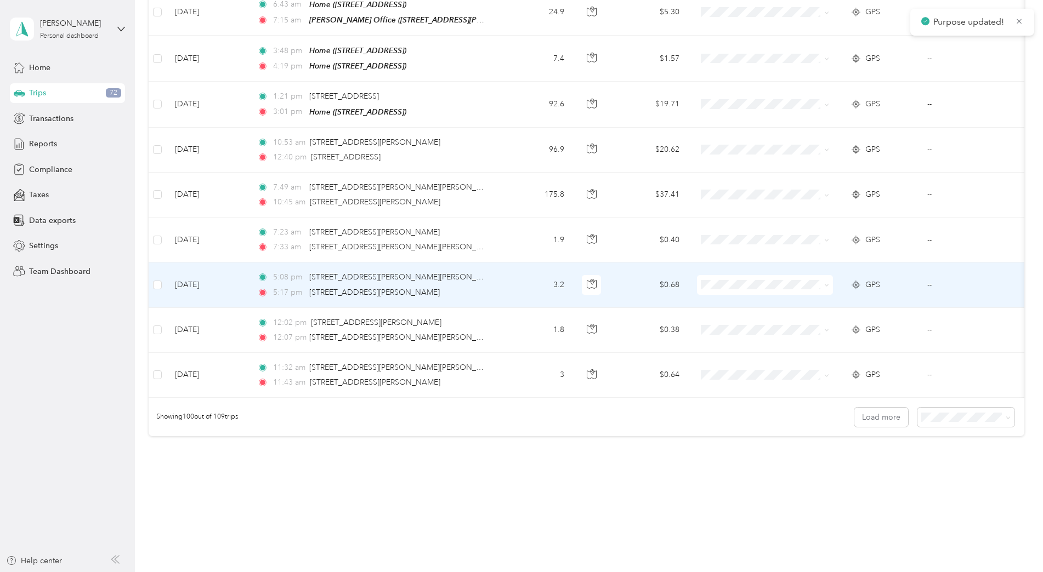
click at [720, 275] on span at bounding box center [765, 285] width 136 height 20
click at [750, 285] on span "Convergint Technologies" at bounding box center [774, 282] width 101 height 12
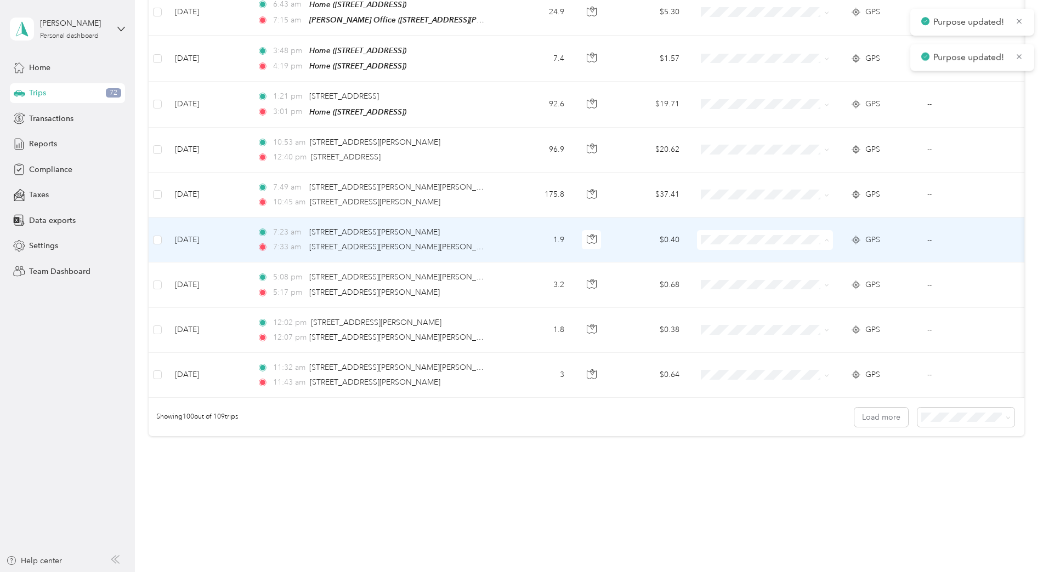
click at [754, 230] on li "Convergint Technologies" at bounding box center [765, 236] width 136 height 19
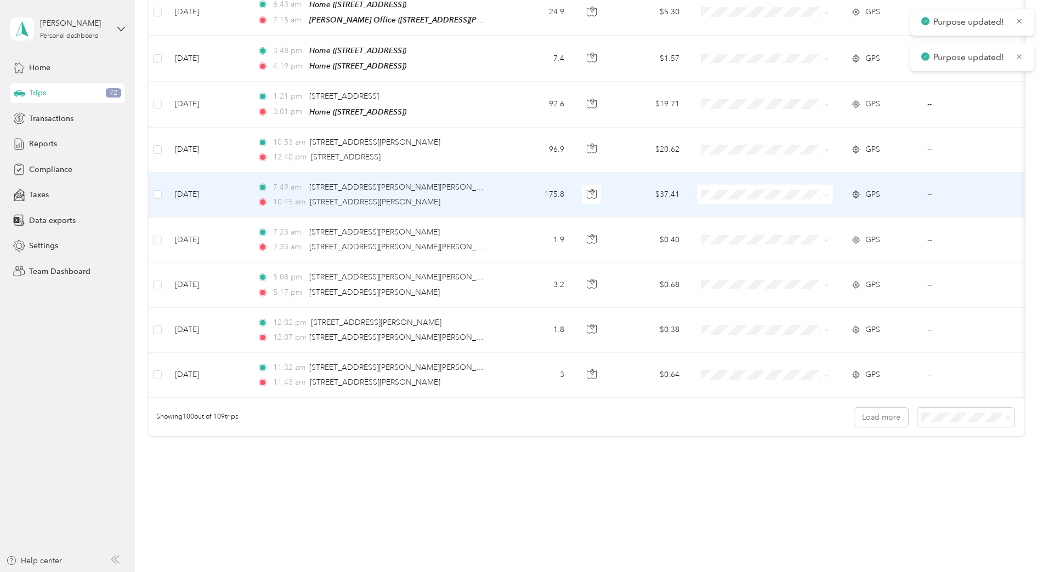
click at [741, 185] on span at bounding box center [765, 195] width 136 height 20
click at [744, 185] on span at bounding box center [765, 195] width 136 height 20
click at [755, 191] on span "Convergint Technologies" at bounding box center [774, 191] width 101 height 12
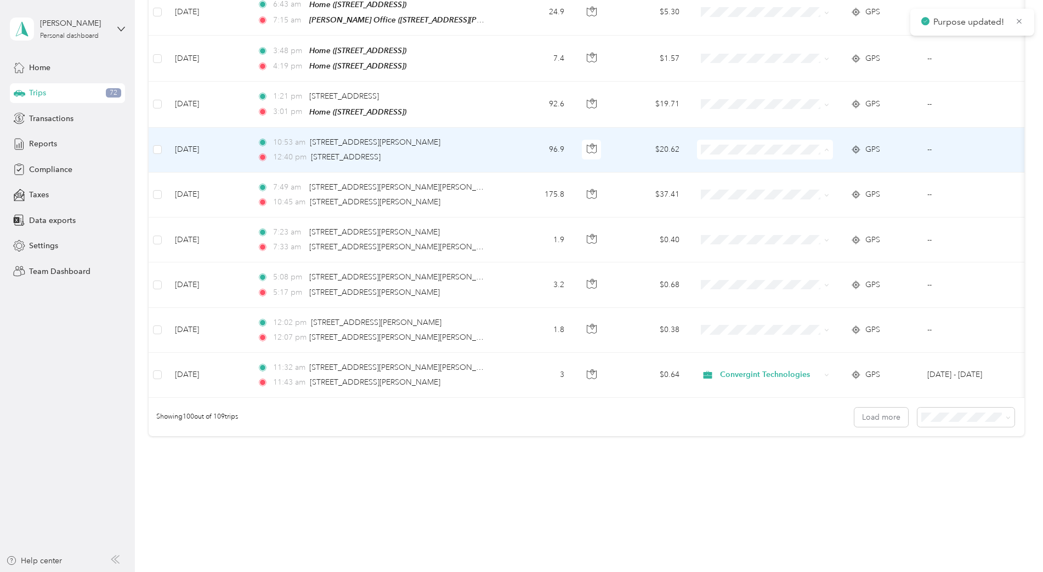
click at [758, 145] on span "Convergint Technologies" at bounding box center [774, 146] width 101 height 12
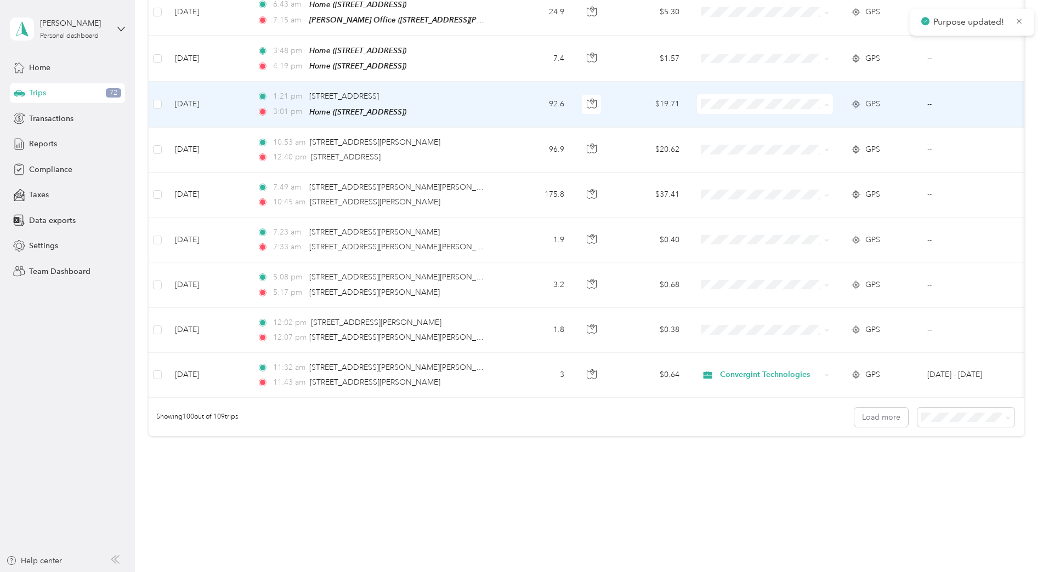
drag, startPoint x: 752, startPoint y: 99, endPoint x: 741, endPoint y: 62, distance: 38.9
click at [752, 99] on span "Convergint Technologies" at bounding box center [774, 101] width 101 height 12
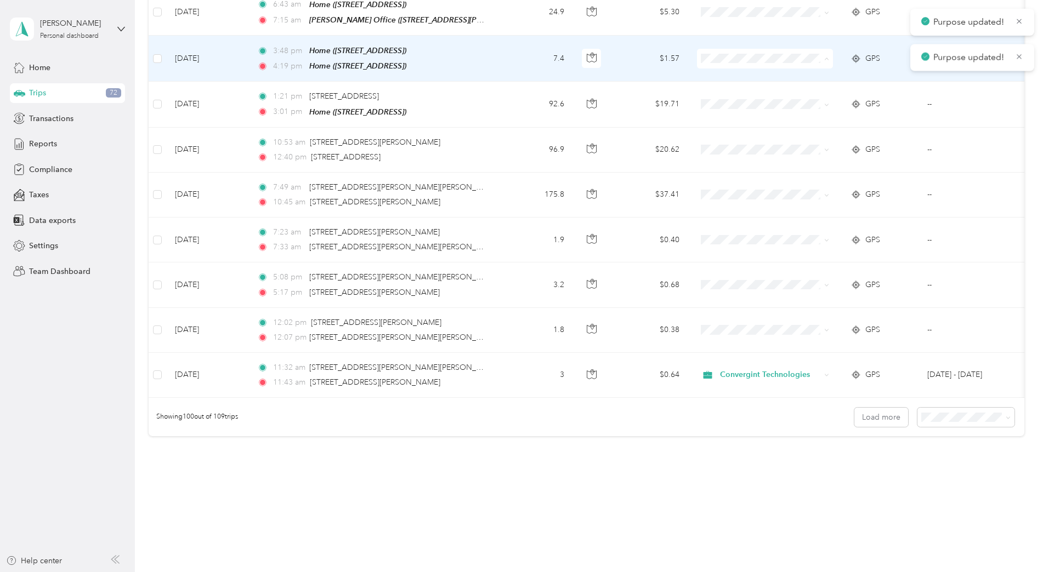
click at [753, 52] on span "Convergint Technologies" at bounding box center [774, 56] width 101 height 12
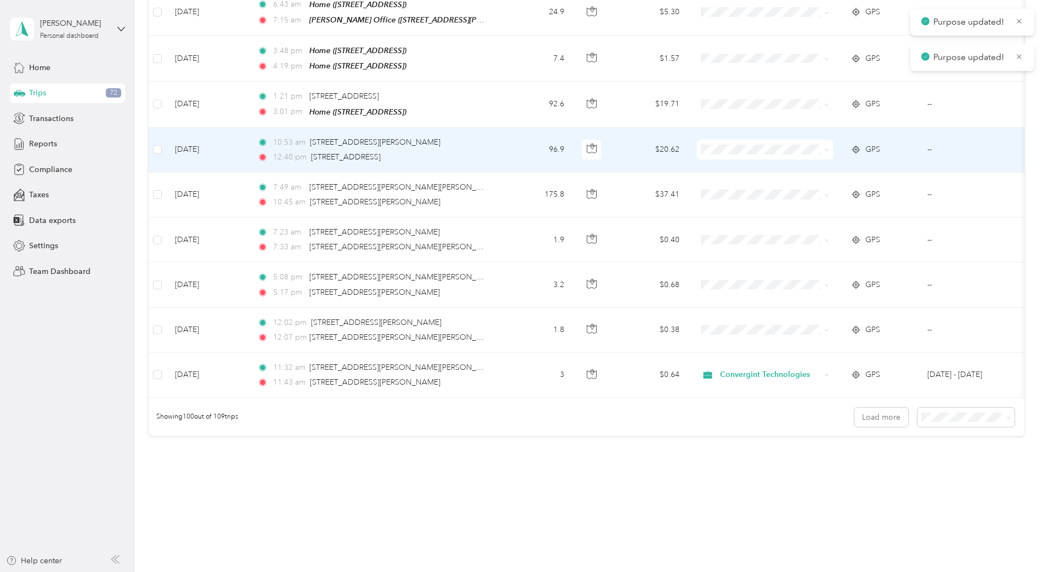
scroll to position [4211, 0]
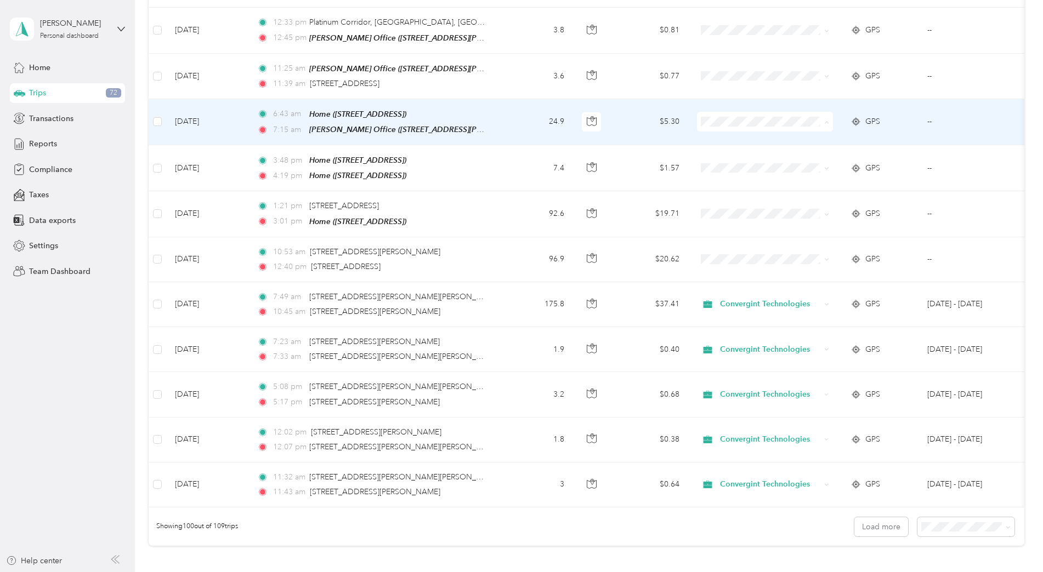
click at [743, 118] on span "Convergint Technologies" at bounding box center [774, 121] width 101 height 12
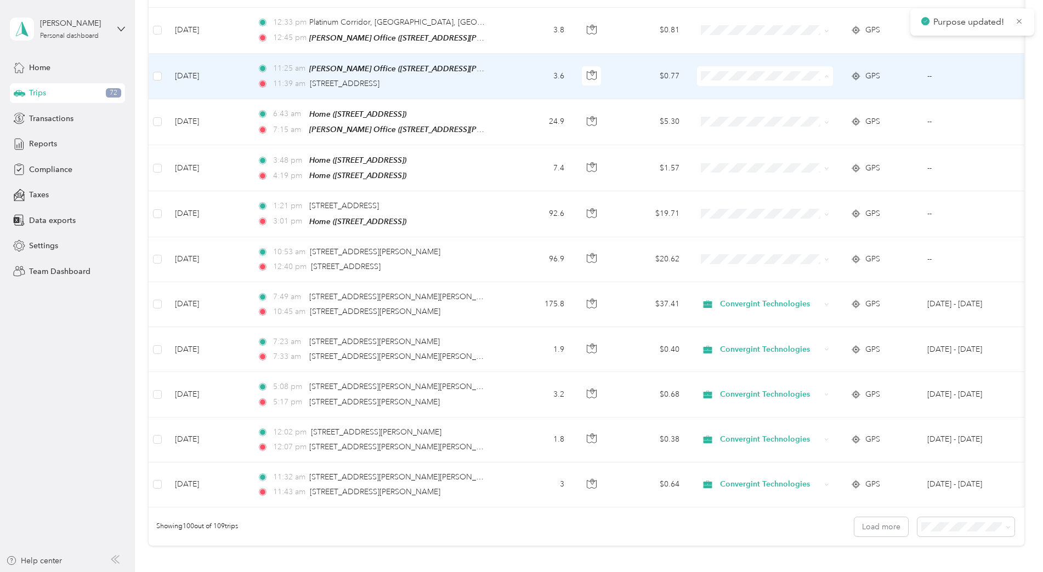
click at [733, 70] on span "Convergint Technologies" at bounding box center [774, 76] width 101 height 12
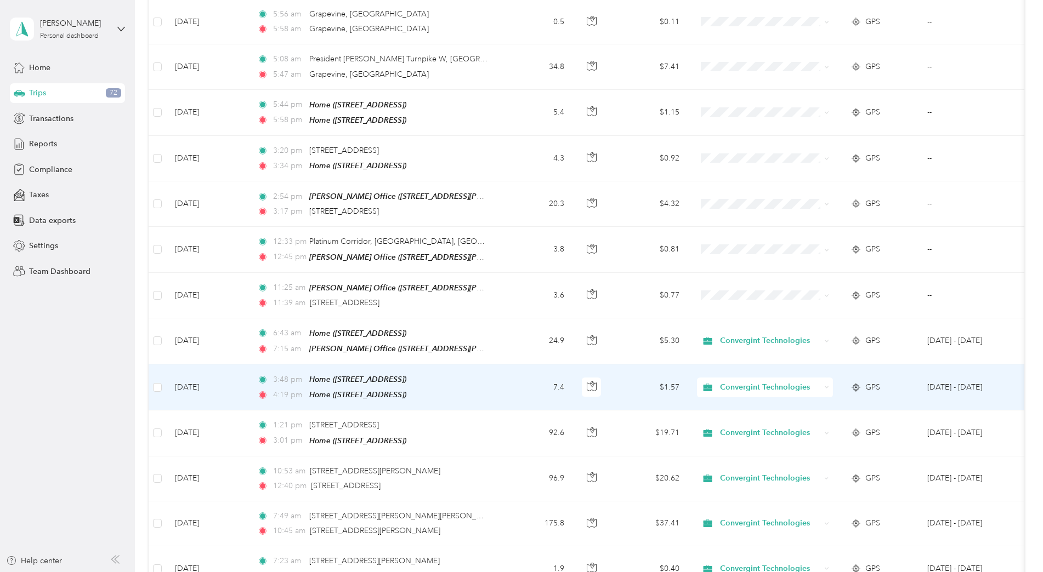
scroll to position [3772, 0]
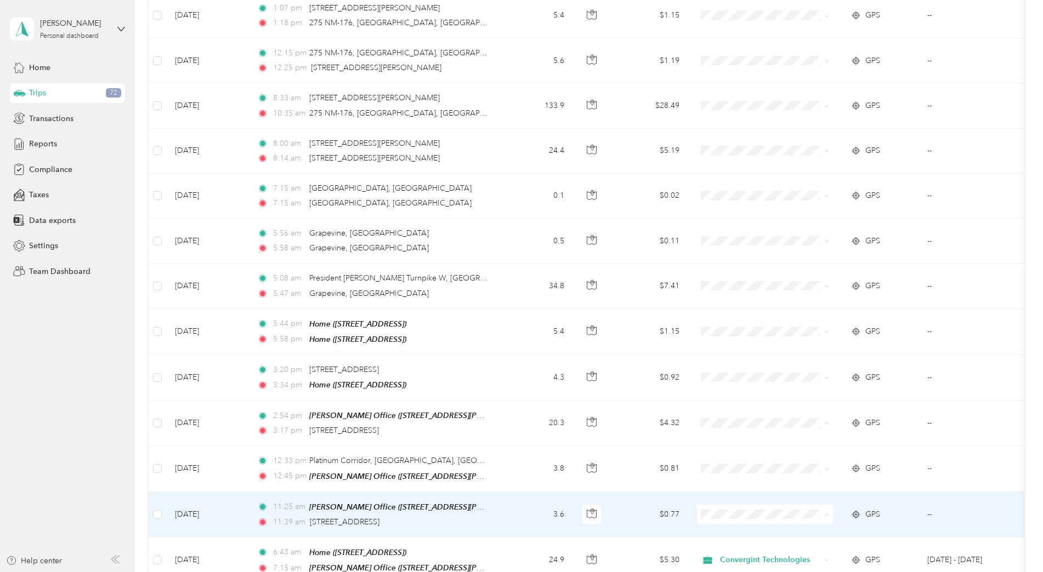
click at [764, 509] on span "Convergint Technologies" at bounding box center [774, 514] width 101 height 12
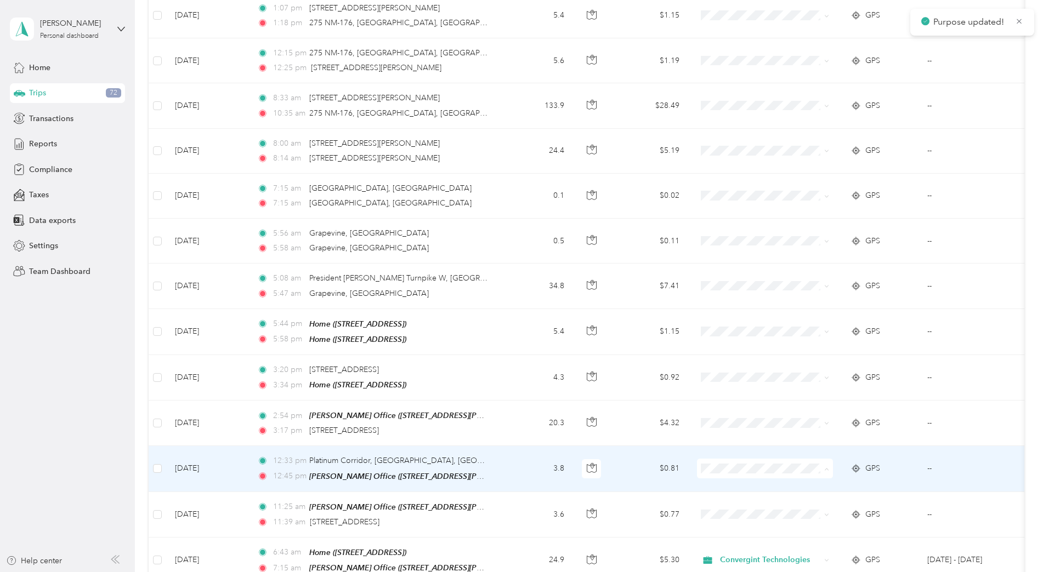
click at [767, 462] on li "Convergint Technologies" at bounding box center [765, 468] width 136 height 19
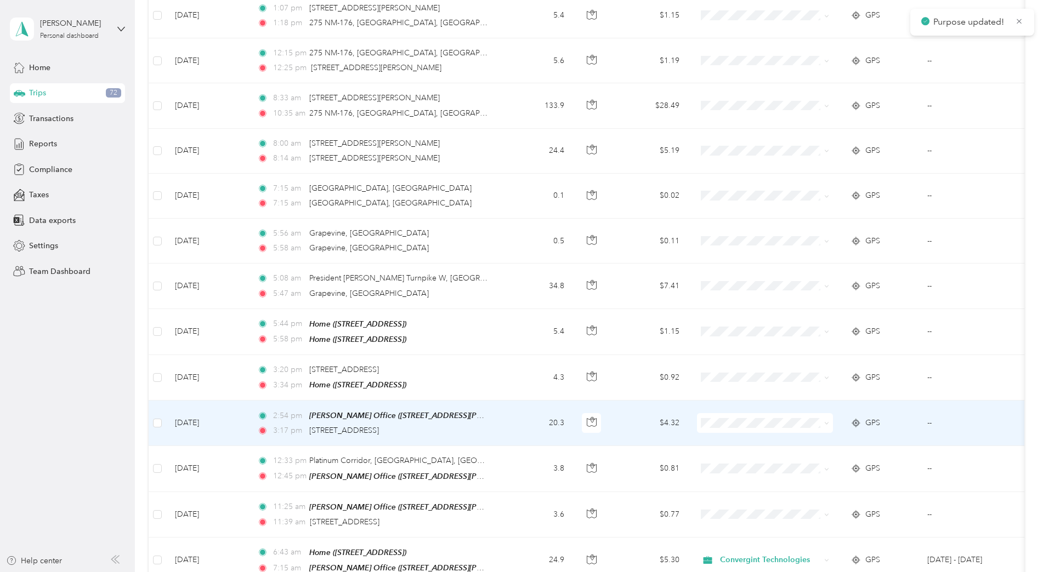
click at [767, 423] on span "Convergint Technologies" at bounding box center [774, 423] width 101 height 12
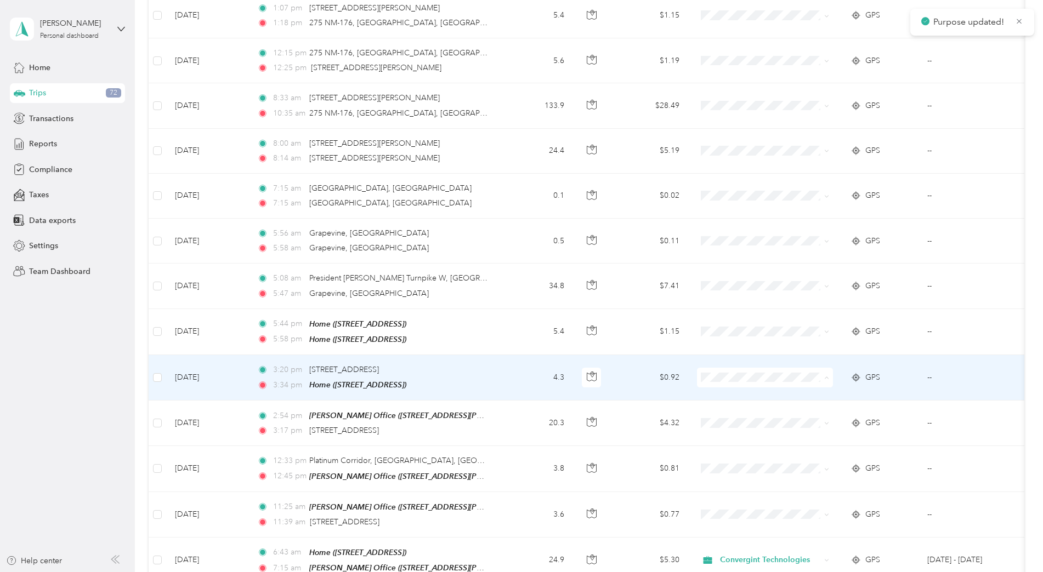
click at [738, 379] on span "Convergint Technologies" at bounding box center [774, 379] width 101 height 12
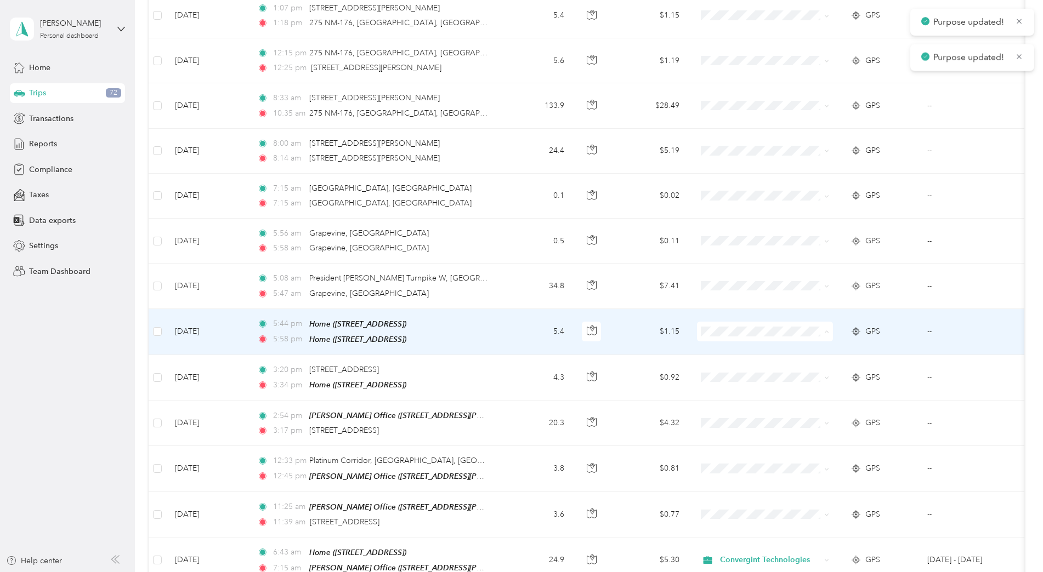
click at [746, 331] on span "Convergint Technologies" at bounding box center [774, 334] width 101 height 12
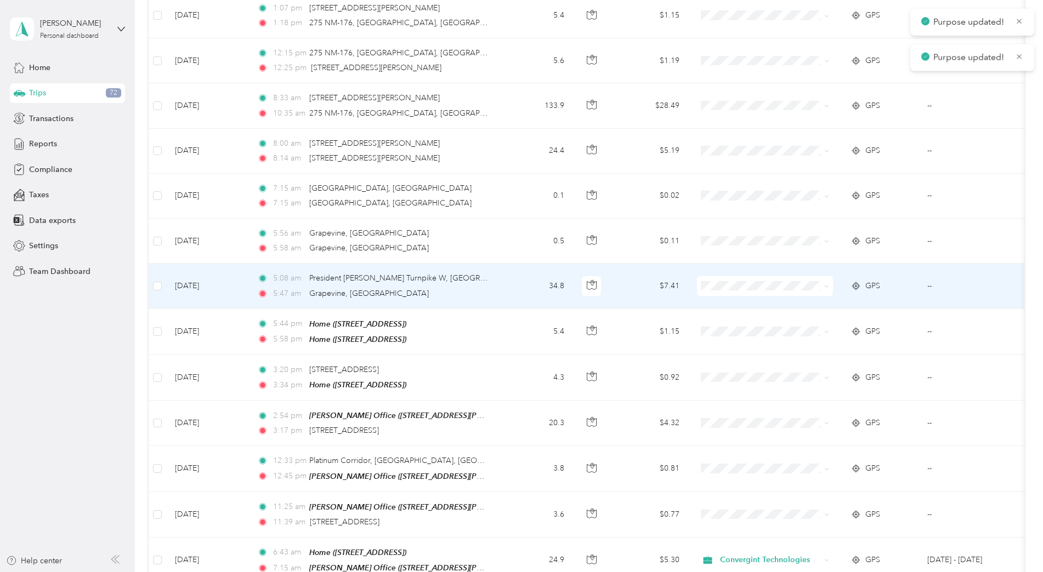
click at [716, 276] on span at bounding box center [765, 286] width 136 height 20
click at [760, 289] on span "Convergint Technologies" at bounding box center [774, 288] width 101 height 12
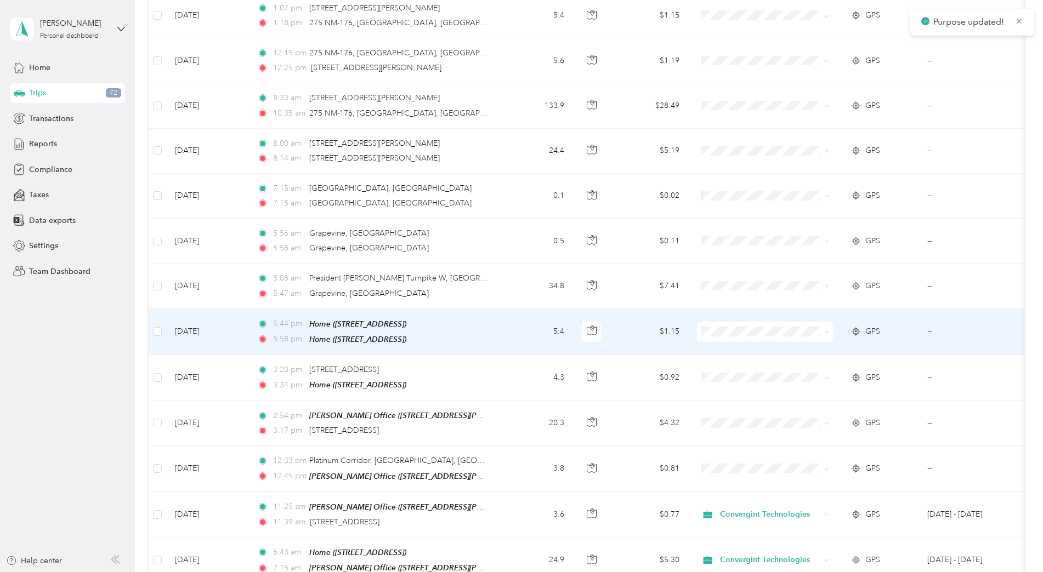
click at [755, 333] on span "Convergint Technologies" at bounding box center [774, 334] width 101 height 12
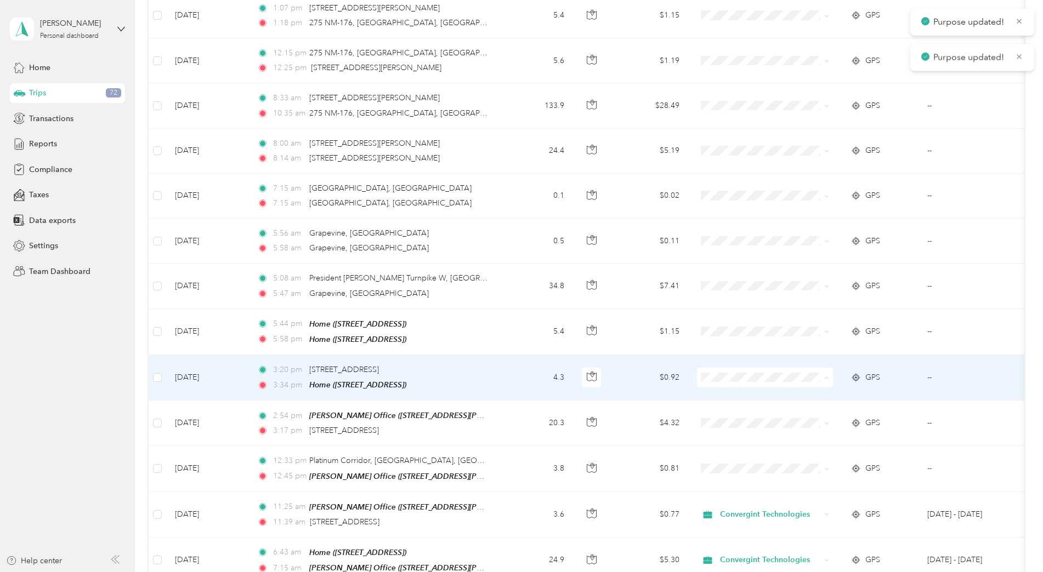
click at [781, 380] on span "Convergint Technologies" at bounding box center [774, 379] width 101 height 12
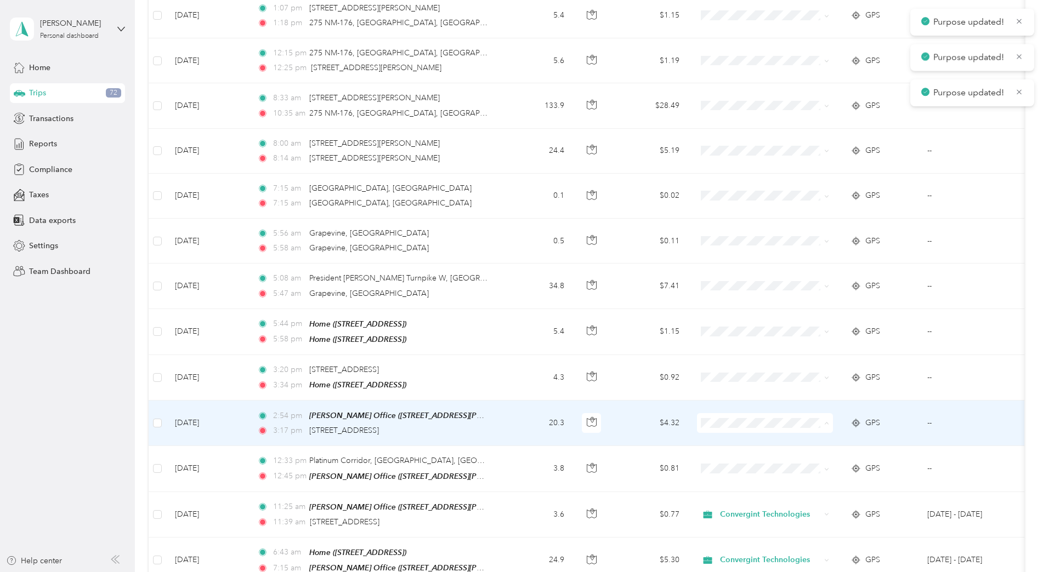
click at [782, 425] on span "Convergint Technologies" at bounding box center [774, 424] width 101 height 12
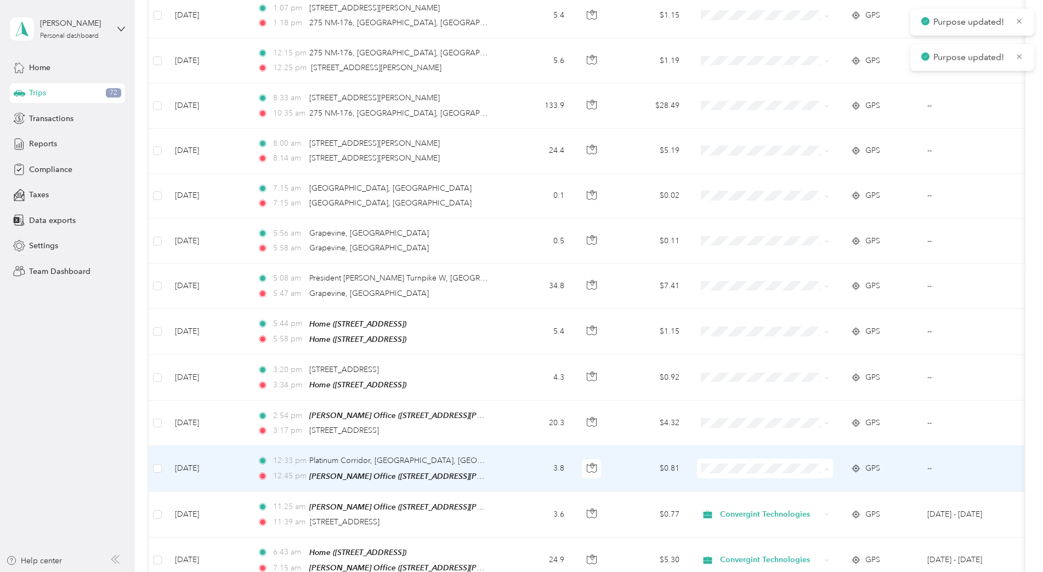
click at [781, 469] on span "Convergint Technologies" at bounding box center [774, 469] width 101 height 12
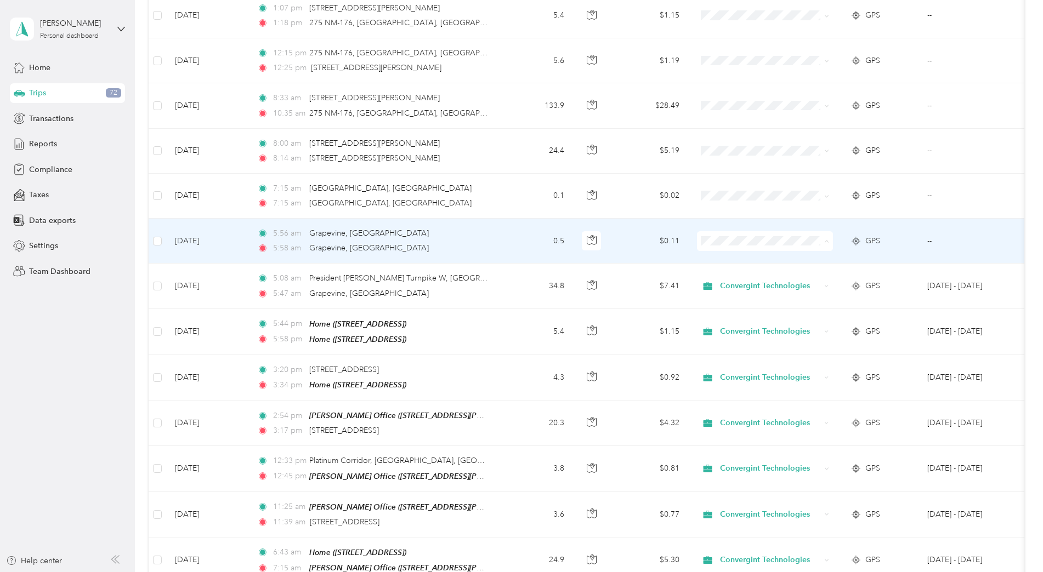
click at [775, 246] on span "Convergint Technologies" at bounding box center [774, 244] width 101 height 12
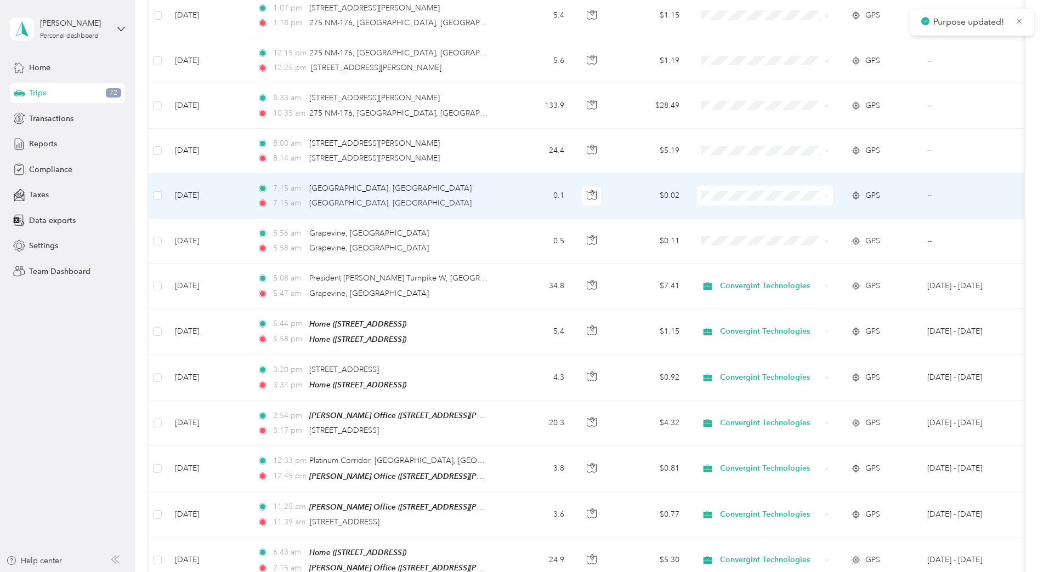
click at [749, 195] on span "Convergint Technologies" at bounding box center [774, 198] width 101 height 12
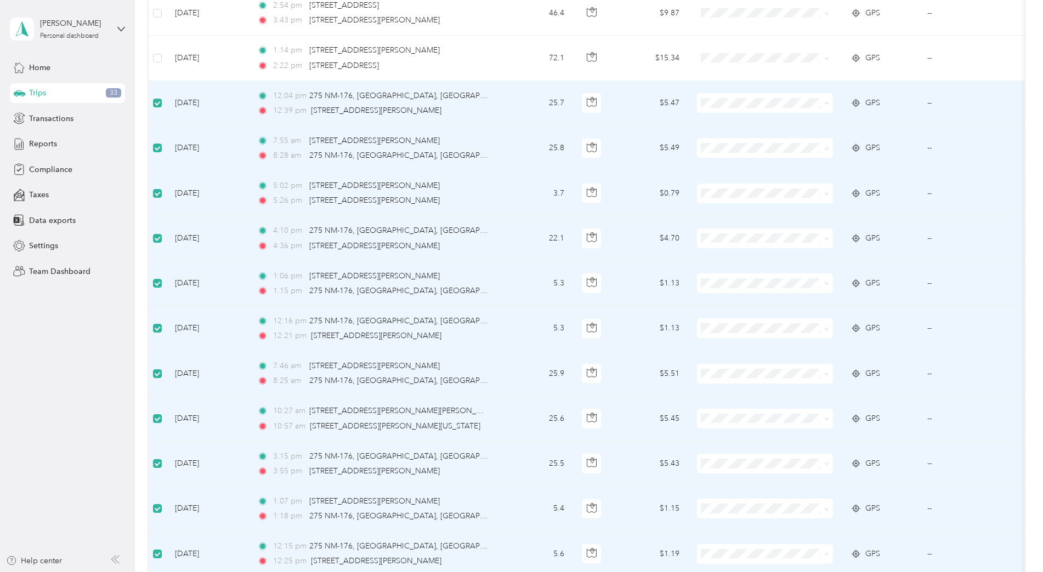
scroll to position [3058, 0]
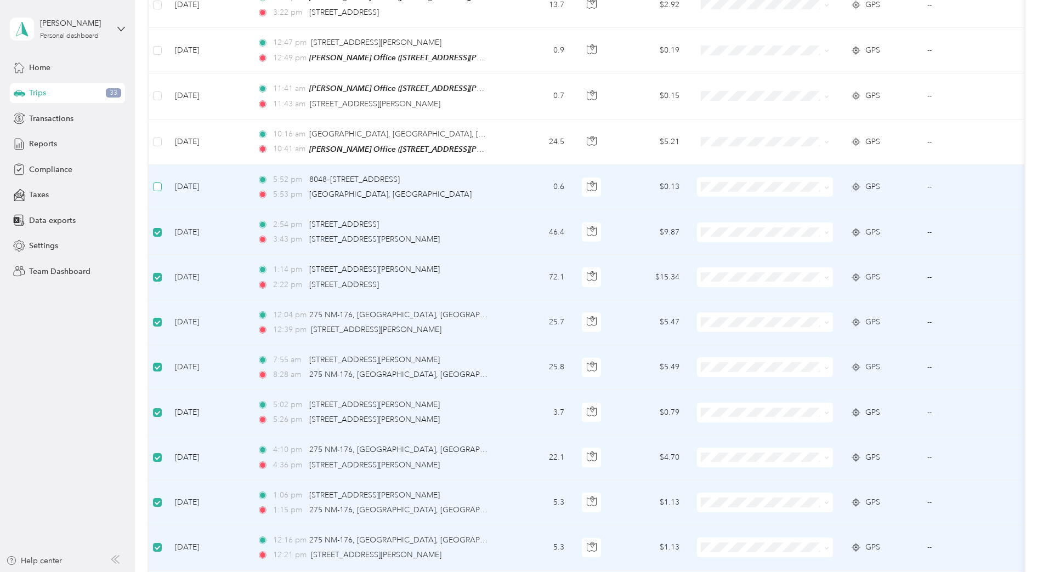
click at [157, 181] on label at bounding box center [157, 187] width 9 height 12
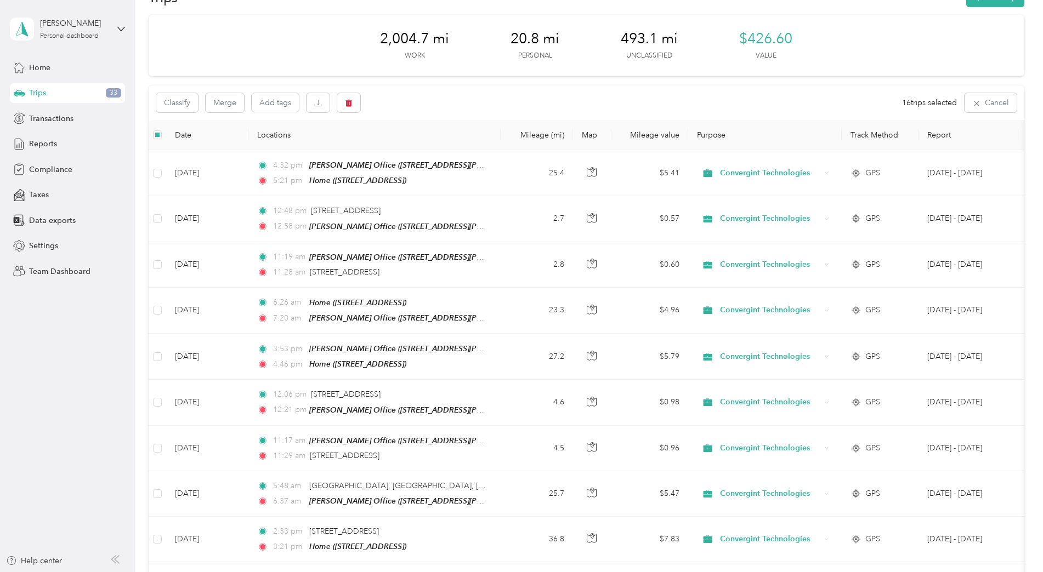
scroll to position [0, 0]
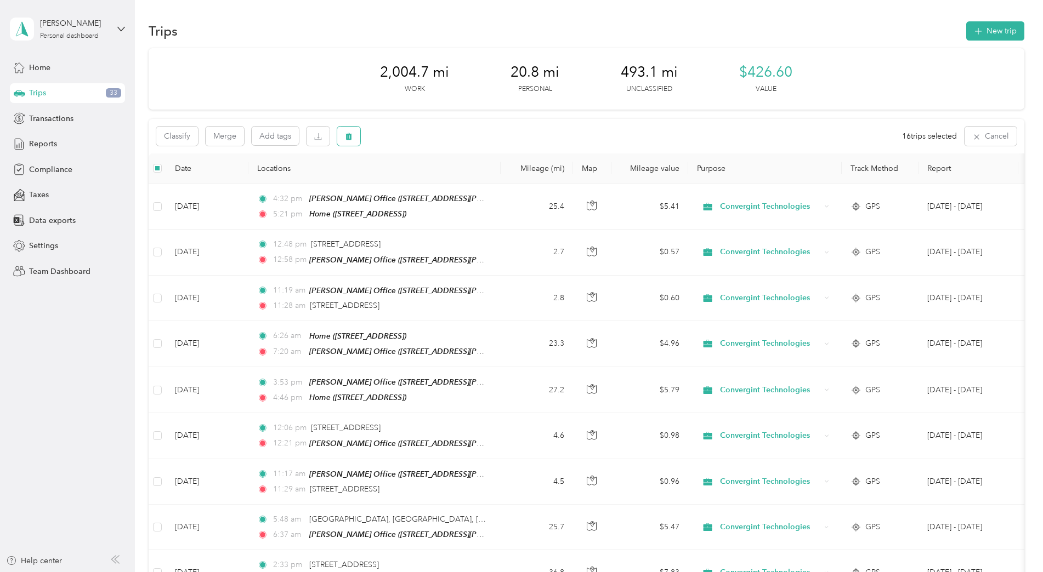
click at [352, 137] on icon "button" at bounding box center [349, 137] width 8 height 8
click at [430, 179] on button "Yes" at bounding box center [432, 182] width 21 height 18
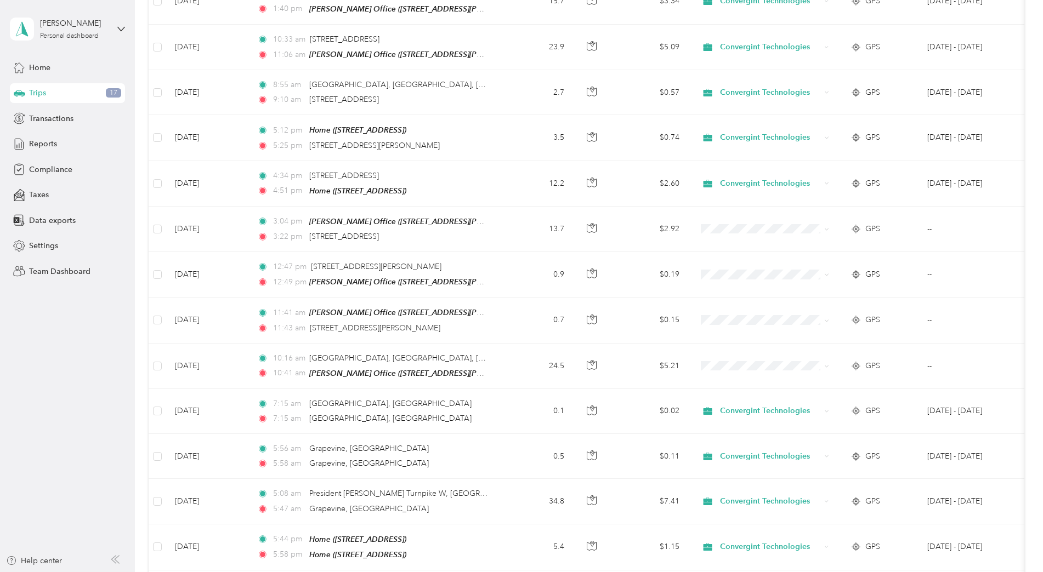
scroll to position [2817, 0]
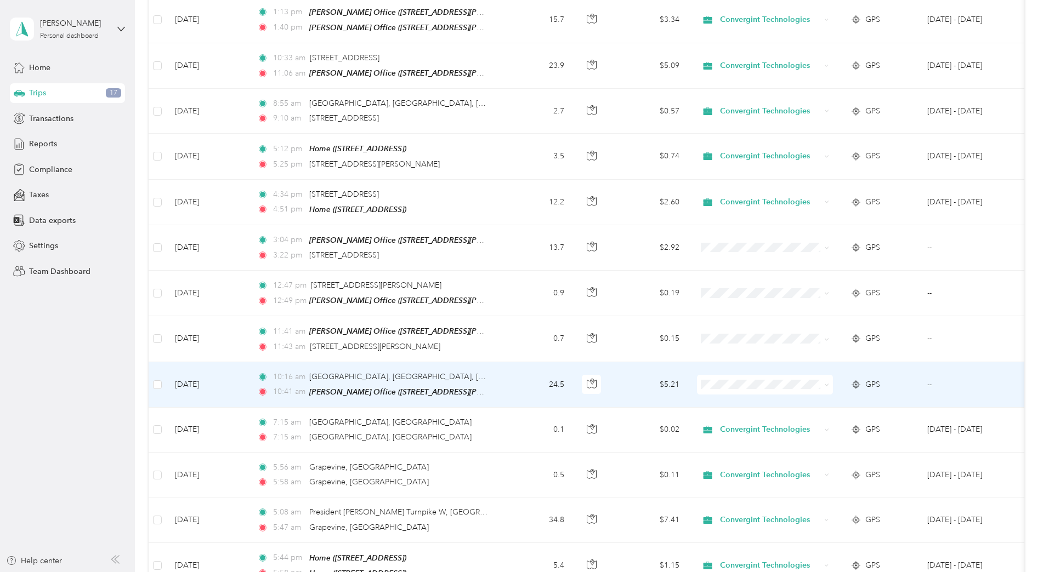
click at [152, 367] on td at bounding box center [158, 385] width 18 height 46
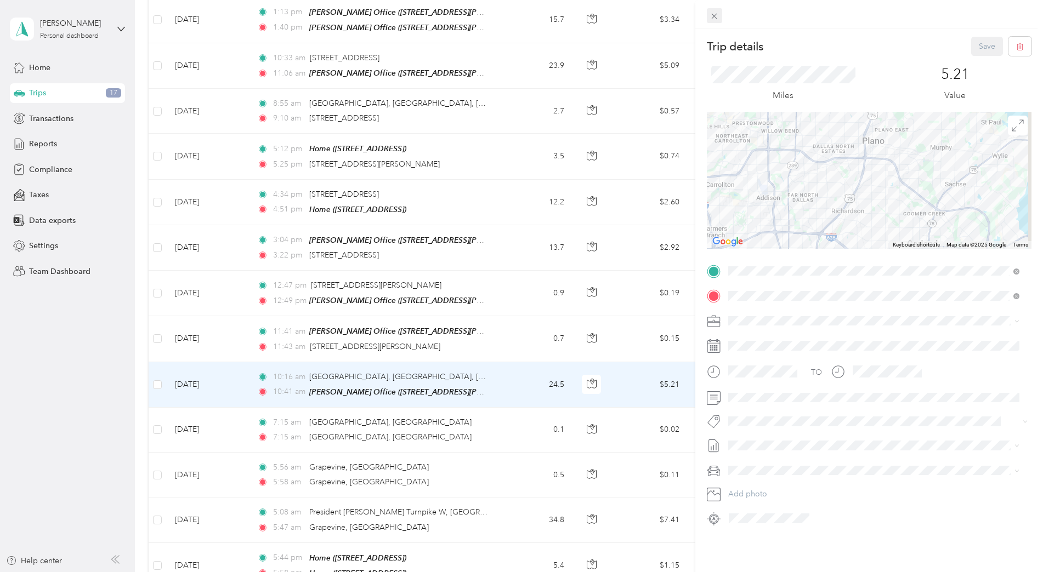
click at [712, 14] on icon at bounding box center [714, 16] width 5 height 5
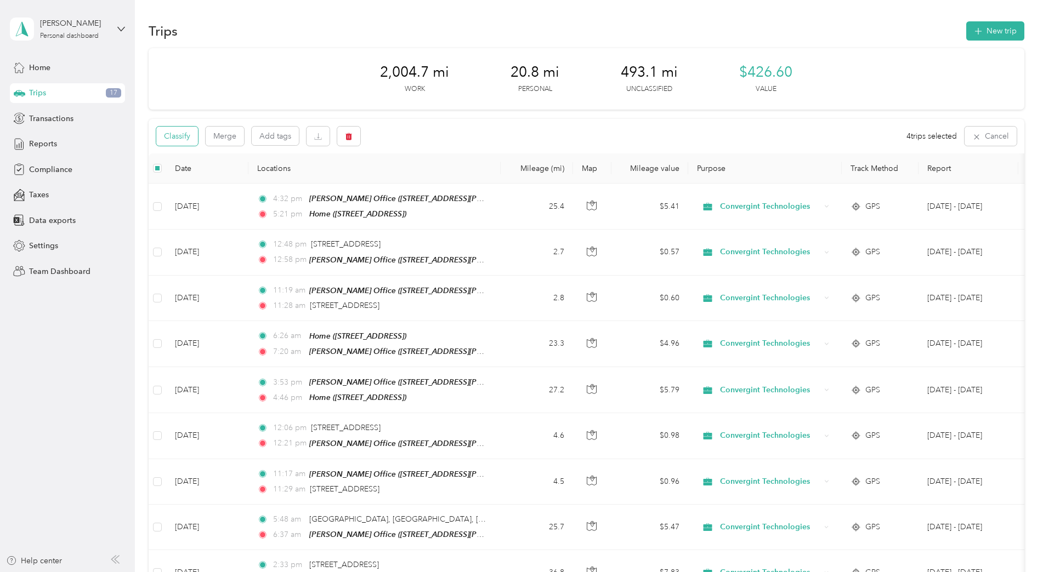
click at [180, 140] on button "Classify" at bounding box center [177, 136] width 42 height 19
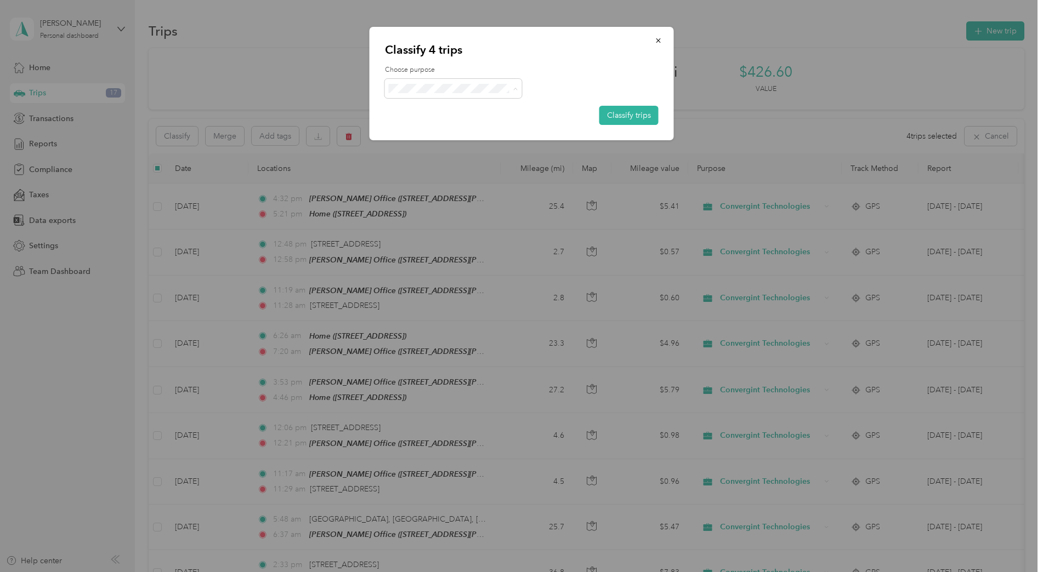
click at [442, 110] on span "Convergint Technologies" at bounding box center [463, 109] width 102 height 12
click at [639, 111] on button "Classify trips" at bounding box center [628, 115] width 59 height 19
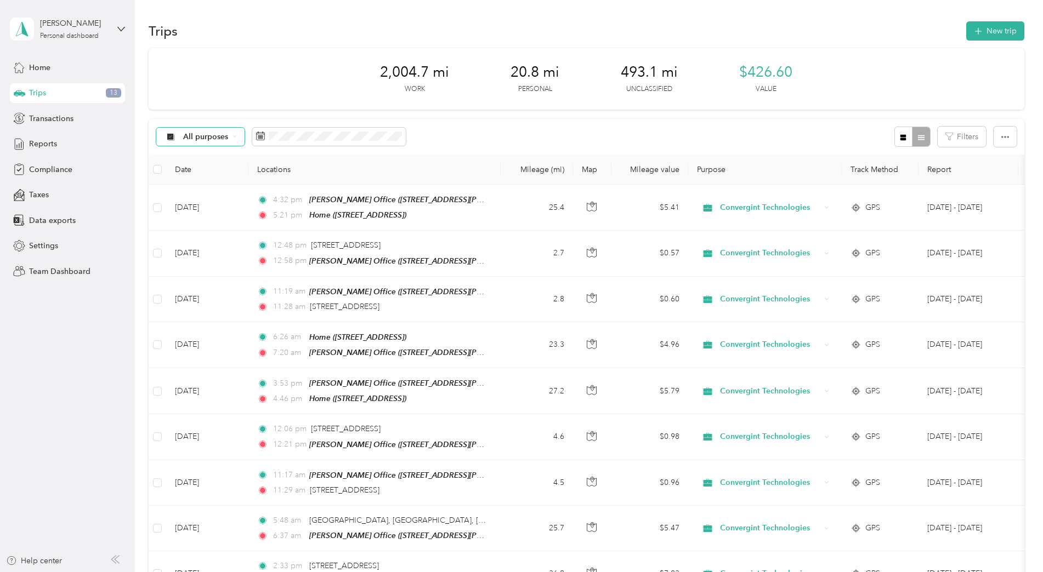
click at [209, 138] on span "All purposes" at bounding box center [206, 137] width 46 height 8
click at [211, 210] on span "Personal" at bounding box center [228, 214] width 90 height 12
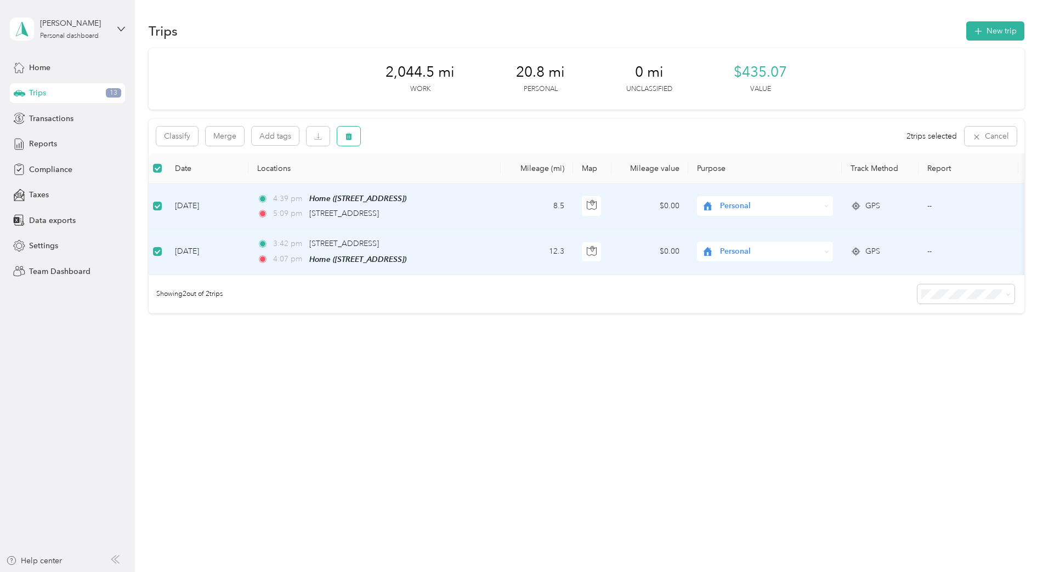
click at [347, 138] on icon "button" at bounding box center [348, 136] width 7 height 7
click at [431, 185] on button "Yes" at bounding box center [429, 182] width 21 height 18
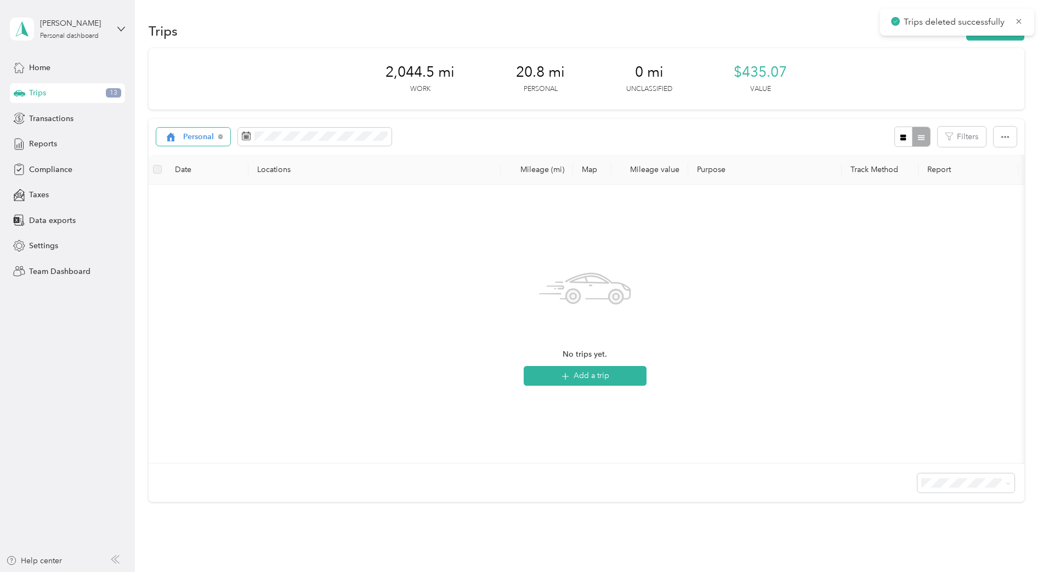
click at [212, 137] on span "Personal" at bounding box center [198, 137] width 31 height 8
click at [215, 158] on span "All purposes" at bounding box center [228, 157] width 90 height 12
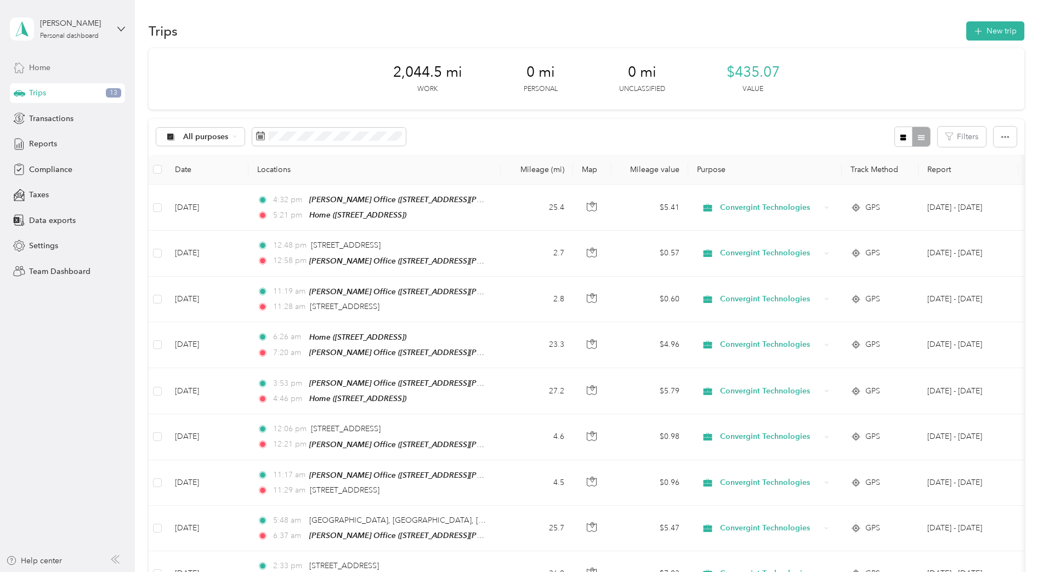
click at [65, 69] on div "Home" at bounding box center [67, 68] width 115 height 20
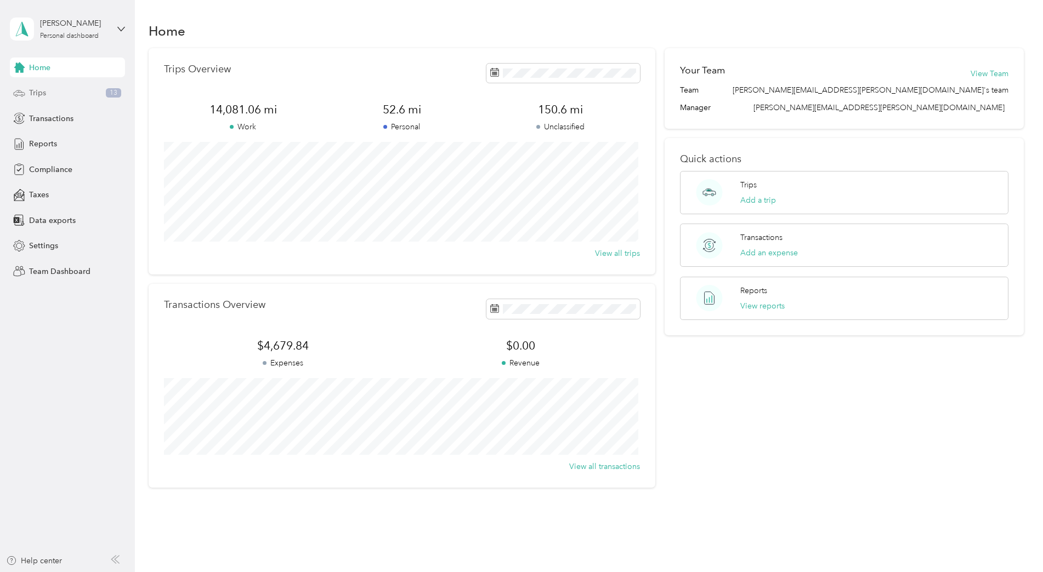
click at [67, 97] on div "Trips 13" at bounding box center [67, 93] width 115 height 20
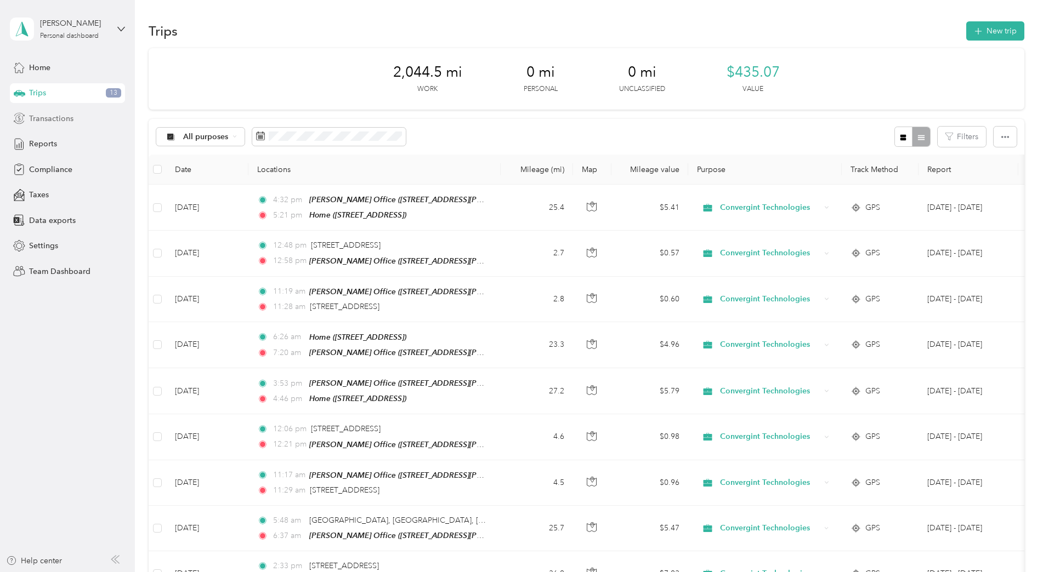
click at [52, 118] on span "Transactions" at bounding box center [51, 119] width 44 height 12
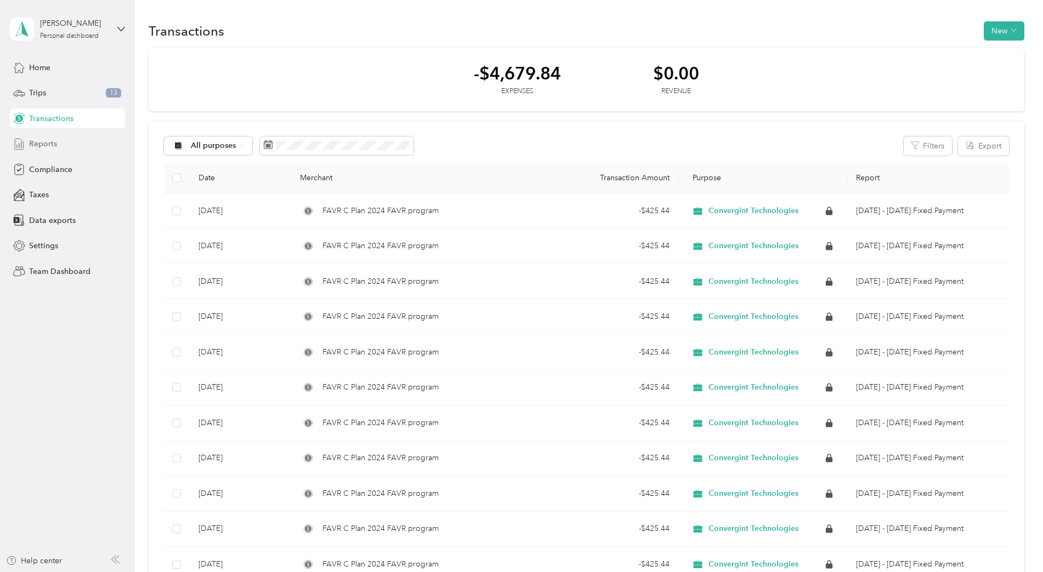
click at [43, 141] on span "Reports" at bounding box center [43, 144] width 28 height 12
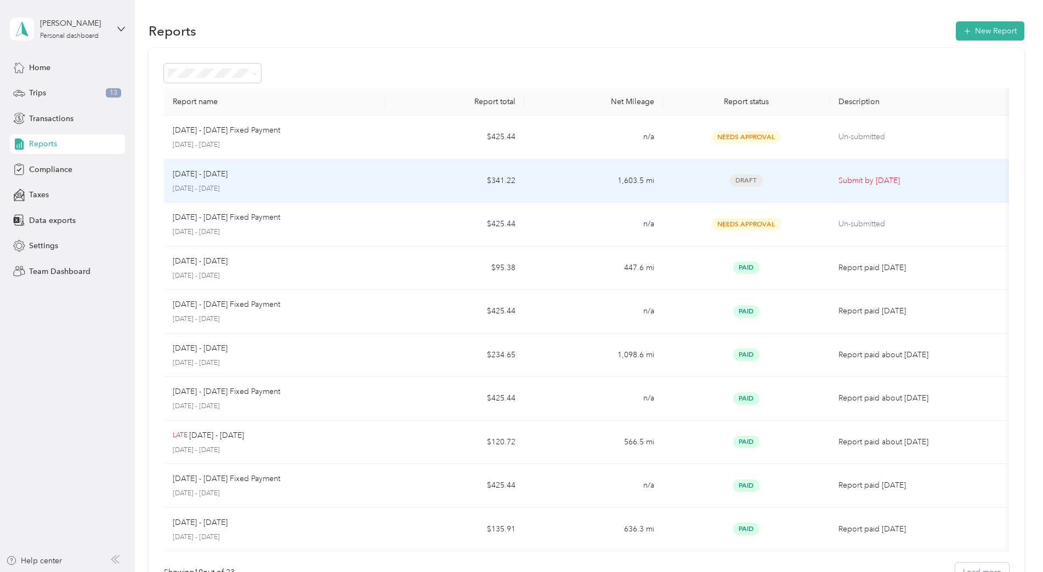
click at [605, 187] on td "1,603.5 mi" at bounding box center [593, 182] width 139 height 44
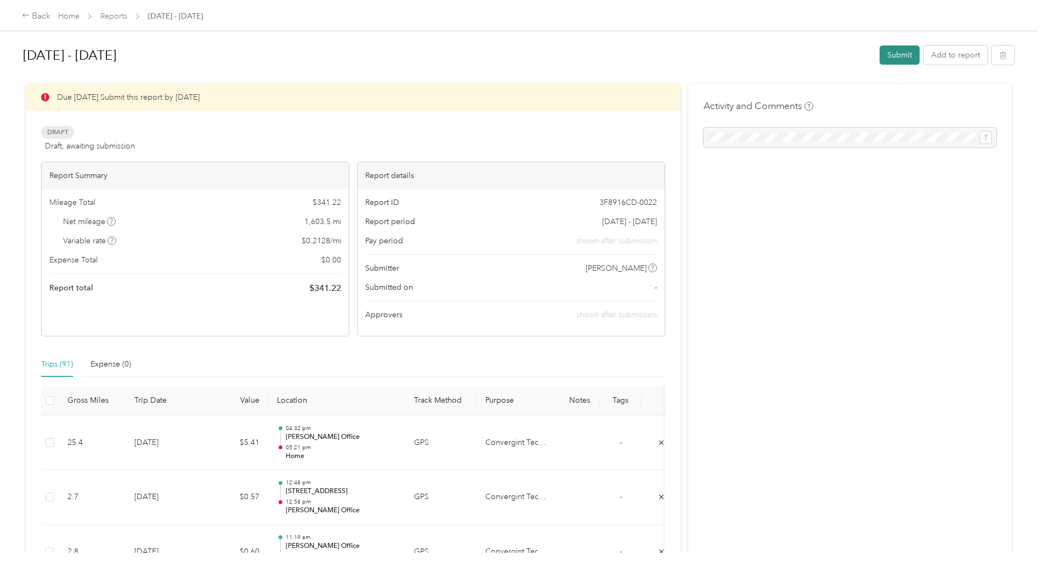
click at [891, 56] on button "Submit" at bounding box center [899, 55] width 40 height 19
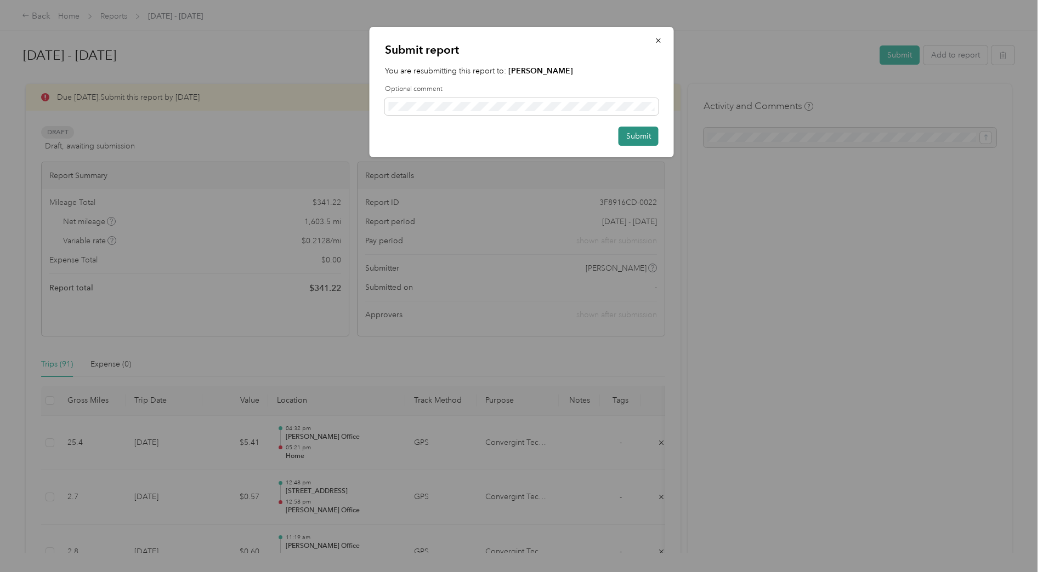
click at [632, 135] on button "Submit" at bounding box center [638, 136] width 40 height 19
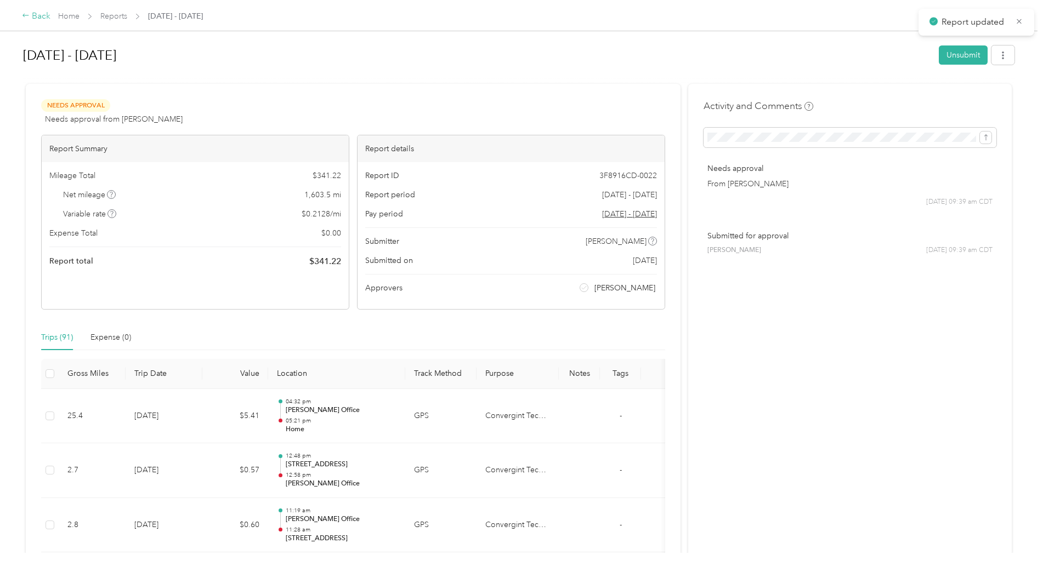
click at [37, 17] on div "Back" at bounding box center [36, 16] width 29 height 13
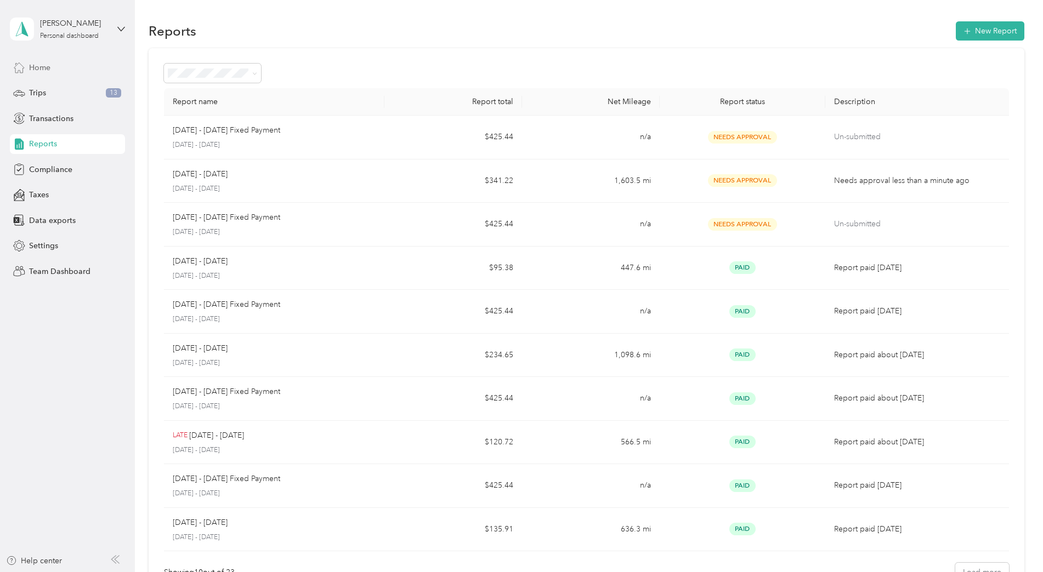
click at [69, 67] on div "Home" at bounding box center [67, 68] width 115 height 20
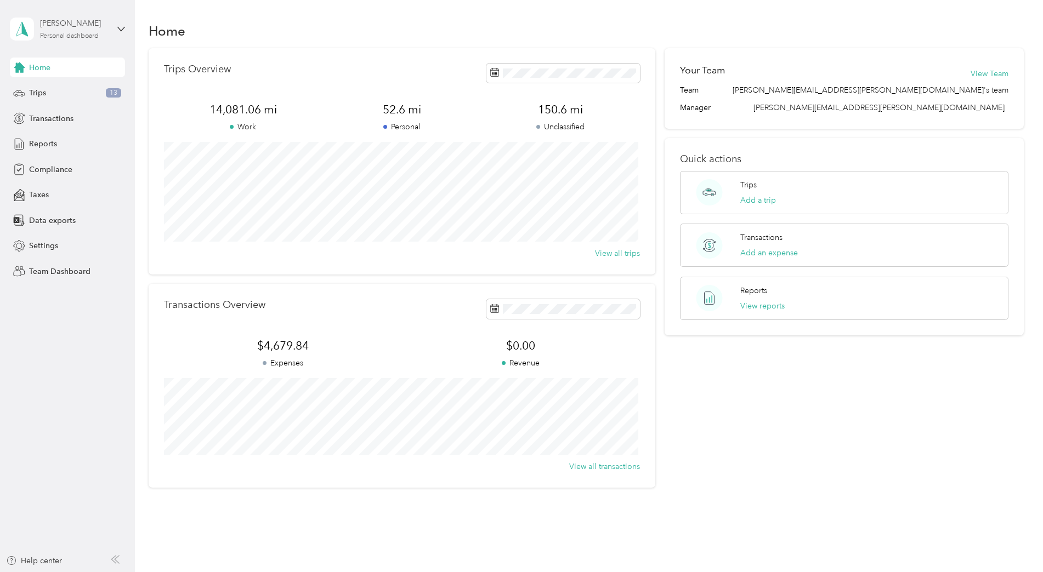
click at [89, 35] on div "Personal dashboard" at bounding box center [69, 36] width 59 height 7
click at [82, 93] on div "Team dashboard" at bounding box center [187, 90] width 339 height 19
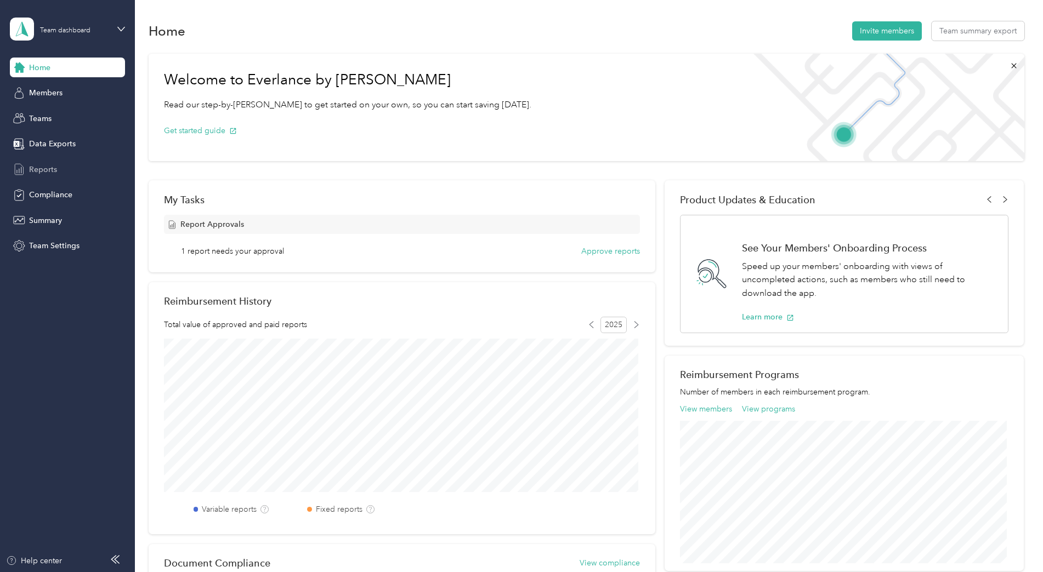
click at [57, 169] on div "Reports" at bounding box center [67, 170] width 115 height 20
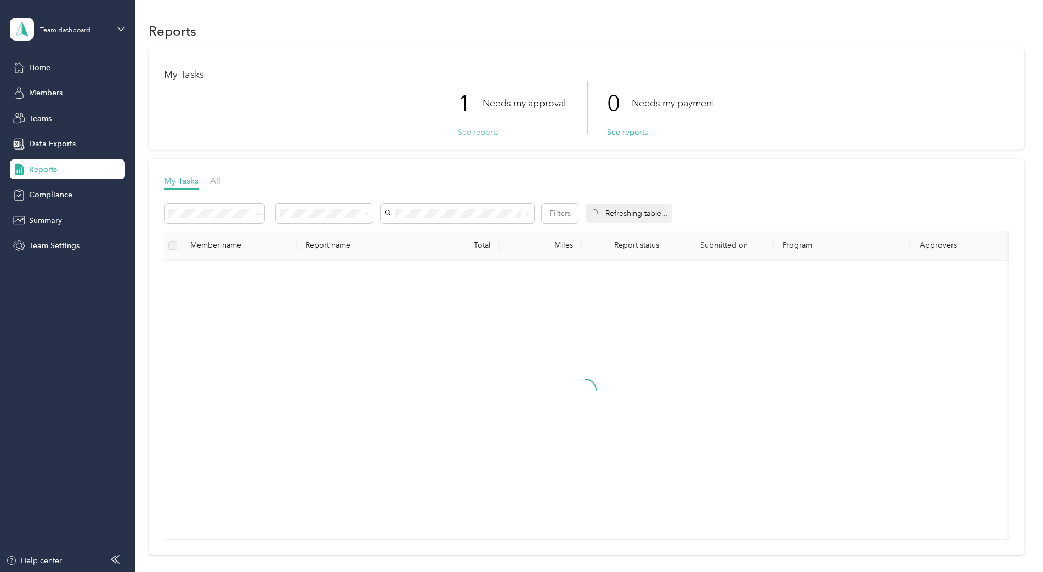
click at [476, 133] on button "See reports" at bounding box center [478, 133] width 41 height 12
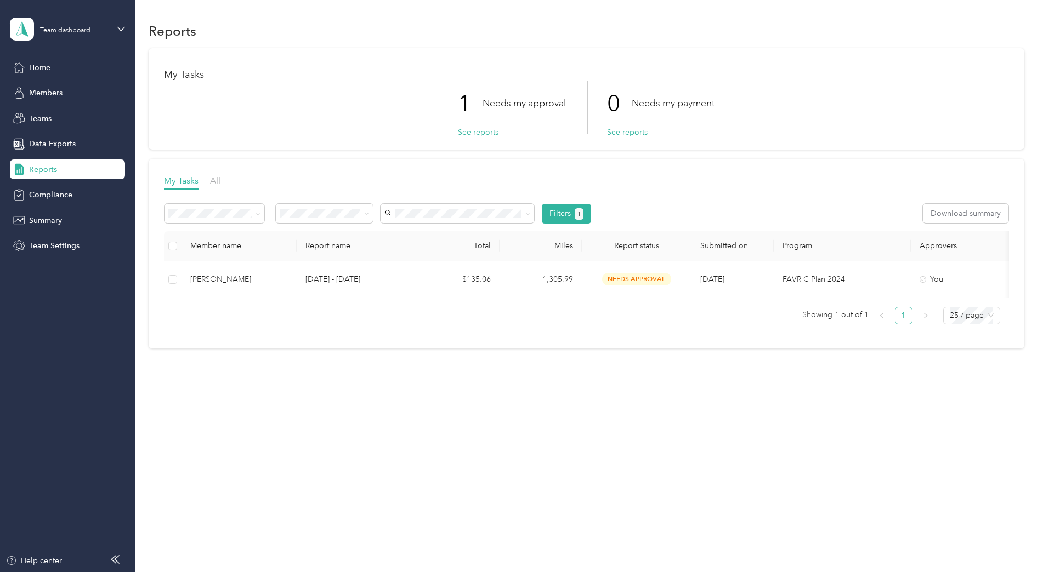
click at [180, 243] on th at bounding box center [173, 246] width 18 height 30
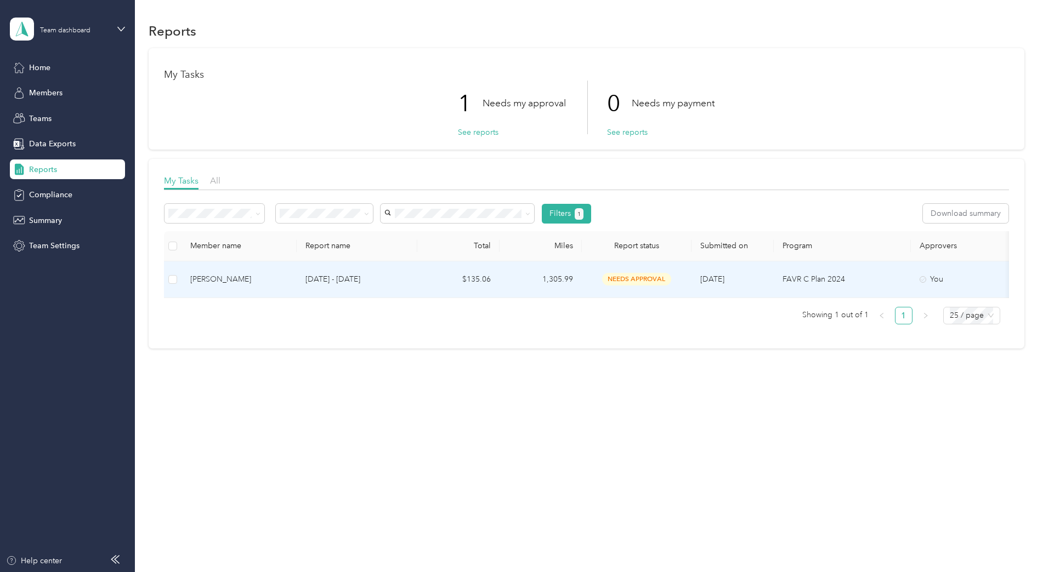
click at [491, 282] on td "$135.06" at bounding box center [458, 280] width 82 height 37
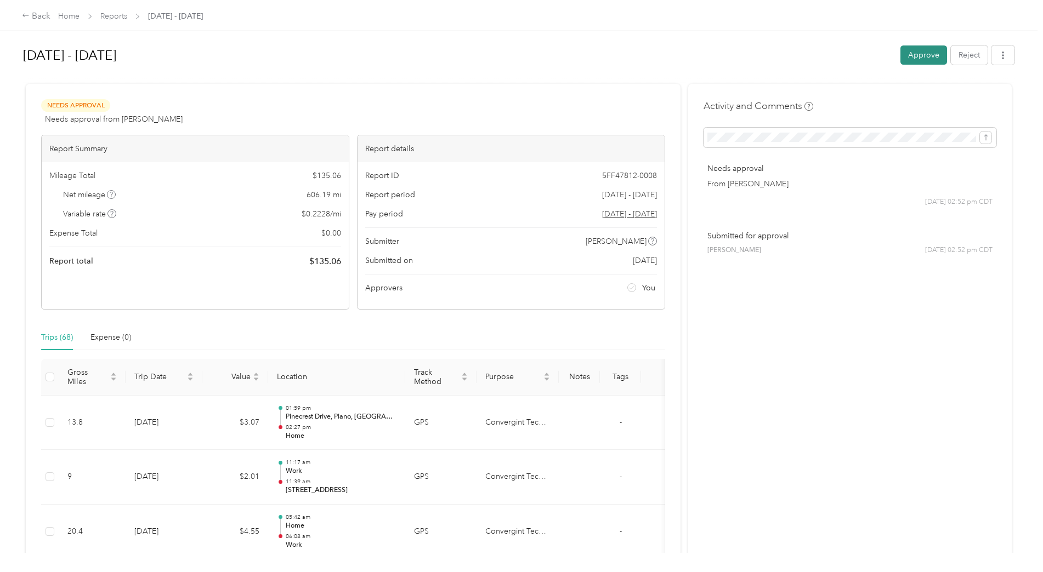
click at [924, 57] on button "Approve" at bounding box center [923, 55] width 47 height 19
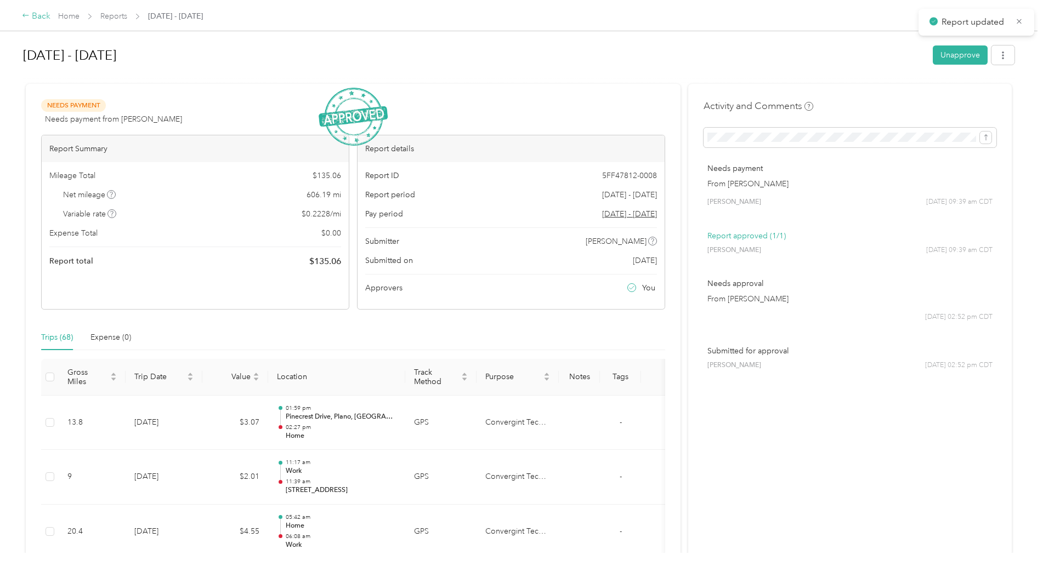
click at [36, 18] on div "Back" at bounding box center [36, 16] width 29 height 13
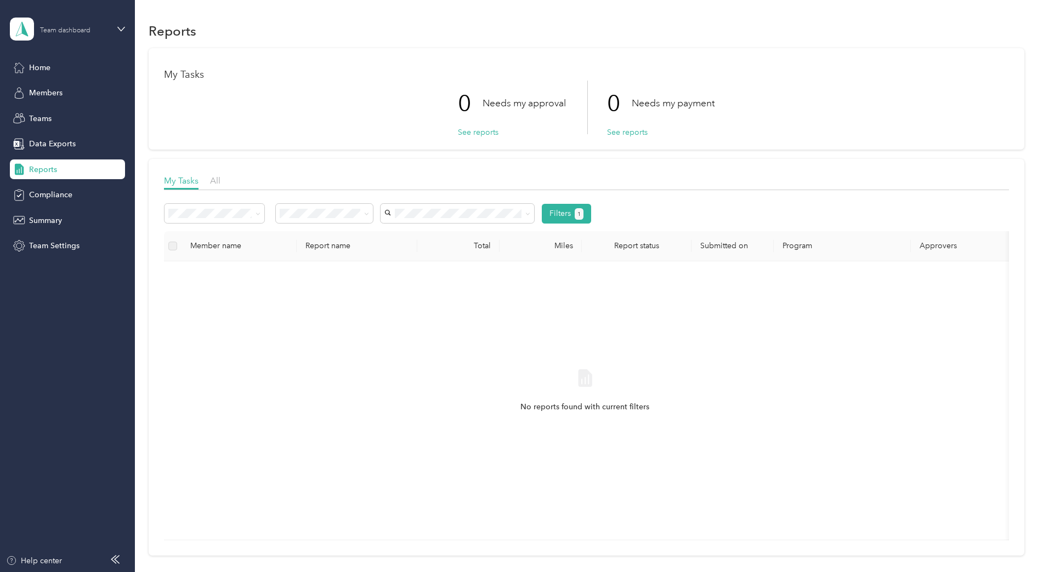
click at [60, 33] on div "Team dashboard" at bounding box center [65, 30] width 50 height 7
click at [61, 116] on div "Personal dashboard" at bounding box center [54, 115] width 69 height 12
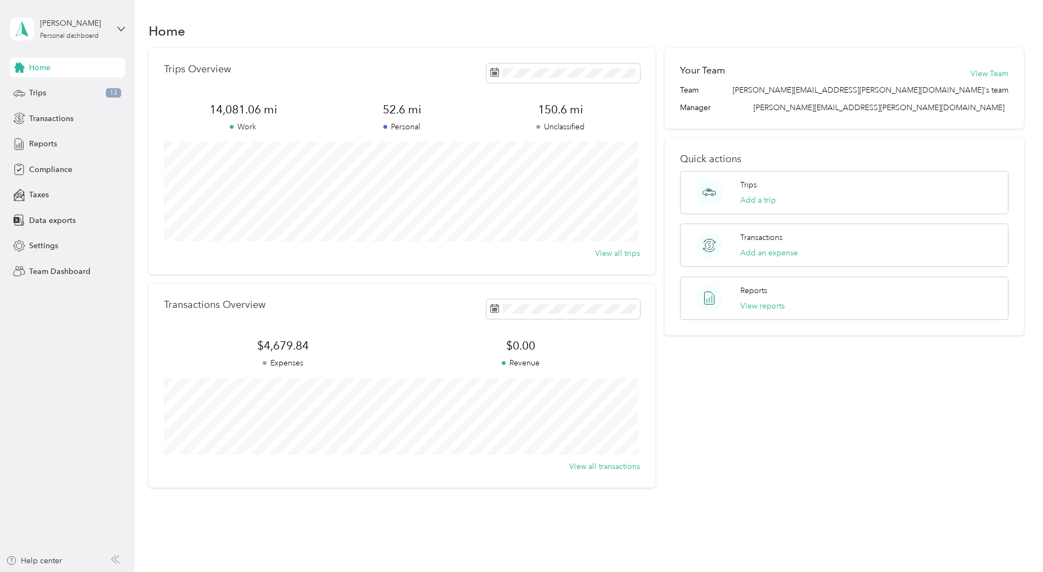
click at [601, 20] on div "Home" at bounding box center [587, 30] width 876 height 23
click at [72, 92] on div "Trips 13" at bounding box center [67, 93] width 115 height 20
